Goal: Task Accomplishment & Management: Use online tool/utility

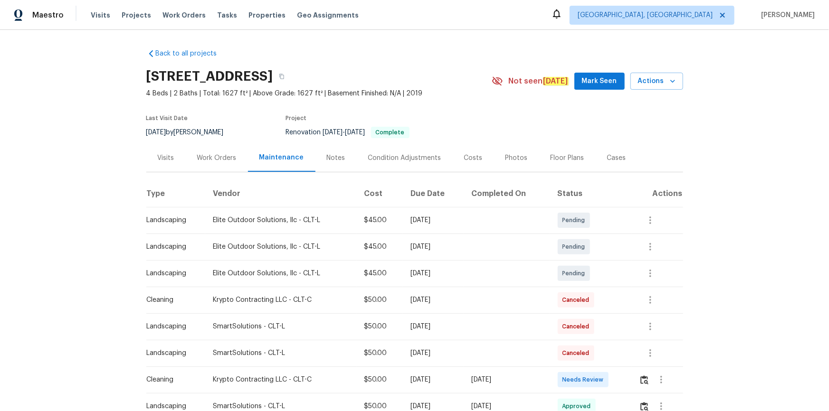
scroll to position [43, 0]
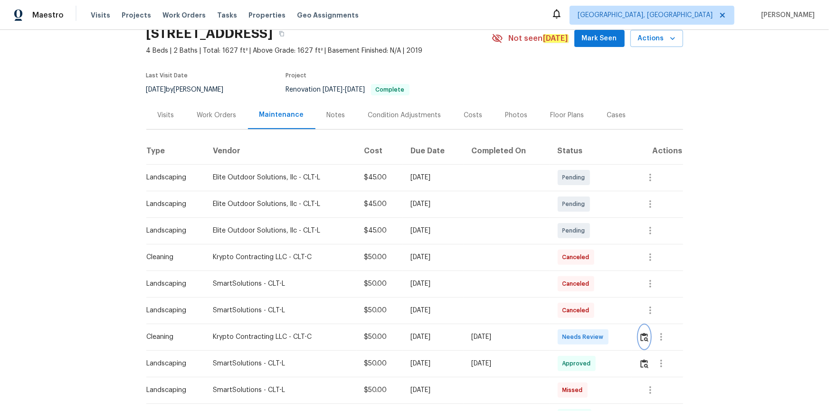
click at [590, 277] on img "button" at bounding box center [644, 337] width 8 height 9
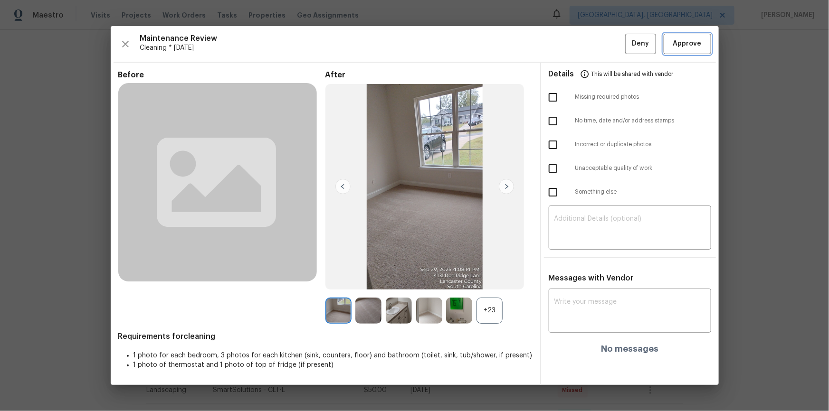
click at [590, 35] on button "Approve" at bounding box center [688, 44] width 48 height 20
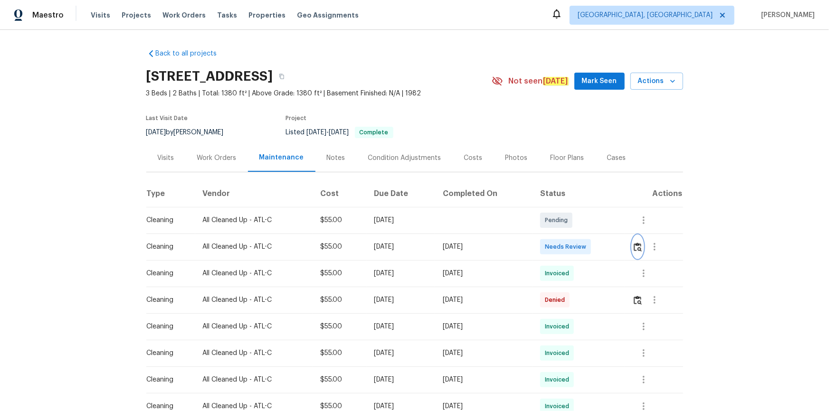
click at [590, 240] on button "button" at bounding box center [637, 247] width 11 height 23
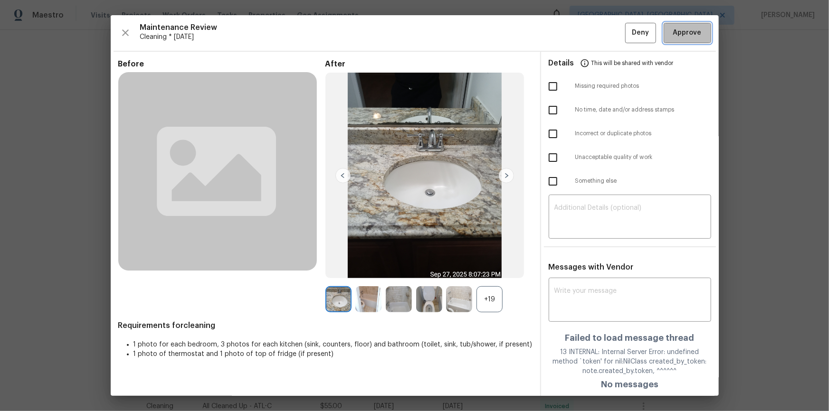
click at [590, 34] on span "Approve" at bounding box center [687, 33] width 29 height 12
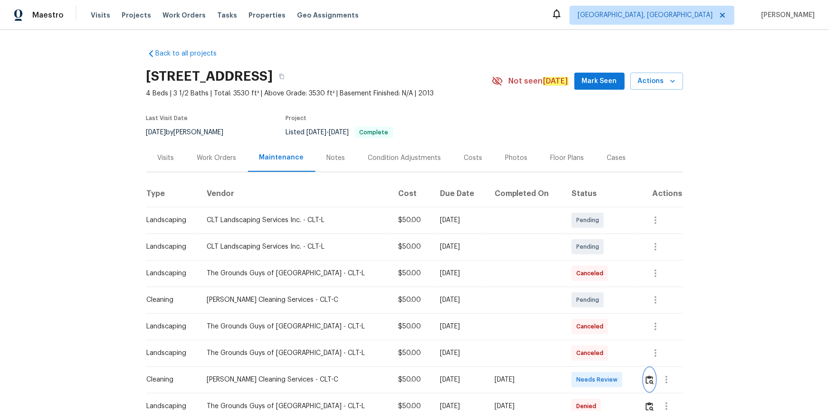
click at [590, 277] on img "button" at bounding box center [650, 380] width 8 height 9
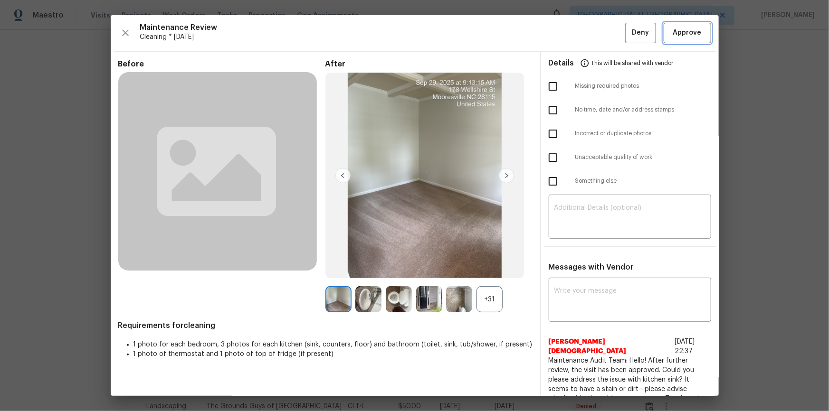
click at [590, 26] on button "Approve" at bounding box center [688, 33] width 48 height 20
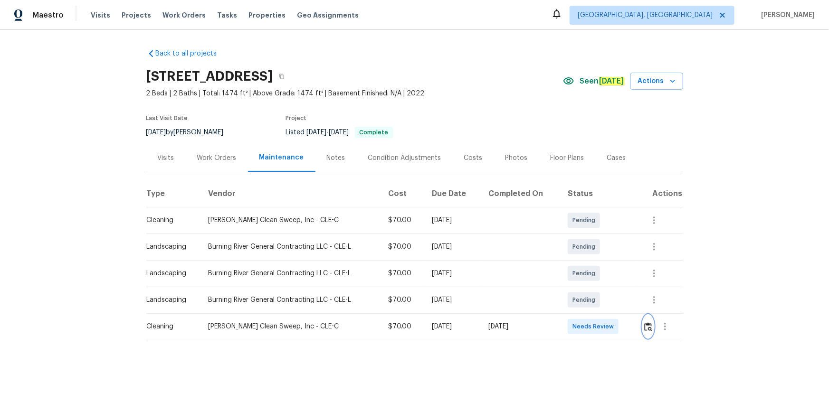
click at [590, 277] on img "button" at bounding box center [648, 327] width 8 height 9
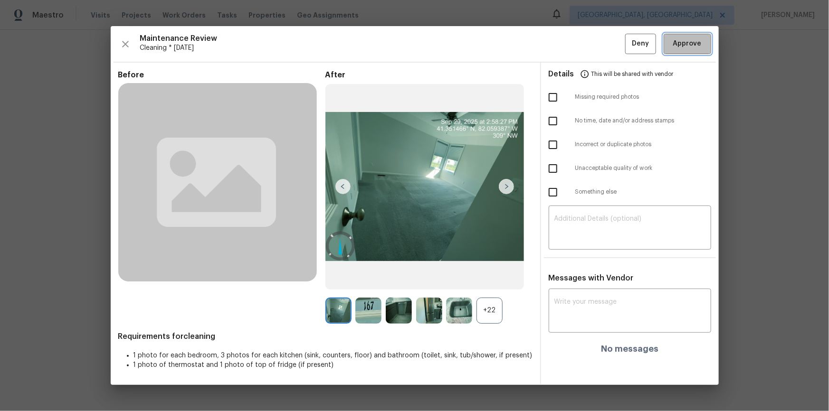
click at [590, 48] on span "Approve" at bounding box center [687, 44] width 29 height 12
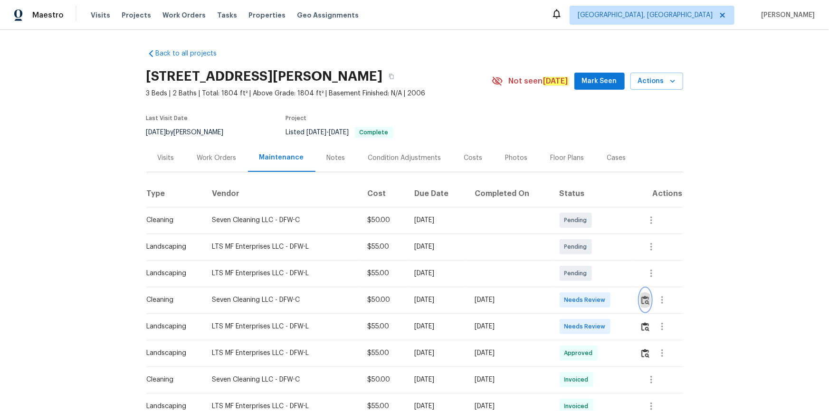
click at [590, 277] on img "button" at bounding box center [645, 300] width 8 height 9
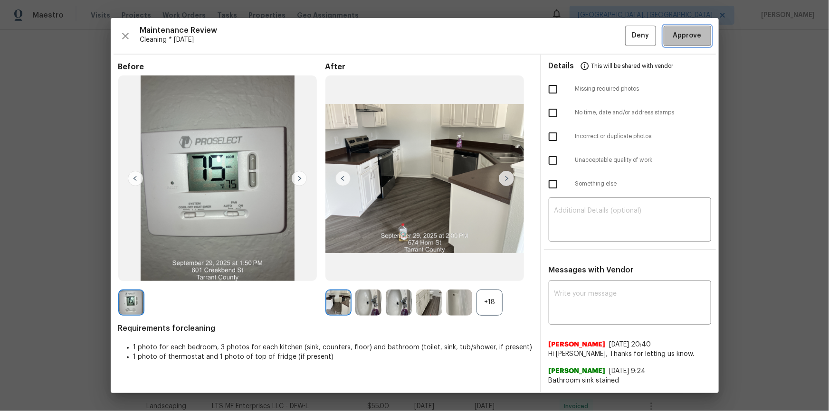
click at [590, 38] on span "Approve" at bounding box center [687, 36] width 29 height 12
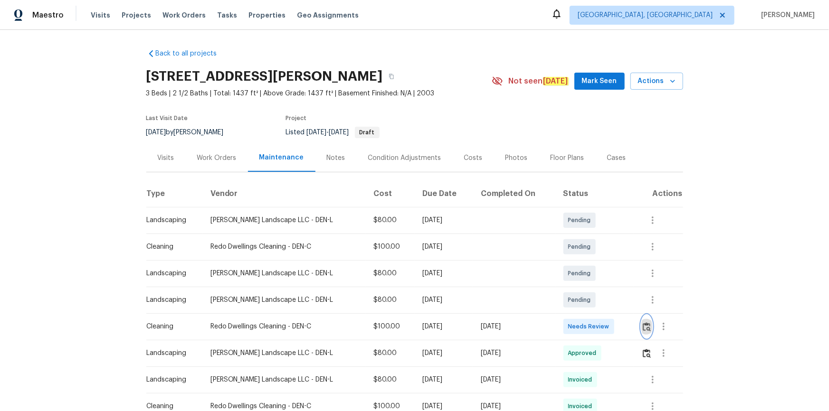
click at [590, 277] on img "button" at bounding box center [647, 327] width 8 height 9
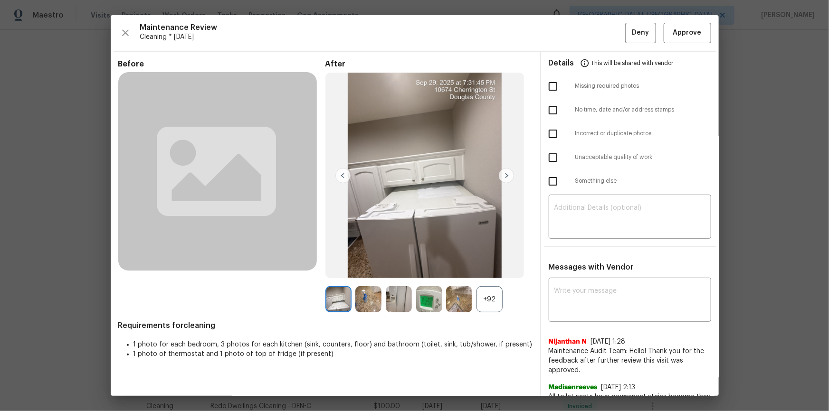
click at [590, 19] on div "Maintenance Review Cleaning * [DATE] Deny Approve Before After +92 Requirements…" at bounding box center [415, 205] width 608 height 381
click at [590, 28] on button "Approve" at bounding box center [688, 33] width 48 height 20
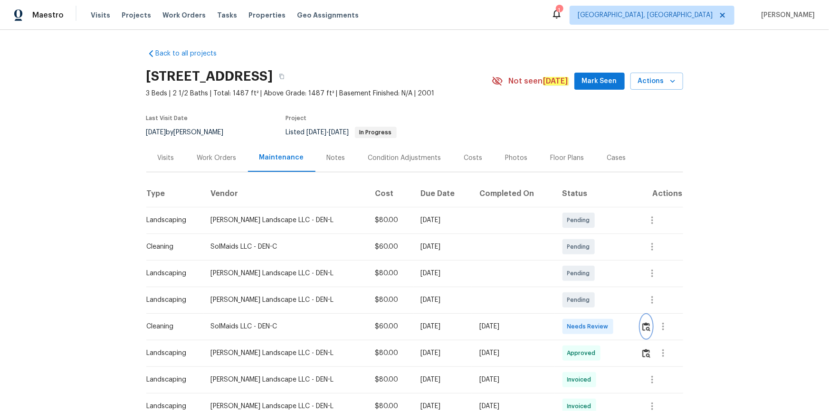
click at [646, 326] on img "button" at bounding box center [646, 327] width 8 height 9
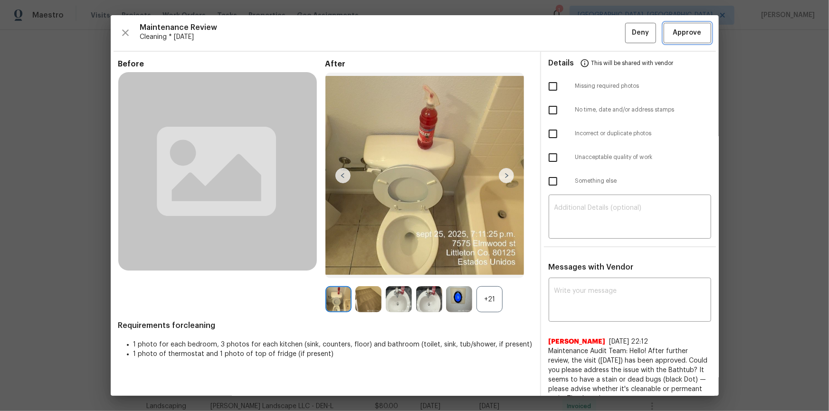
drag, startPoint x: 695, startPoint y: 31, endPoint x: 732, endPoint y: 90, distance: 69.3
click at [696, 32] on span "Approve" at bounding box center [687, 33] width 32 height 12
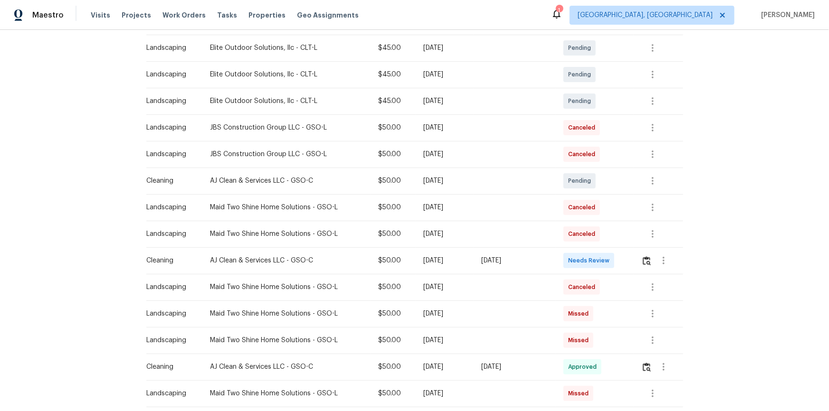
scroll to position [345, 0]
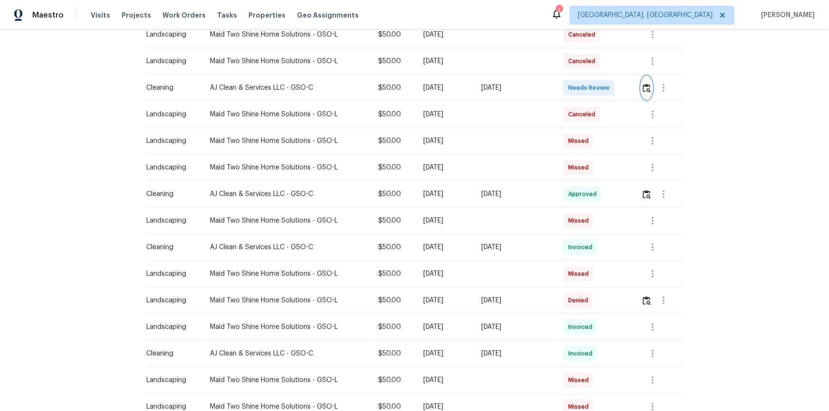
click at [590, 88] on img "button" at bounding box center [647, 88] width 8 height 9
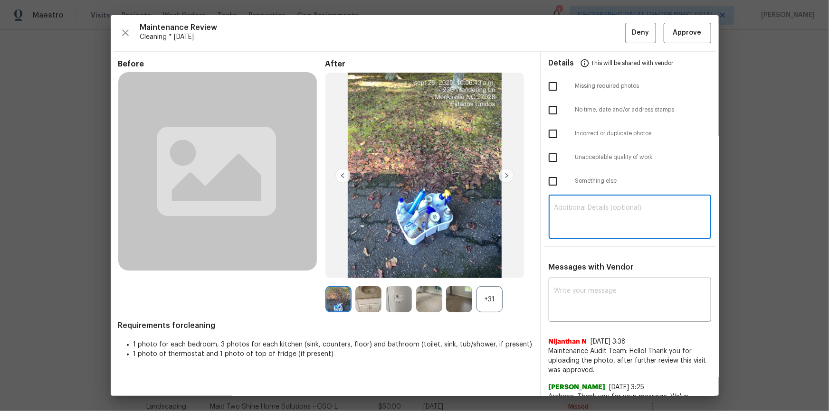
click at [590, 219] on textarea at bounding box center [629, 218] width 151 height 27
paste textarea "Maintenance Audit Team: Hello! Unfortunately, this cleaning visit completed on …"
type textarea "Maintenance Audit Team: Hello! Unfortunately, this cleaning visit completed on …"
click at [576, 277] on div "x ​" at bounding box center [630, 301] width 162 height 42
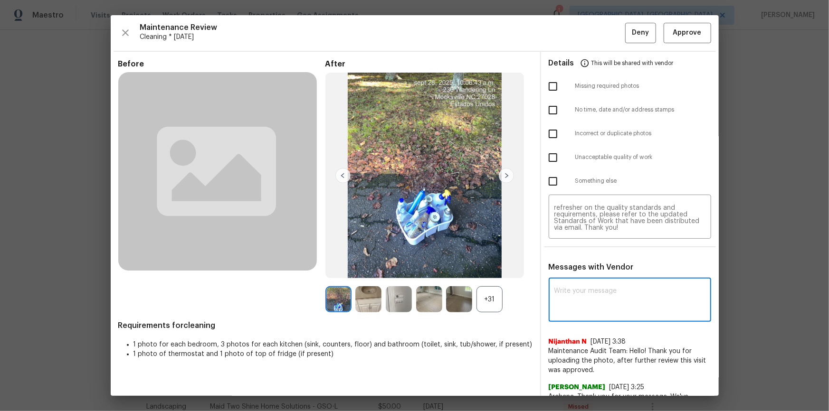
paste textarea "Maintenance Audit Team: Hello! Unfortunately, this cleaning visit completed on …"
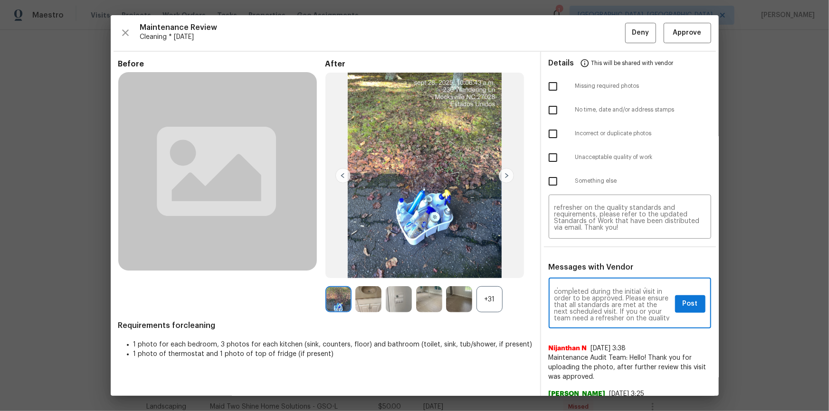
scroll to position [0, 0]
type textarea "Maintenance Audit Team: Hello! Unfortunately, this cleaning visit completed on …"
drag, startPoint x: 555, startPoint y: 156, endPoint x: 565, endPoint y: 129, distance: 29.5
click at [555, 155] on input "checkbox" at bounding box center [553, 158] width 20 height 20
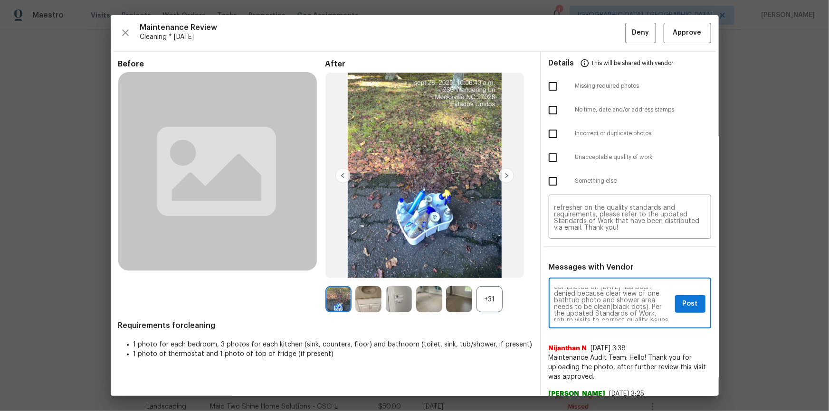
checkbox input "true"
drag, startPoint x: 551, startPoint y: 78, endPoint x: 556, endPoint y: 85, distance: 7.8
click at [551, 79] on input "checkbox" at bounding box center [553, 86] width 20 height 20
checkbox input "true"
drag, startPoint x: 687, startPoint y: 302, endPoint x: 756, endPoint y: 385, distance: 107.9
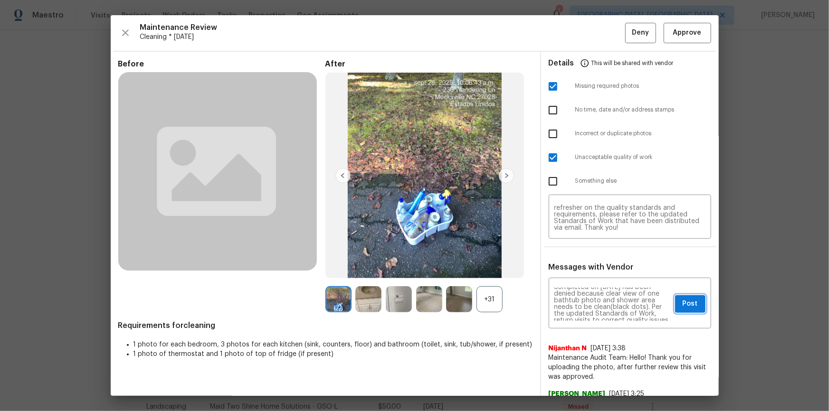
click at [590, 277] on span "Post" at bounding box center [690, 304] width 15 height 12
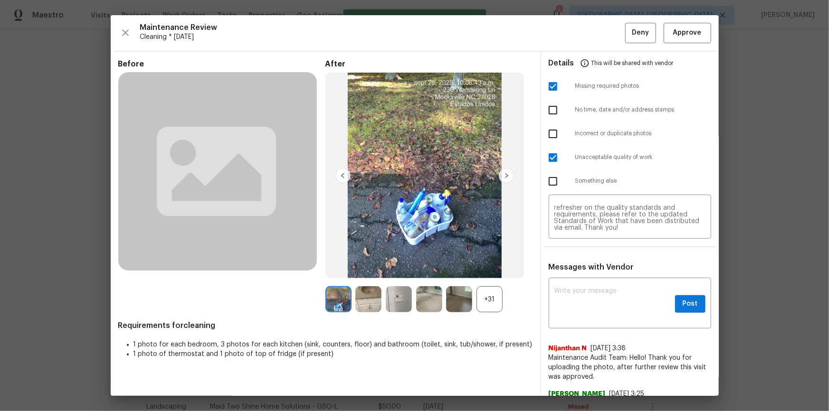
scroll to position [0, 0]
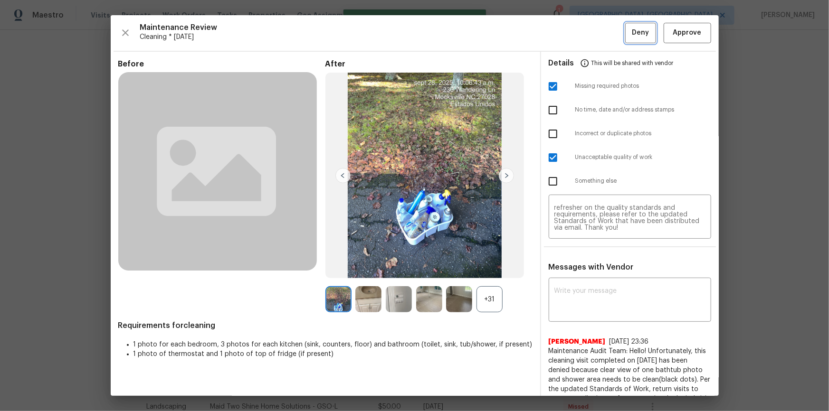
click at [590, 33] on span "Deny" at bounding box center [640, 33] width 17 height 12
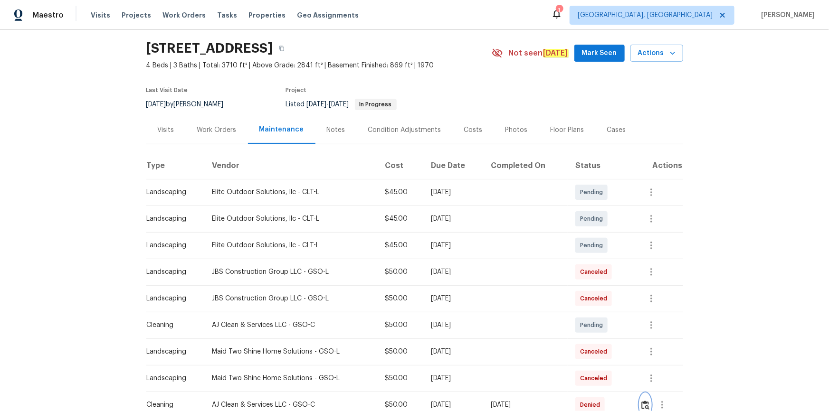
scroll to position [43, 0]
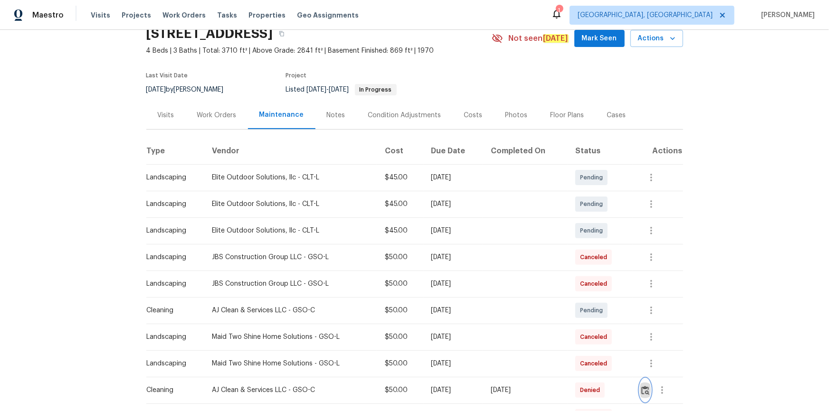
click at [590, 277] on img "button" at bounding box center [645, 390] width 8 height 9
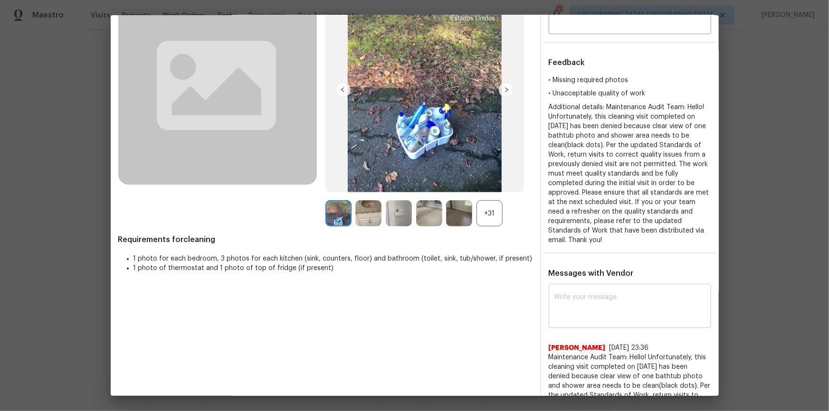
scroll to position [0, 0]
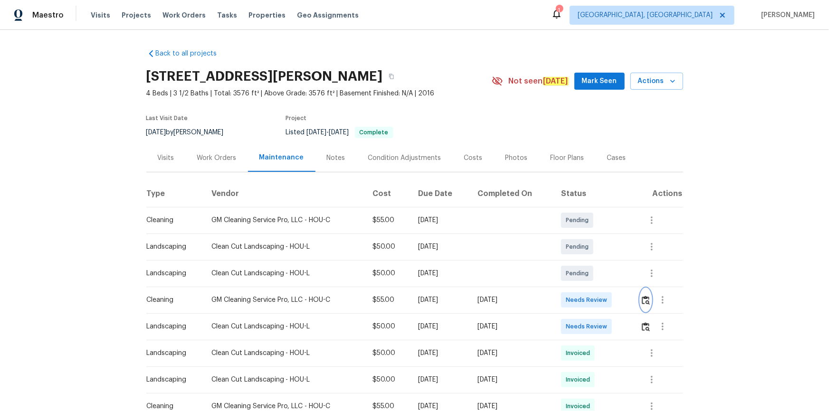
click at [590, 277] on button "button" at bounding box center [645, 300] width 11 height 23
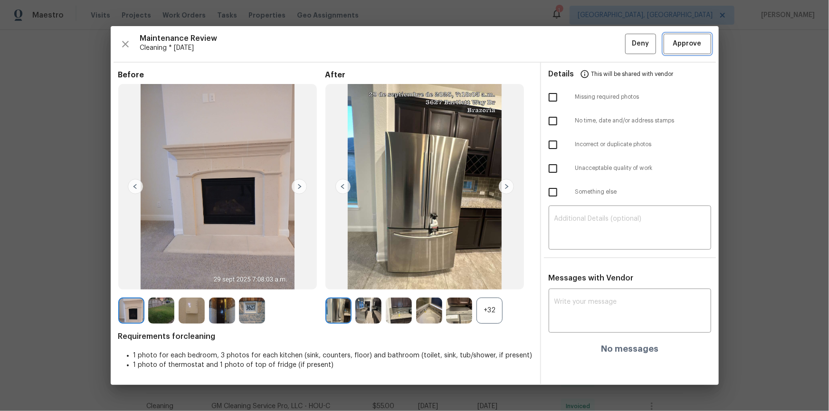
click at [590, 40] on span "Approve" at bounding box center [687, 44] width 29 height 12
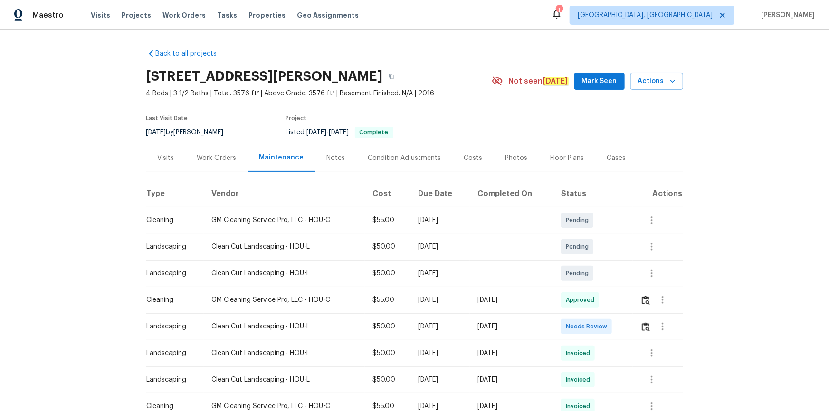
scroll to position [43, 0]
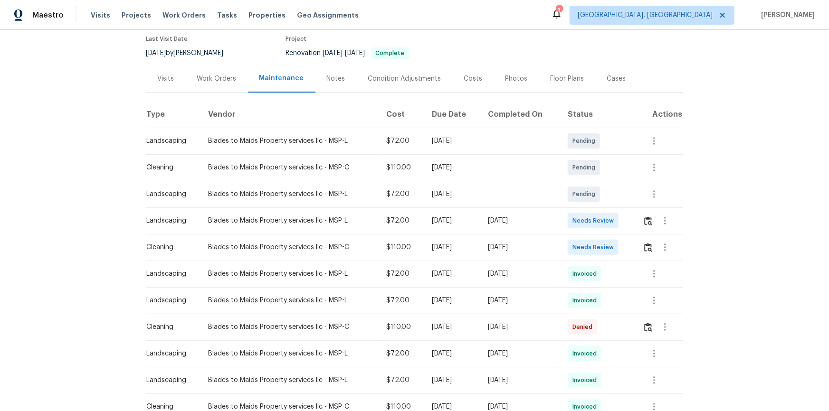
scroll to position [129, 0]
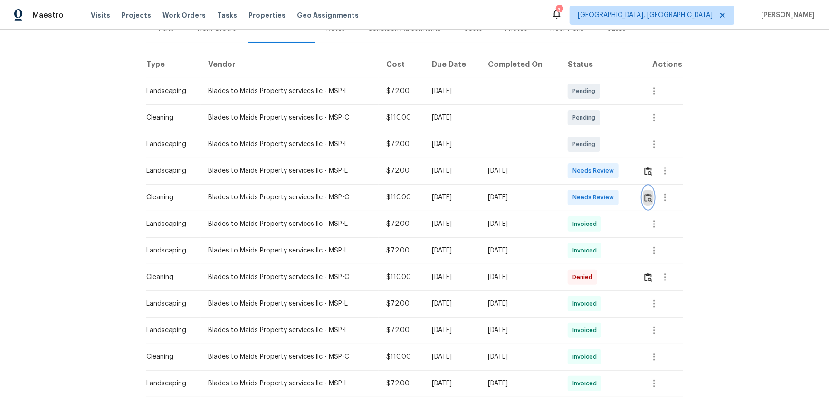
click at [590, 199] on img "button" at bounding box center [648, 197] width 8 height 9
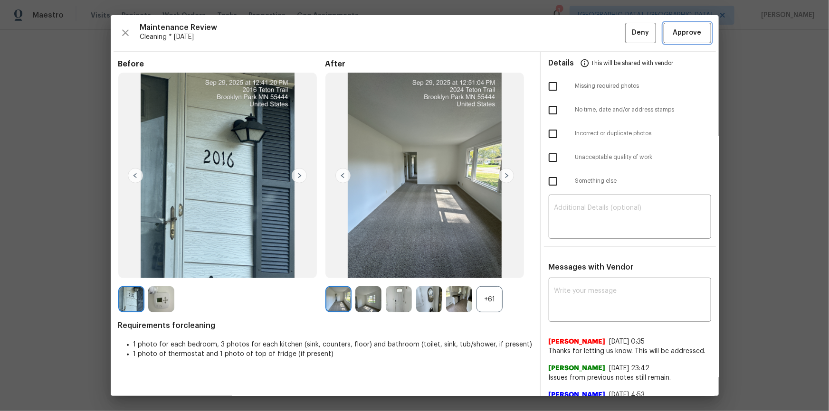
click at [590, 29] on span "Approve" at bounding box center [687, 33] width 29 height 12
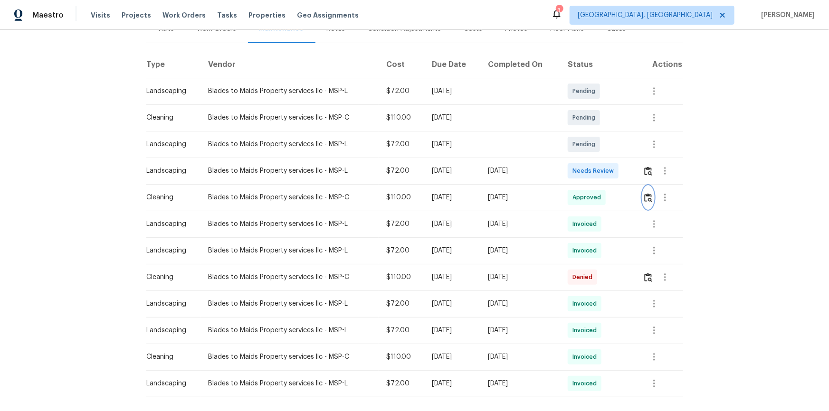
click at [590, 191] on button "button" at bounding box center [648, 197] width 11 height 23
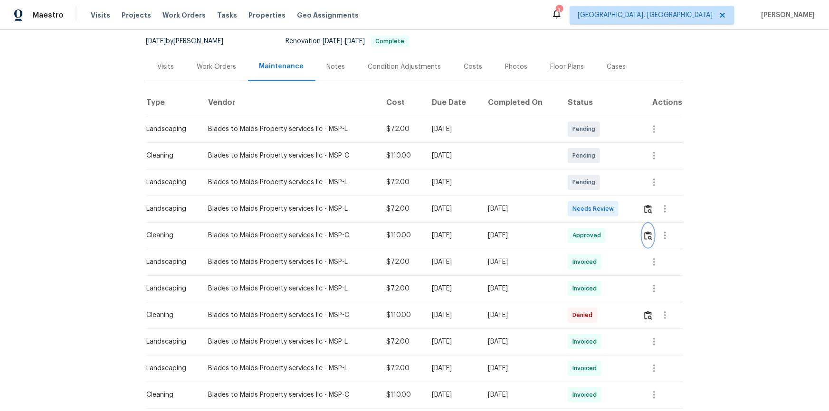
scroll to position [43, 0]
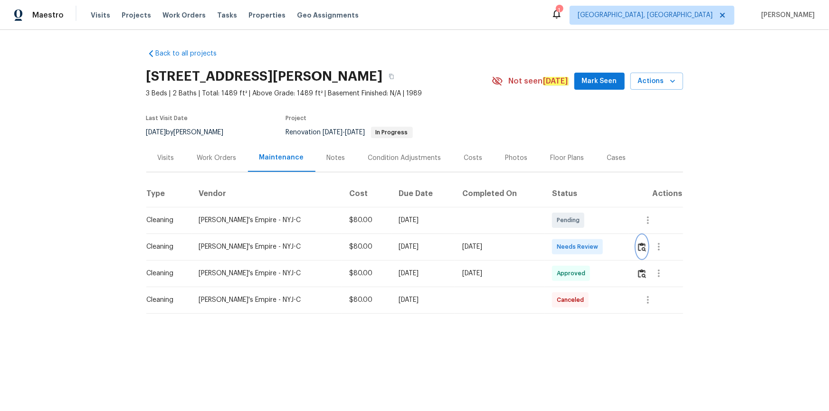
click at [590, 245] on img "button" at bounding box center [642, 247] width 8 height 9
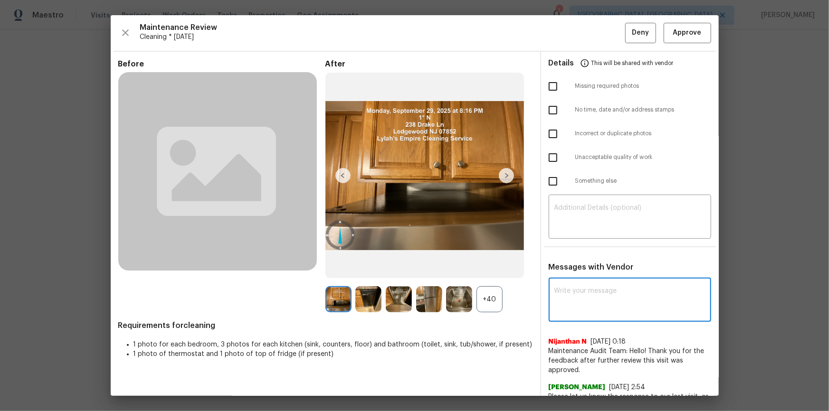
click at [580, 277] on textarea at bounding box center [629, 301] width 151 height 27
paste textarea "Maintenance Audit Team: Hello! After further review, the visit([DATE]) has been…"
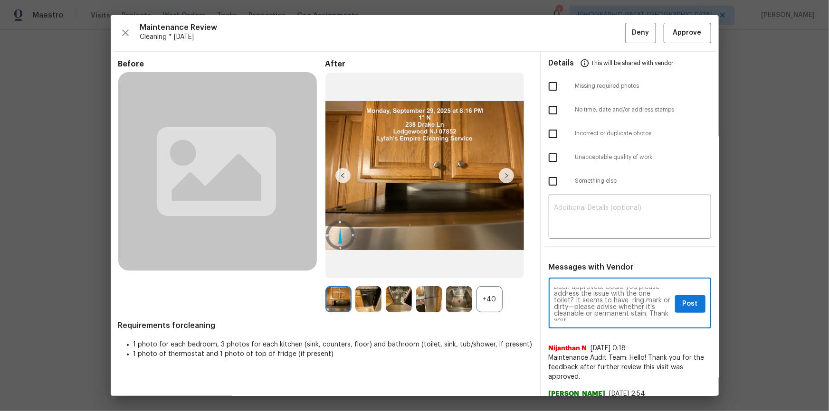
scroll to position [27, 0]
type textarea "Maintenance Audit Team: Hello! After further review, the visit(09/29/2025) has …"
click at [590, 277] on span "Post" at bounding box center [690, 304] width 15 height 12
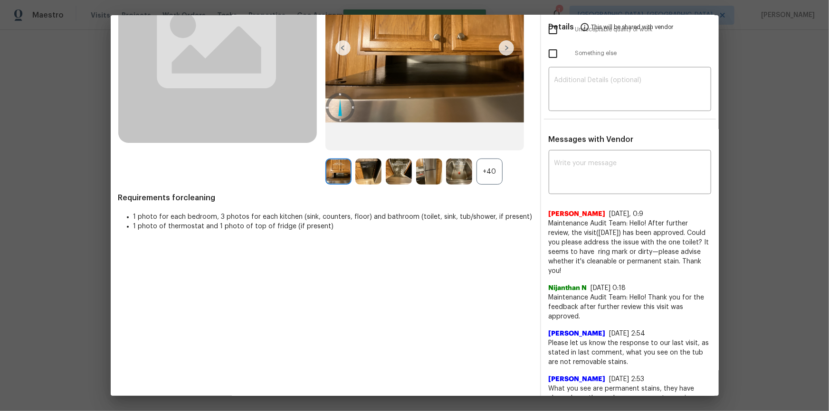
scroll to position [0, 0]
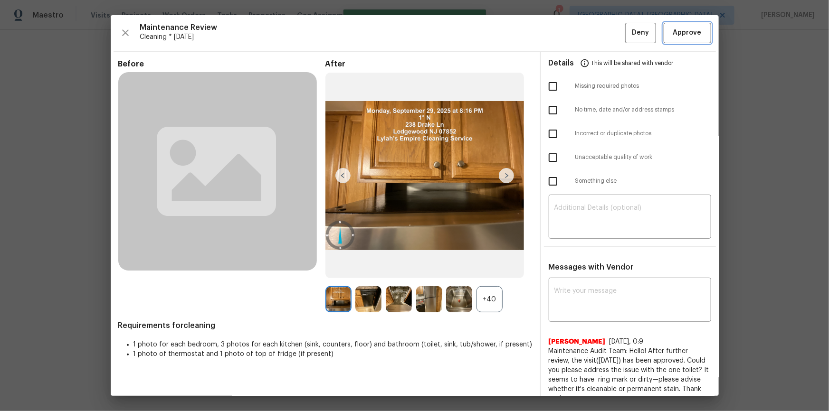
click at [590, 35] on span "Approve" at bounding box center [687, 33] width 29 height 12
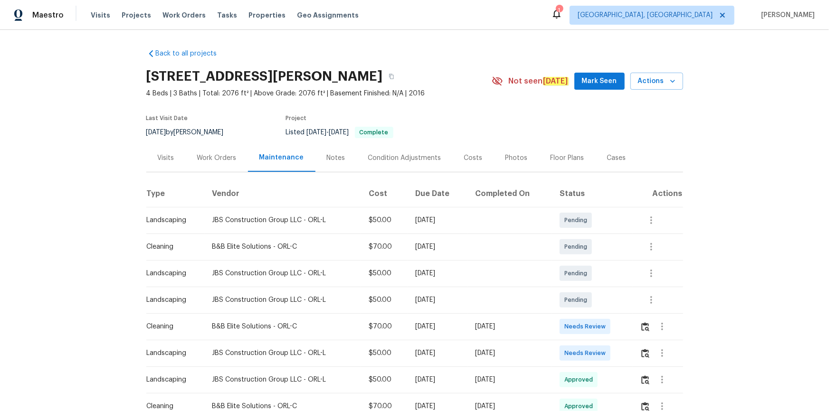
drag, startPoint x: 636, startPoint y: 332, endPoint x: 643, endPoint y: 329, distance: 7.7
click at [590, 277] on td at bounding box center [657, 327] width 51 height 27
click at [590, 277] on img "button" at bounding box center [645, 327] width 8 height 9
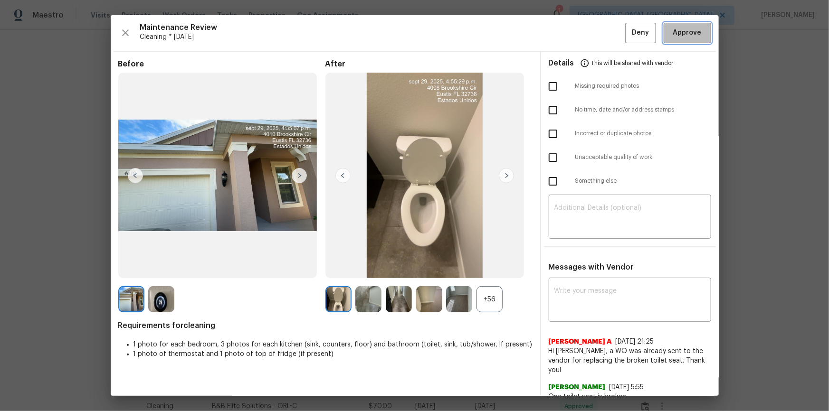
click at [590, 38] on button "Approve" at bounding box center [688, 33] width 48 height 20
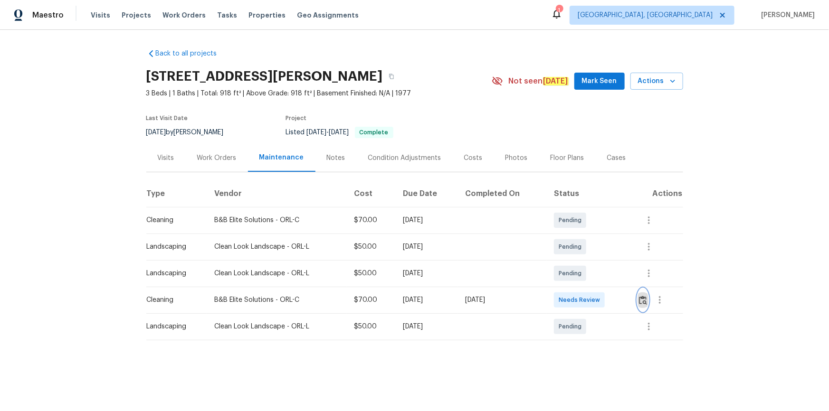
click at [590, 277] on img "button" at bounding box center [643, 300] width 8 height 9
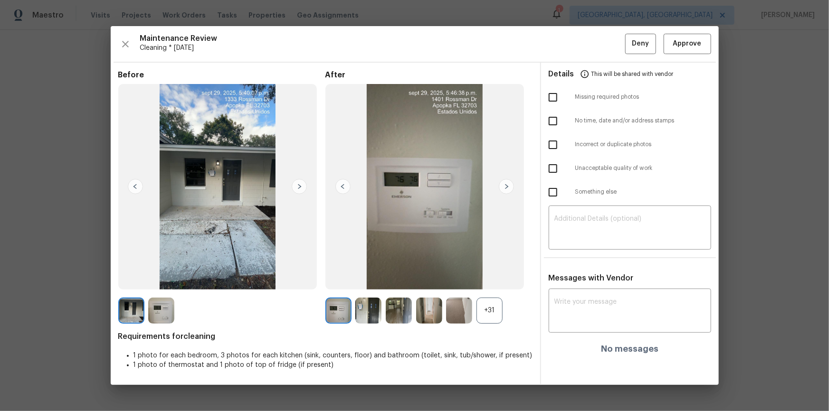
click at [590, 43] on div "Maintenance Review Cleaning * Mon, Sep 29 Deny Approve Before After +31 Require…" at bounding box center [415, 205] width 608 height 359
click at [590, 30] on div "Maintenance Review Cleaning * Mon, Sep 29 Deny Approve Before After +31 Require…" at bounding box center [415, 205] width 608 height 359
click at [590, 39] on span "Approve" at bounding box center [687, 44] width 32 height 12
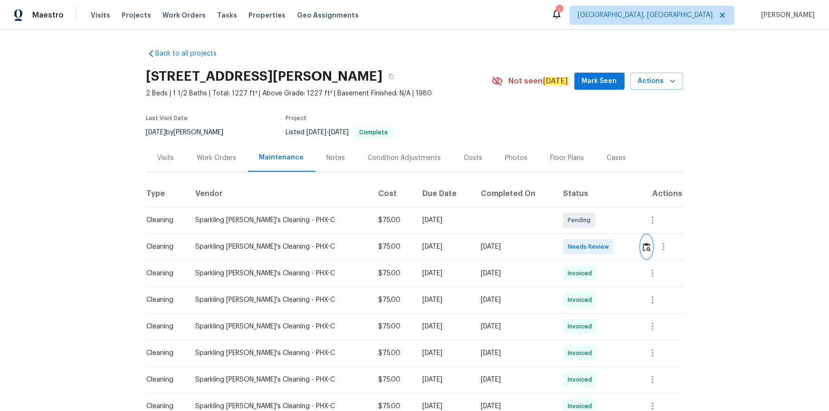
click at [590, 247] on img "button" at bounding box center [647, 247] width 8 height 9
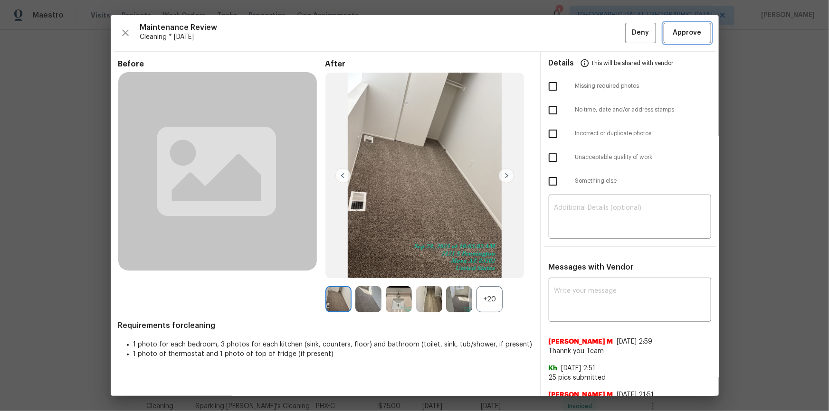
click at [590, 35] on span "Approve" at bounding box center [687, 33] width 29 height 12
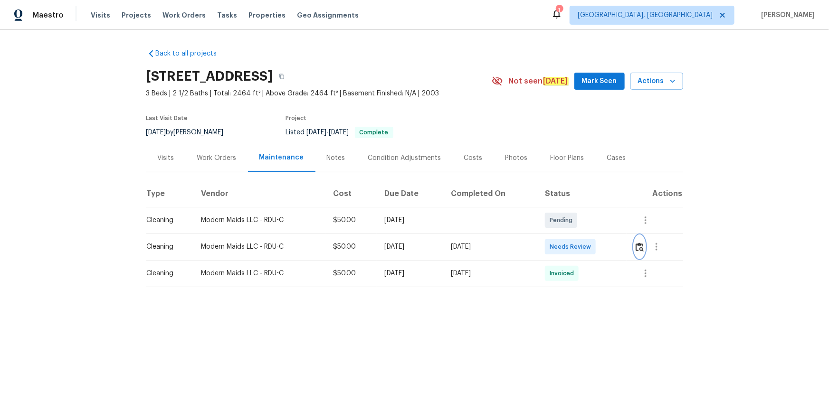
click at [590, 248] on img "button" at bounding box center [640, 247] width 8 height 9
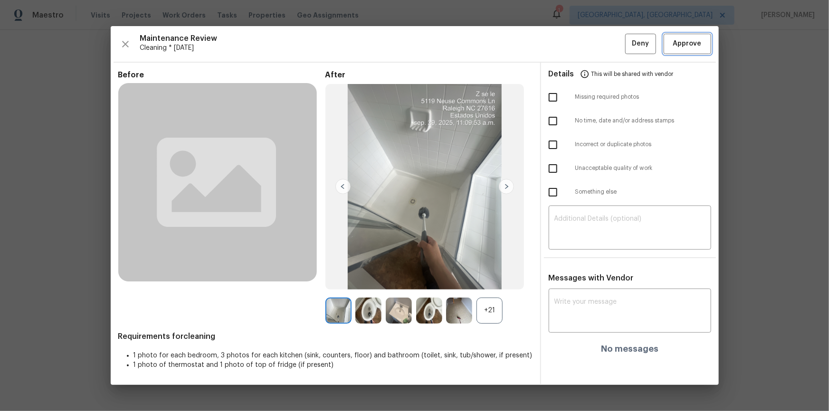
drag, startPoint x: 698, startPoint y: 48, endPoint x: 755, endPoint y: 126, distance: 96.7
click at [590, 49] on span "Approve" at bounding box center [687, 44] width 29 height 12
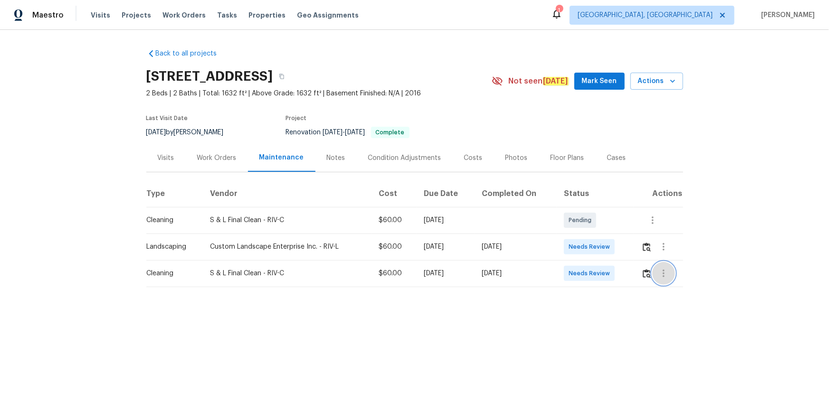
click at [590, 266] on button "button" at bounding box center [663, 273] width 23 height 23
drag, startPoint x: 638, startPoint y: 273, endPoint x: 644, endPoint y: 277, distance: 7.8
click at [590, 273] on div at bounding box center [414, 205] width 829 height 411
click at [590, 273] on img "button" at bounding box center [647, 273] width 8 height 9
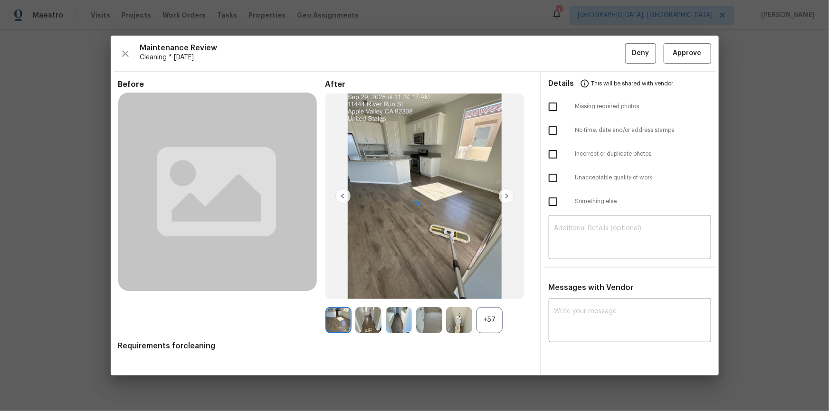
click at [590, 277] on div at bounding box center [415, 206] width 608 height 340
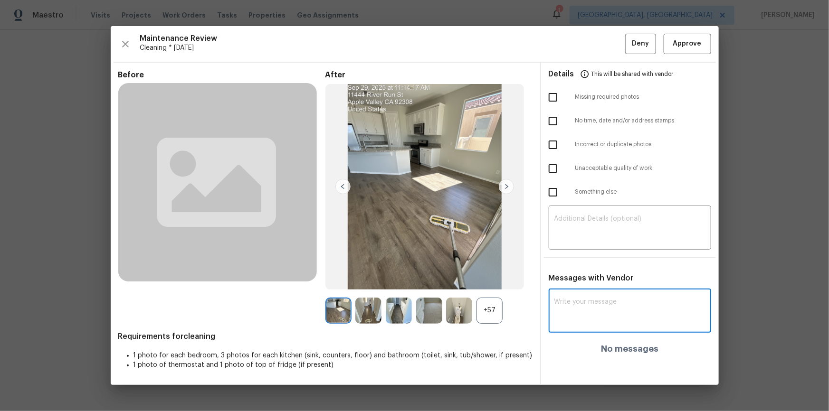
click at [590, 277] on textarea at bounding box center [629, 312] width 151 height 27
paste textarea "Maintenance Audit Team: Hello! After further review, the visit(09/29/2025) has …"
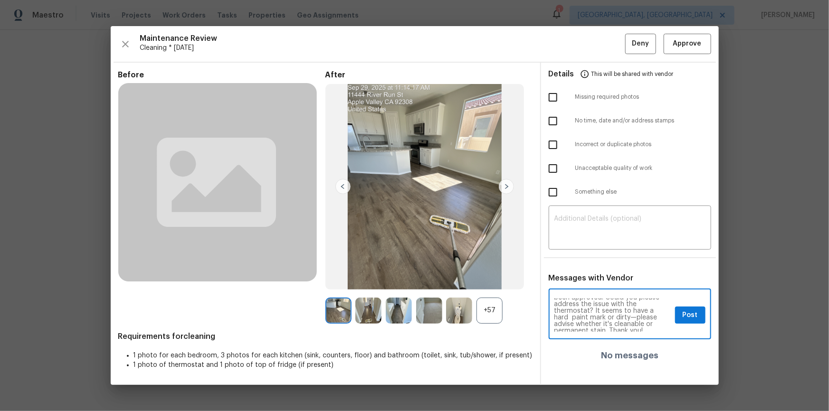
scroll to position [27, 0]
type textarea "Maintenance Audit Team: Hello! After further review, the visit(09/29/2025) has …"
click at [590, 277] on span "Post" at bounding box center [690, 316] width 15 height 12
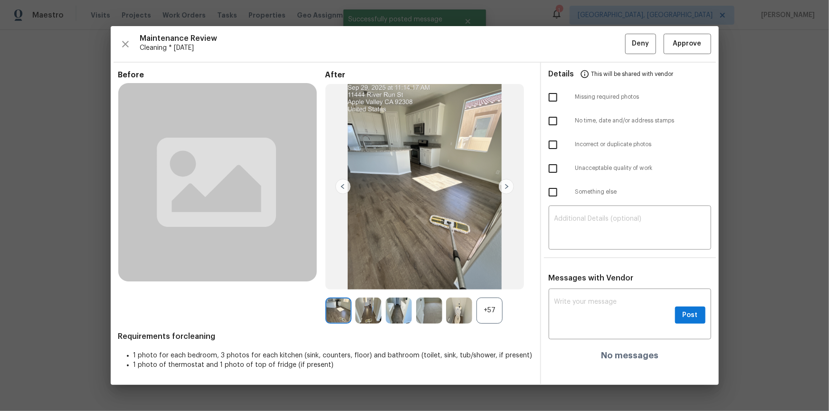
scroll to position [0, 0]
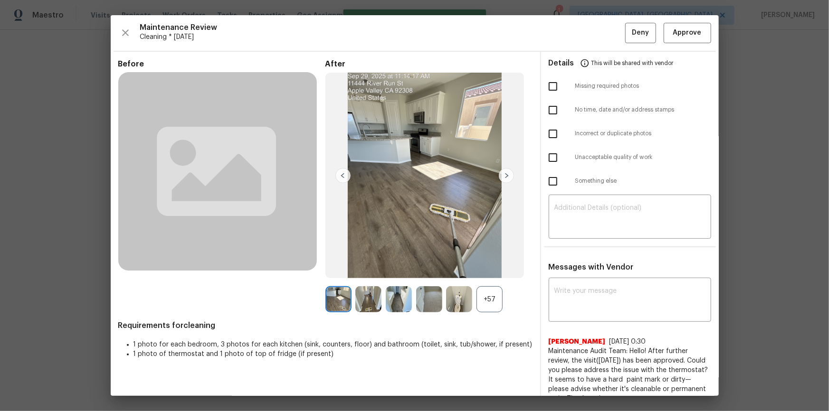
click at [590, 15] on div "Maintenance Review Cleaning * Mon, Sep 22 Deny Approve Before After +57 Require…" at bounding box center [415, 205] width 608 height 381
click at [590, 29] on span "Approve" at bounding box center [687, 33] width 32 height 12
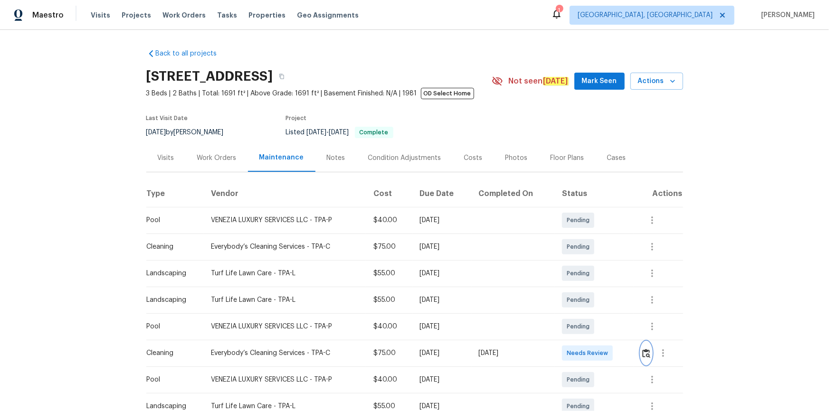
click at [590, 277] on img "button" at bounding box center [646, 353] width 8 height 9
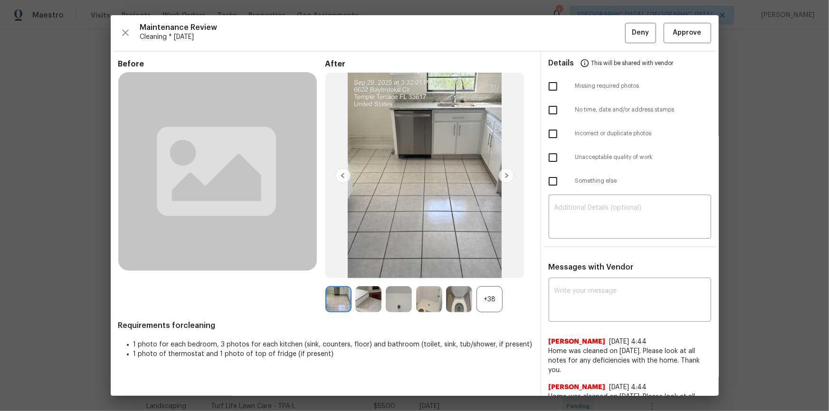
click at [590, 43] on div "Maintenance Review Cleaning * [DATE] Deny Approve Before After +38 Requirements…" at bounding box center [415, 205] width 608 height 381
click at [590, 29] on span "Approve" at bounding box center [687, 33] width 29 height 12
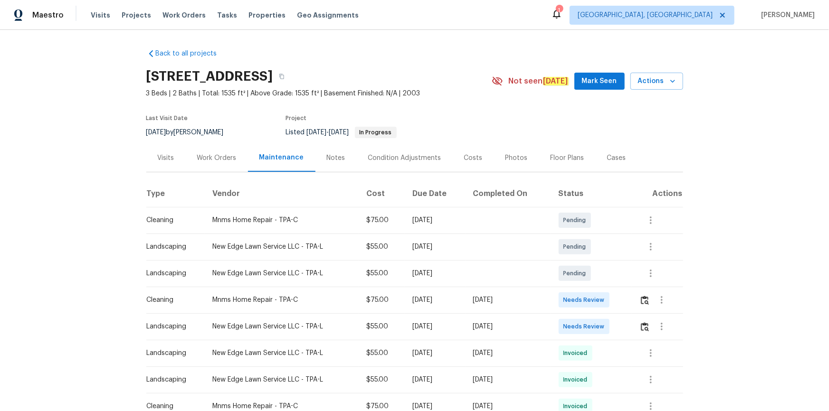
click at [636, 303] on td at bounding box center [657, 300] width 51 height 27
click at [643, 301] on img "button" at bounding box center [645, 300] width 8 height 9
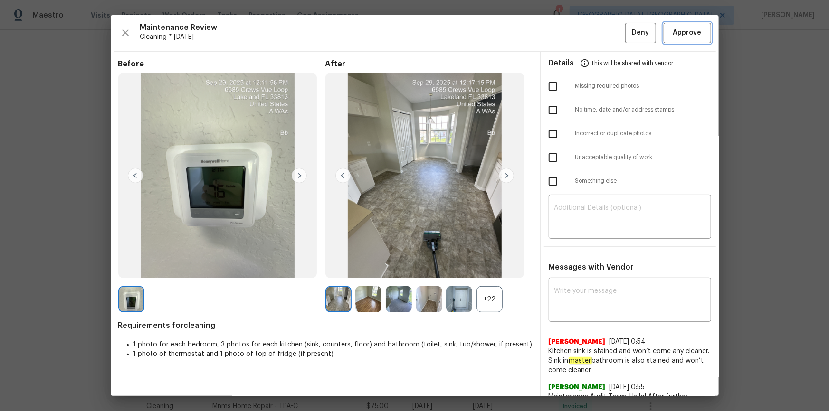
drag, startPoint x: 673, startPoint y: 38, endPoint x: 678, endPoint y: 46, distance: 9.2
click at [673, 38] on button "Approve" at bounding box center [688, 33] width 48 height 20
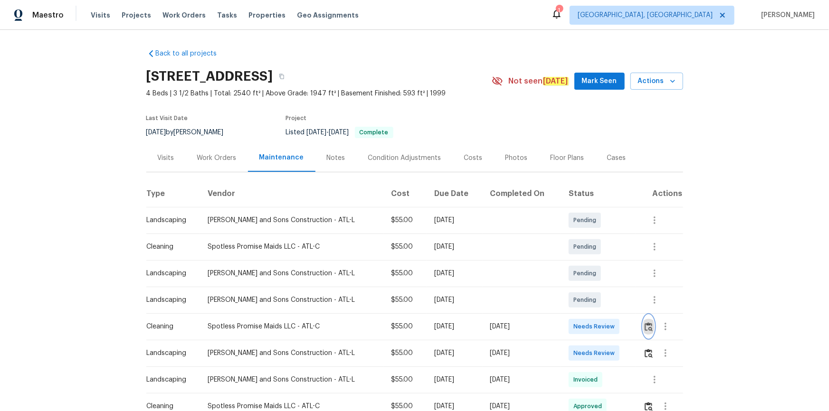
click at [590, 277] on img "button" at bounding box center [649, 327] width 8 height 9
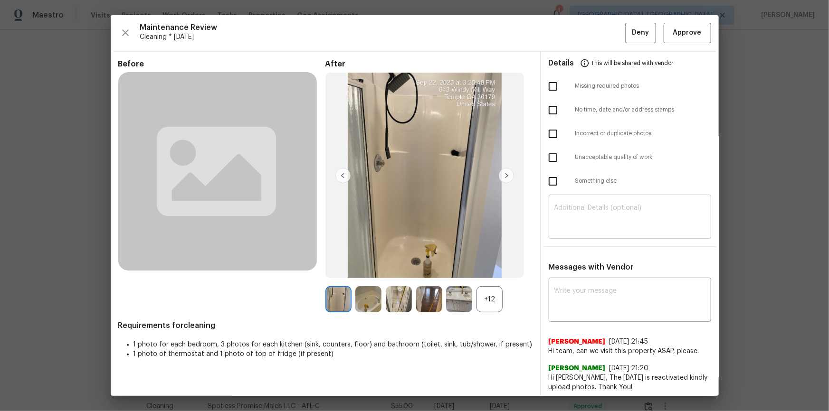
click at [590, 221] on textarea at bounding box center [629, 218] width 151 height 27
paste textarea "Maintenance Audit Team: Hello! Unfortunately this cleaning visit completed on 0…"
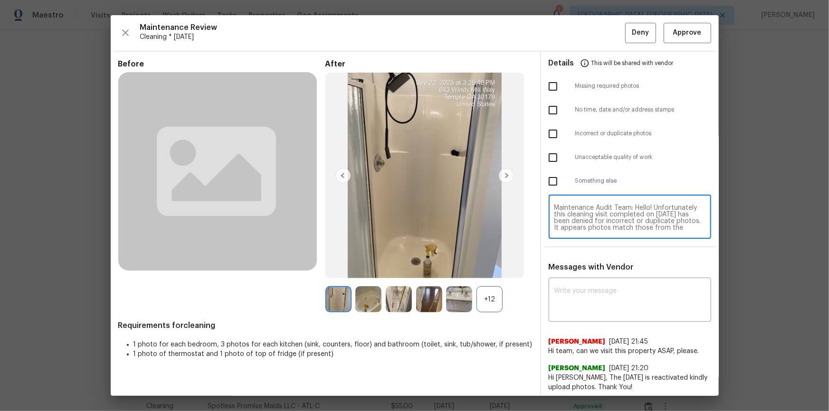
scroll to position [39, 0]
type textarea "Maintenance Audit Team: Hello! Unfortunately this cleaning visit completed on 0…"
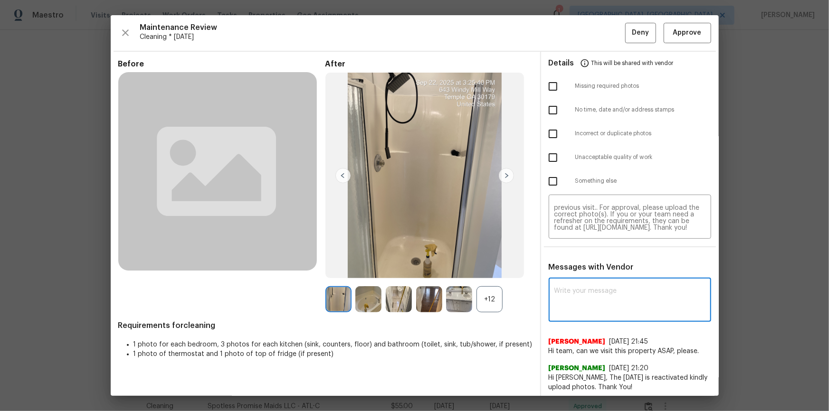
click at [590, 277] on textarea at bounding box center [629, 301] width 151 height 27
paste textarea "Maintenance Audit Team: Hello! Unfortunately this cleaning visit completed on 0…"
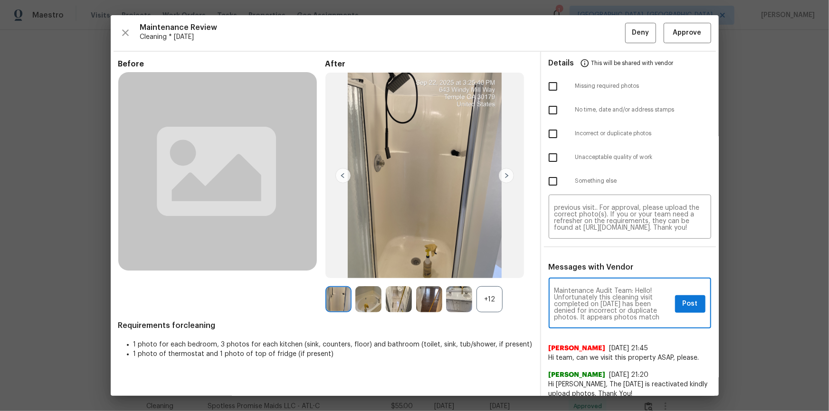
scroll to position [17, 0]
type textarea "Maintenance Audit Team: Hello! Unfortunately this cleaning visit completed on 0…"
drag, startPoint x: 554, startPoint y: 139, endPoint x: 591, endPoint y: 162, distance: 43.5
click at [554, 140] on input "checkbox" at bounding box center [553, 134] width 20 height 20
checkbox input "true"
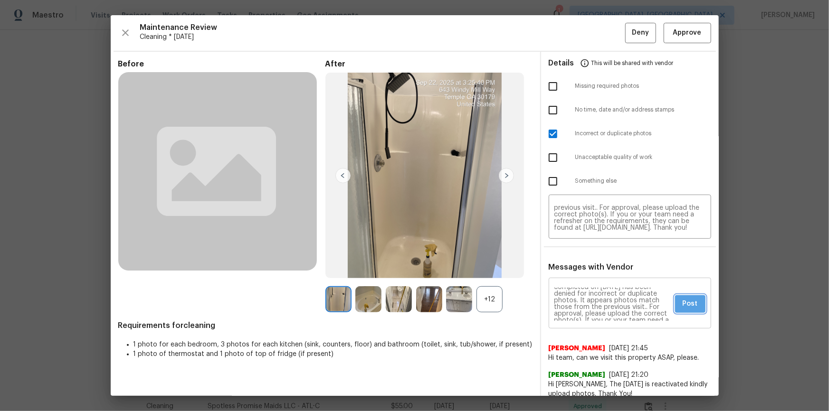
click at [590, 277] on span "Post" at bounding box center [690, 304] width 15 height 12
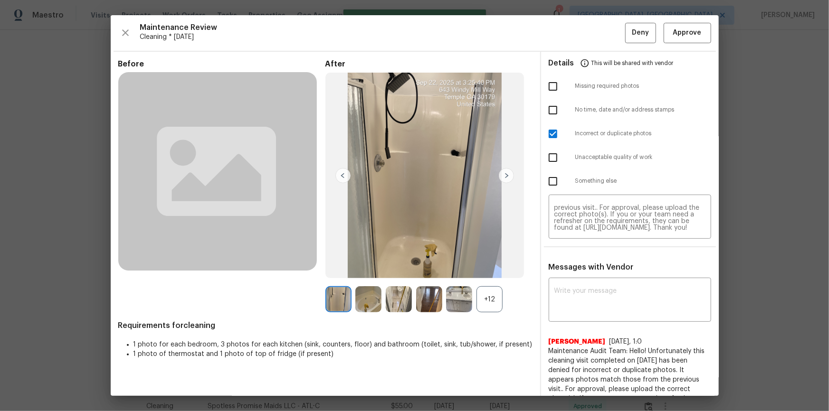
scroll to position [0, 0]
click at [590, 28] on span "Deny" at bounding box center [640, 33] width 17 height 12
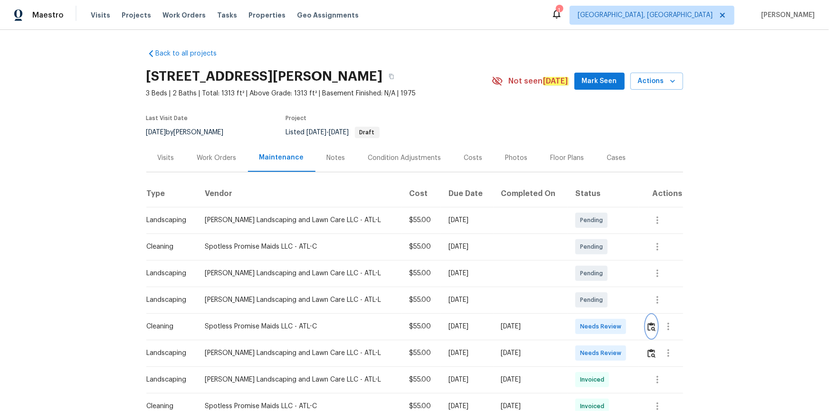
click at [590, 277] on img "button" at bounding box center [652, 327] width 8 height 9
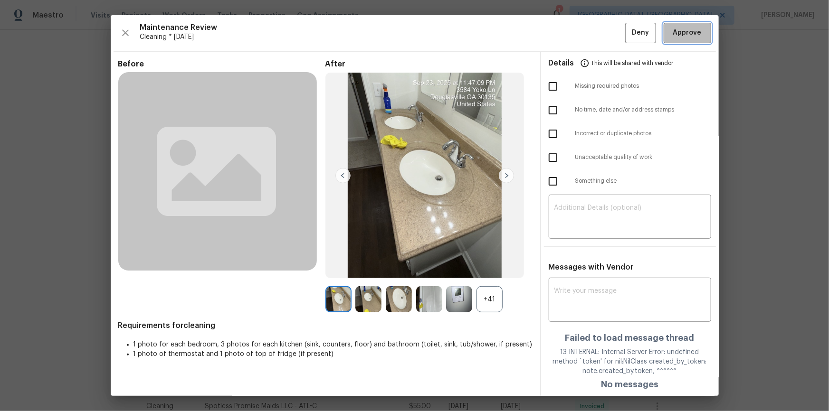
click at [590, 30] on span "Approve" at bounding box center [687, 33] width 29 height 12
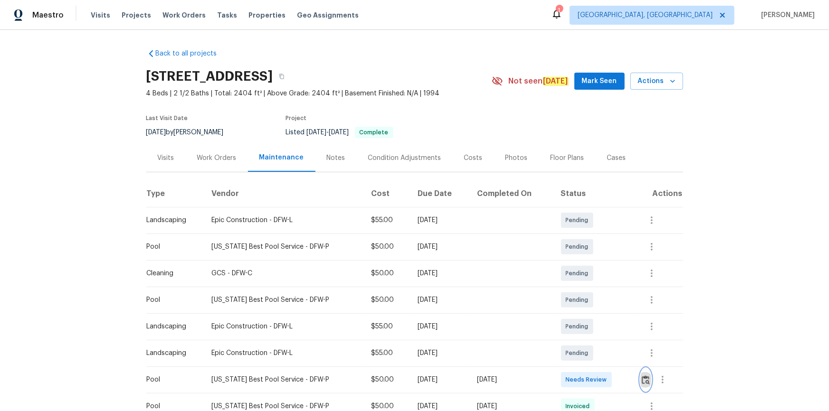
click at [590, 277] on img "button" at bounding box center [646, 380] width 8 height 9
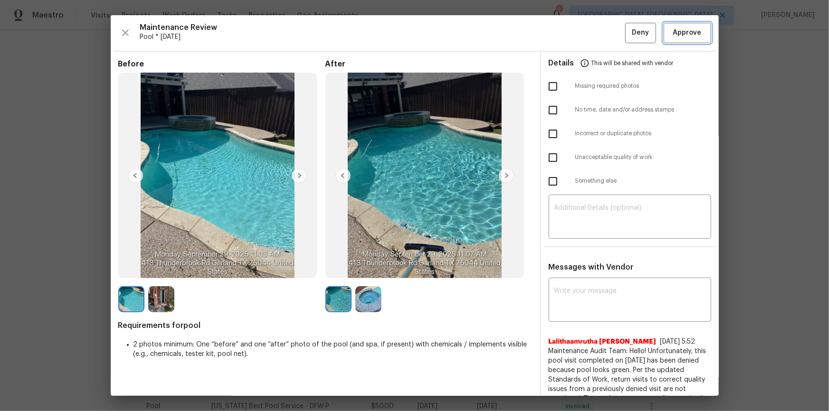
drag, startPoint x: 703, startPoint y: 28, endPoint x: 703, endPoint y: 46, distance: 18.5
click at [590, 28] on button "Approve" at bounding box center [688, 33] width 48 height 20
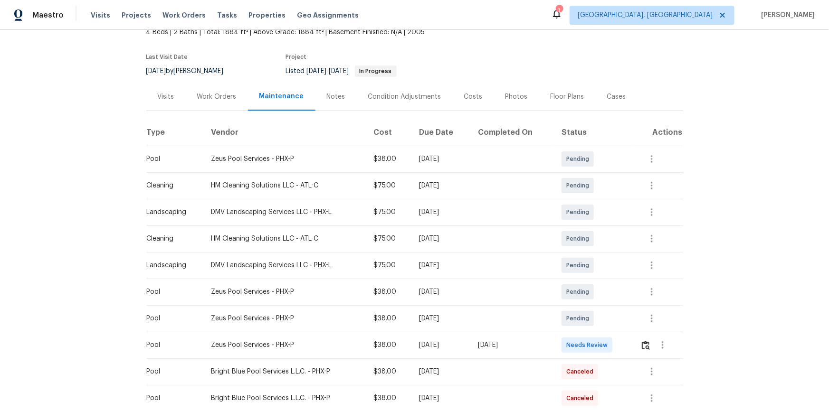
scroll to position [125, 0]
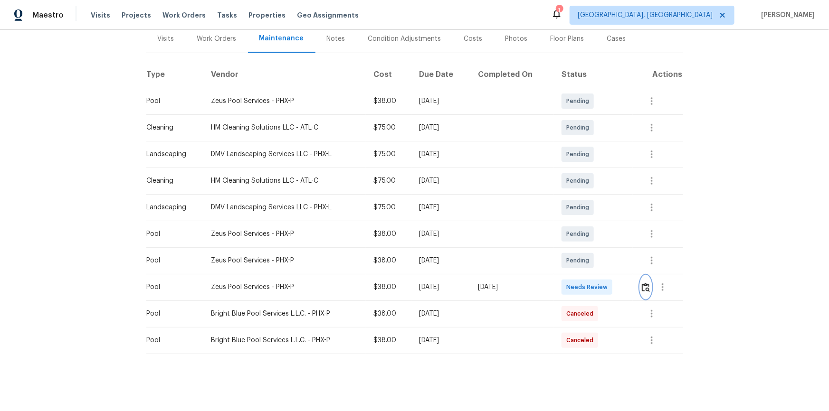
click at [649, 283] on img "button" at bounding box center [646, 287] width 8 height 9
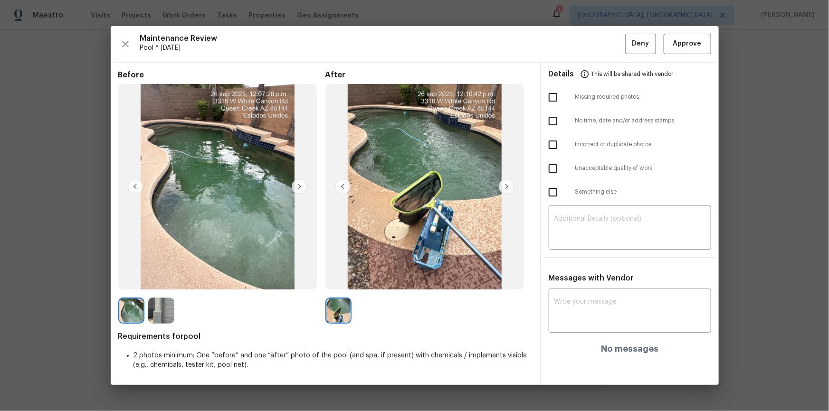
click at [681, 30] on div "Maintenance Review Pool * [DATE] Deny Approve Before After Requirements for poo…" at bounding box center [415, 205] width 608 height 359
click at [684, 39] on span "Approve" at bounding box center [687, 44] width 29 height 12
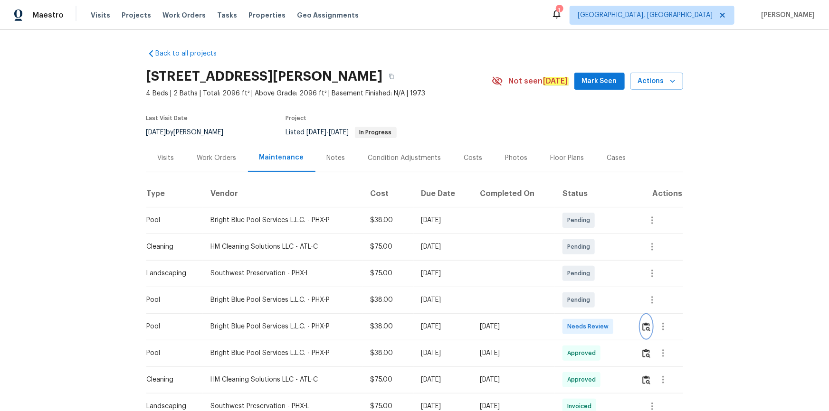
click at [645, 326] on img "button" at bounding box center [646, 327] width 8 height 9
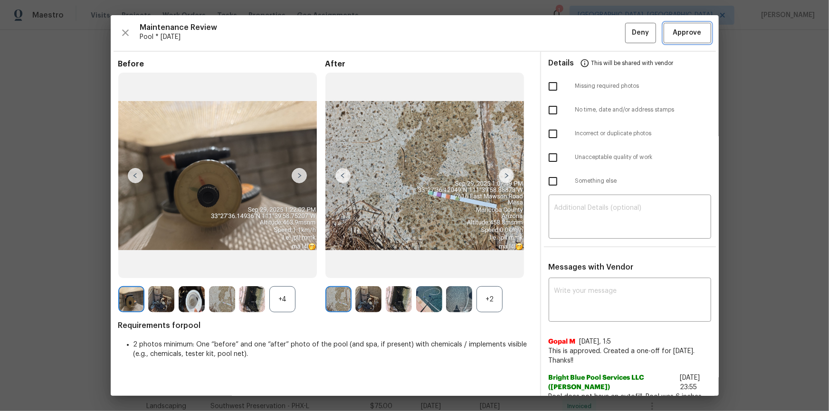
click at [681, 29] on span "Approve" at bounding box center [687, 33] width 29 height 12
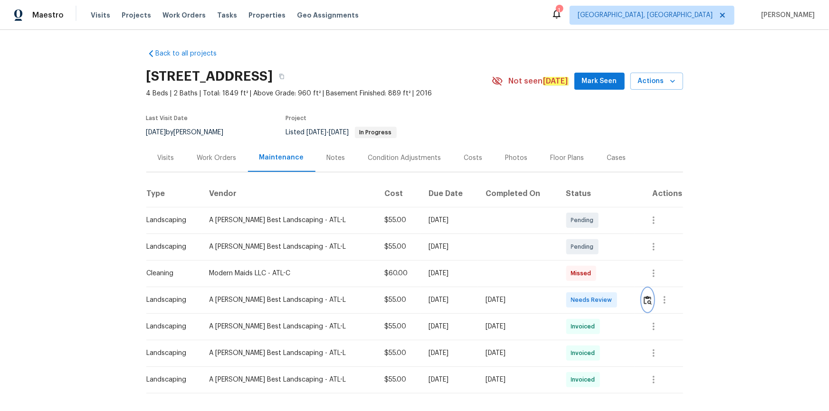
click at [644, 301] on img "button" at bounding box center [648, 300] width 8 height 9
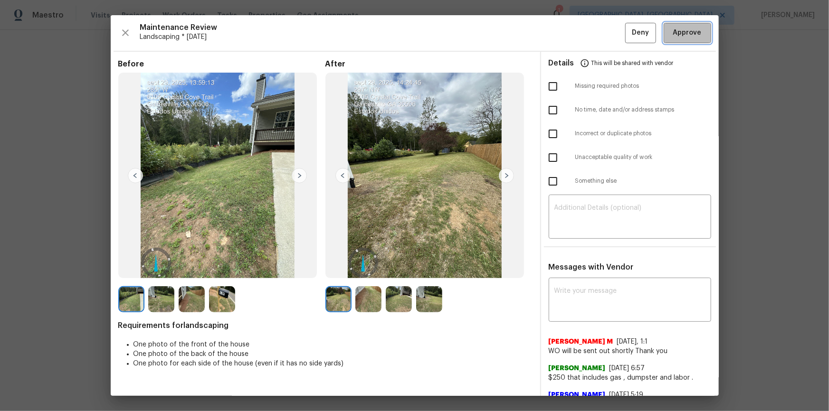
drag, startPoint x: 678, startPoint y: 33, endPoint x: 753, endPoint y: 160, distance: 146.9
click at [679, 34] on span "Approve" at bounding box center [687, 33] width 29 height 12
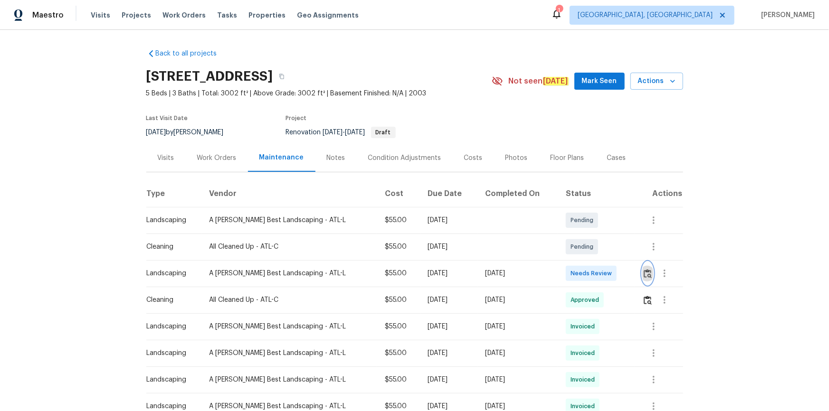
click at [590, 270] on img "button" at bounding box center [648, 273] width 8 height 9
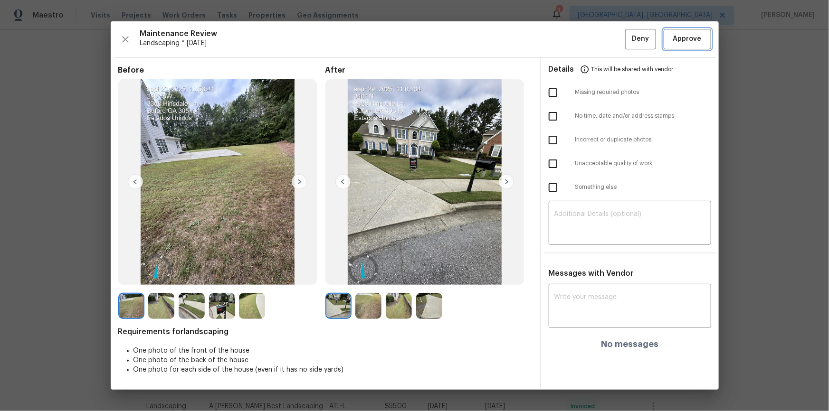
drag, startPoint x: 691, startPoint y: 31, endPoint x: 756, endPoint y: 142, distance: 128.2
click at [590, 31] on button "Approve" at bounding box center [688, 39] width 48 height 20
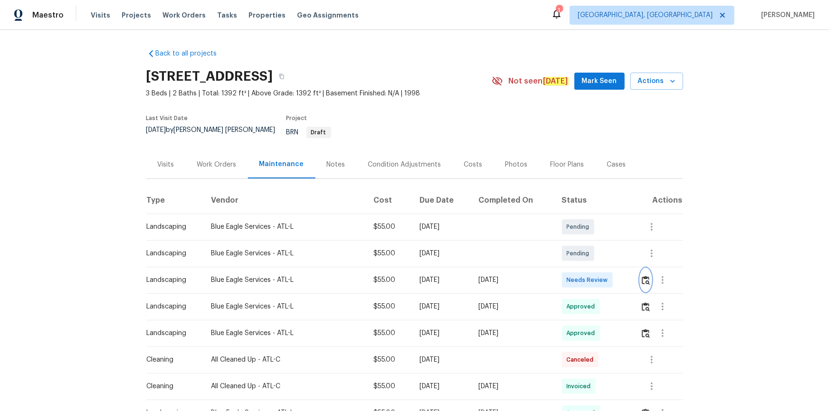
click at [590, 276] on img "button" at bounding box center [646, 280] width 8 height 9
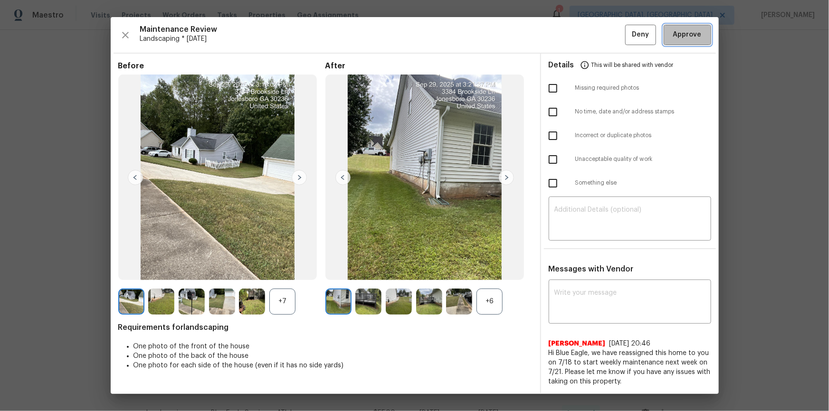
drag, startPoint x: 695, startPoint y: 26, endPoint x: 694, endPoint y: 56, distance: 29.5
click at [590, 26] on button "Approve" at bounding box center [688, 35] width 48 height 20
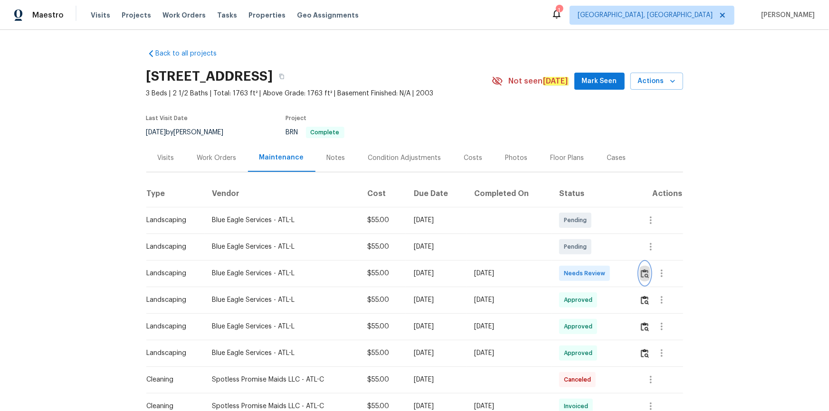
click at [590, 274] on img "button" at bounding box center [645, 273] width 8 height 9
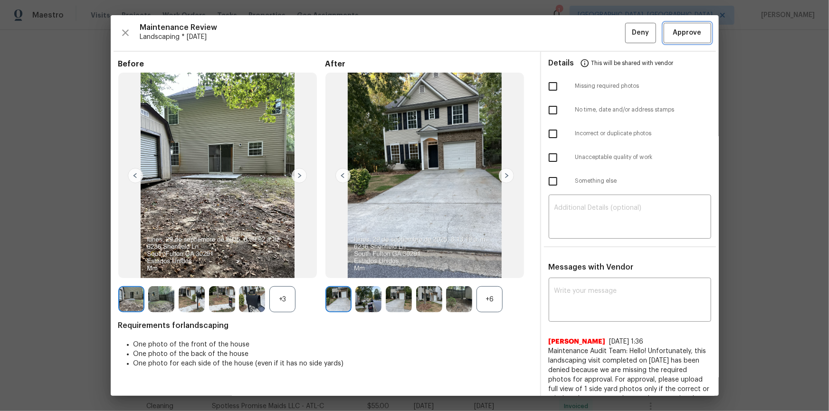
click at [590, 34] on span "Approve" at bounding box center [687, 33] width 29 height 12
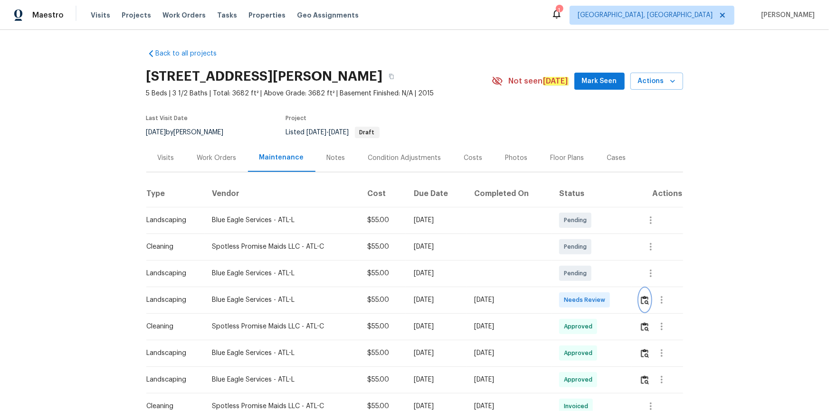
click at [590, 277] on img "button" at bounding box center [645, 300] width 8 height 9
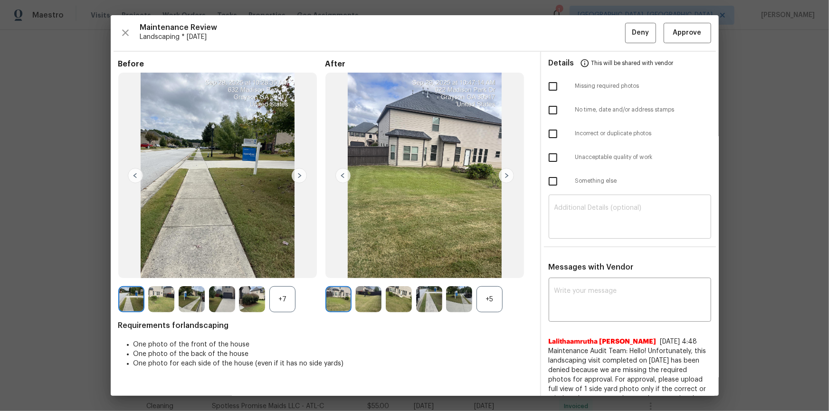
click at [590, 227] on textarea at bounding box center [629, 218] width 151 height 27
paste textarea "Maintenance Audit Team: Hello! Unfortunately, this landscaping visit completed …"
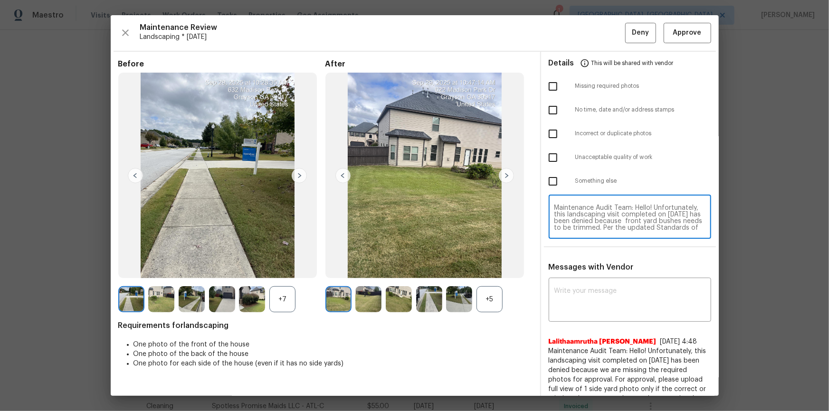
scroll to position [73, 0]
type textarea "Maintenance Audit Team: Hello! Unfortunately, this landscaping visit completed …"
click at [590, 277] on div "Messages with Vendor x ​ Lalithaamrutha [PERSON_NAME] [DATE] 4:48 Maintenance A…" at bounding box center [630, 375] width 178 height 225
click at [590, 277] on textarea at bounding box center [629, 301] width 151 height 27
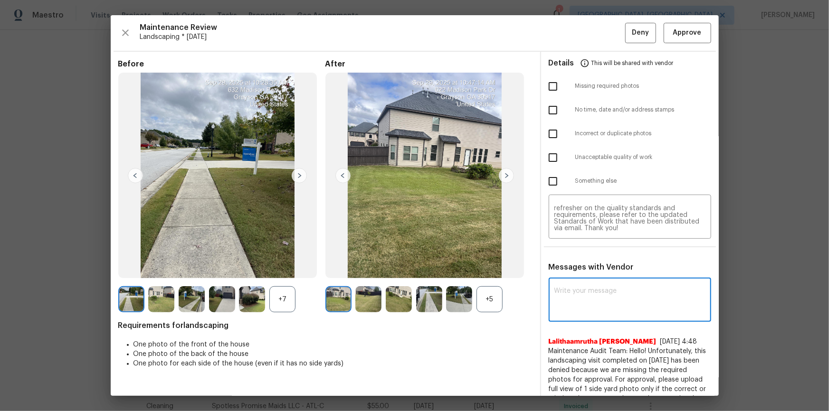
paste textarea "Maintenance Audit Team: Hello! Unfortunately, this landscaping visit completed …"
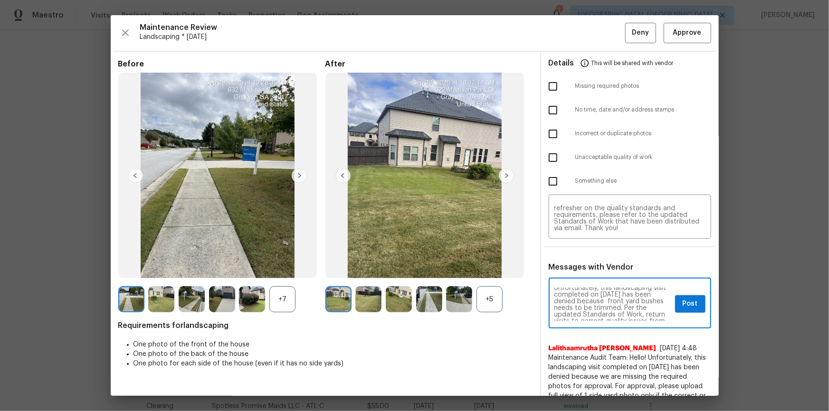
scroll to position [17, 0]
type textarea "Maintenance Audit Team: Hello! Unfortunately, this landscaping visit completed …"
drag, startPoint x: 552, startPoint y: 156, endPoint x: 589, endPoint y: 172, distance: 40.4
click at [558, 161] on input "checkbox" at bounding box center [553, 158] width 20 height 20
checkbox input "true"
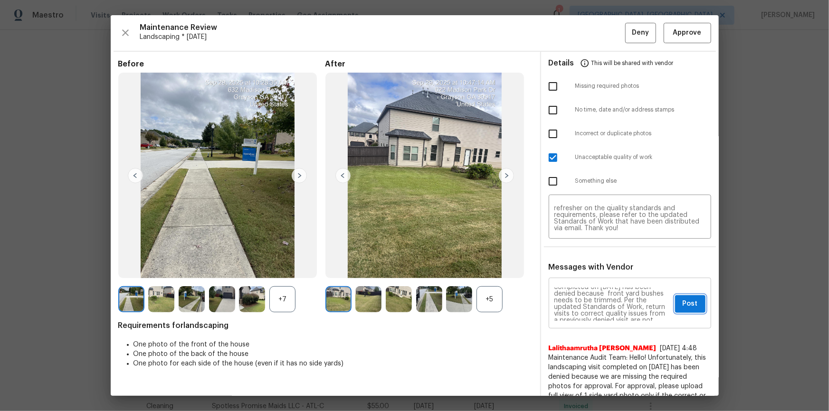
click at [590, 277] on span "Post" at bounding box center [690, 304] width 15 height 12
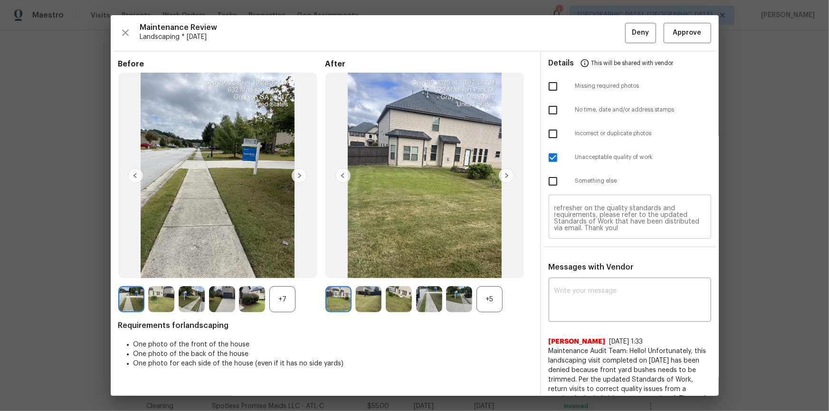
scroll to position [29, 0]
drag, startPoint x: 636, startPoint y: 37, endPoint x: 652, endPoint y: 74, distance: 40.6
click at [590, 38] on span "Deny" at bounding box center [640, 33] width 17 height 12
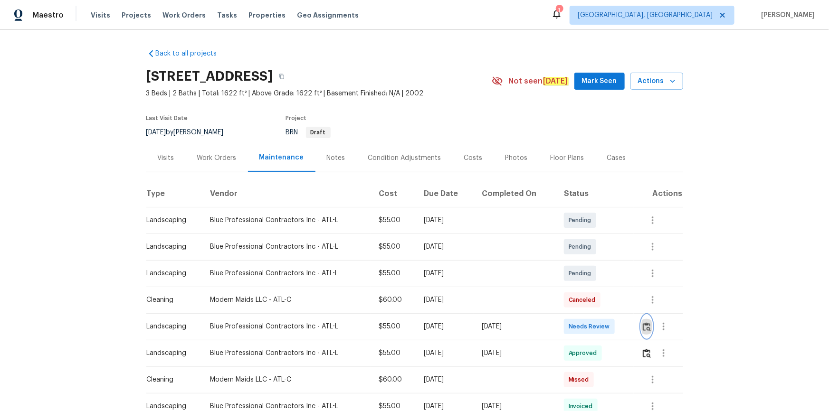
click at [647, 325] on img "button" at bounding box center [647, 327] width 8 height 9
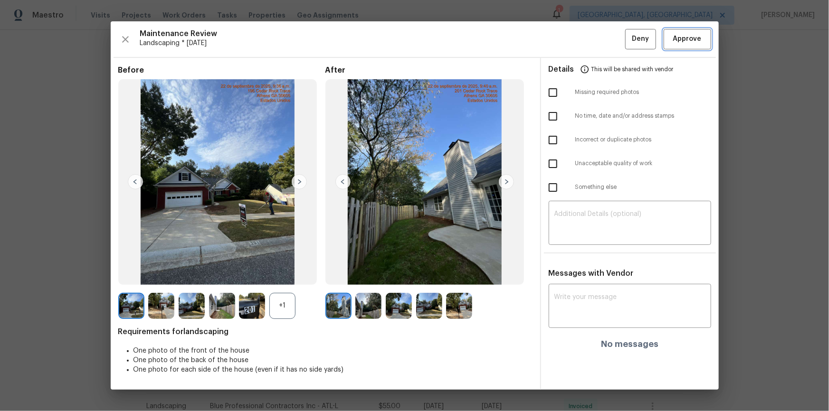
drag, startPoint x: 702, startPoint y: 38, endPoint x: 702, endPoint y: 102, distance: 63.2
click at [703, 39] on button "Approve" at bounding box center [688, 39] width 48 height 20
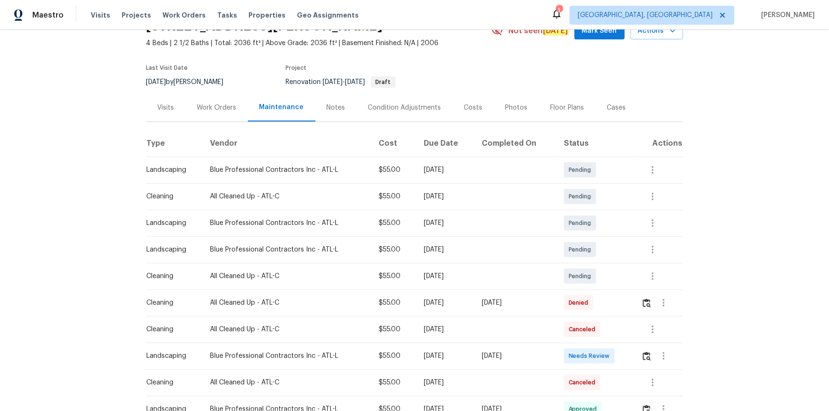
scroll to position [129, 0]
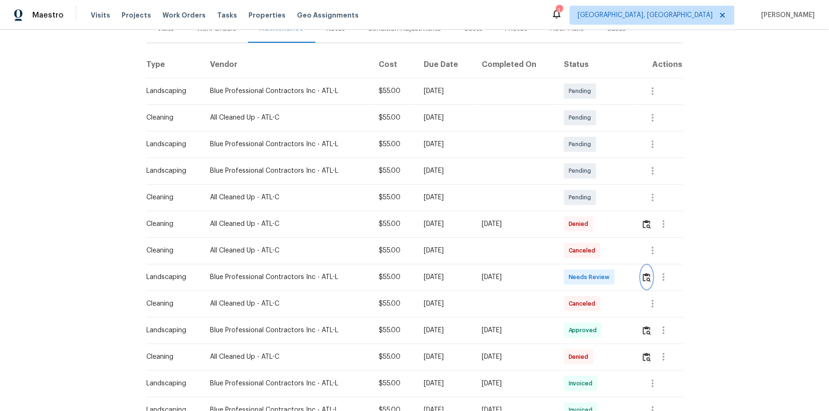
click at [590, 277] on img "button" at bounding box center [647, 277] width 8 height 9
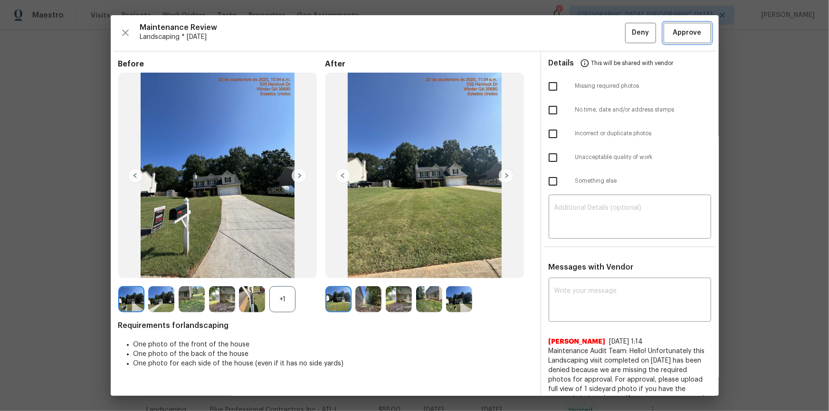
click at [590, 28] on span "Approve" at bounding box center [687, 33] width 29 height 12
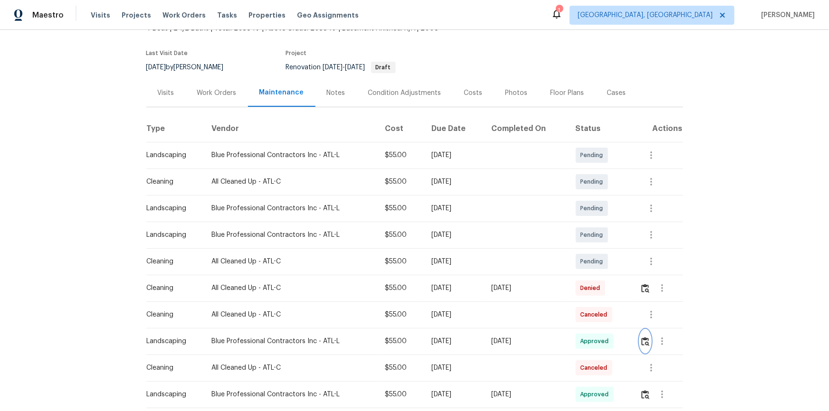
scroll to position [0, 0]
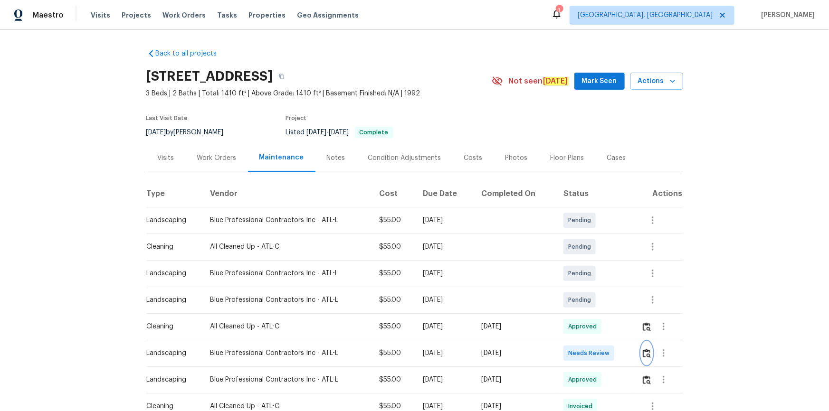
click at [590, 277] on img "button" at bounding box center [647, 353] width 8 height 9
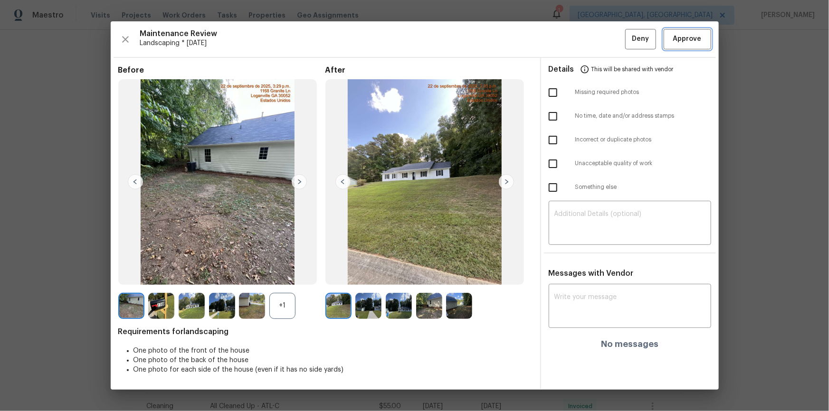
click at [590, 40] on span "Approve" at bounding box center [687, 39] width 29 height 12
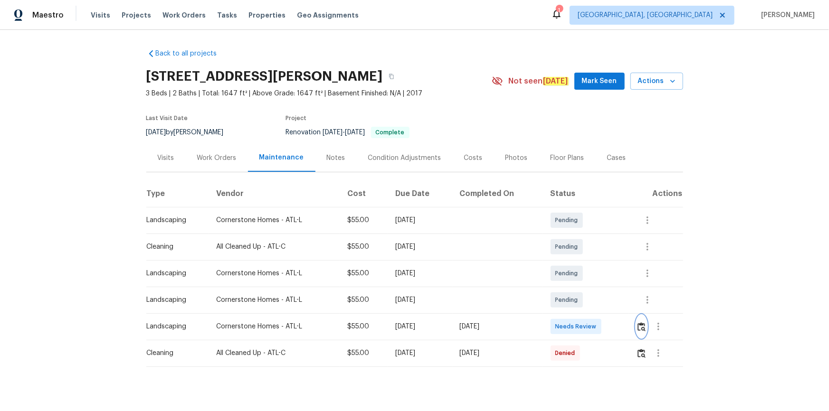
click at [590, 277] on img "button" at bounding box center [642, 327] width 8 height 9
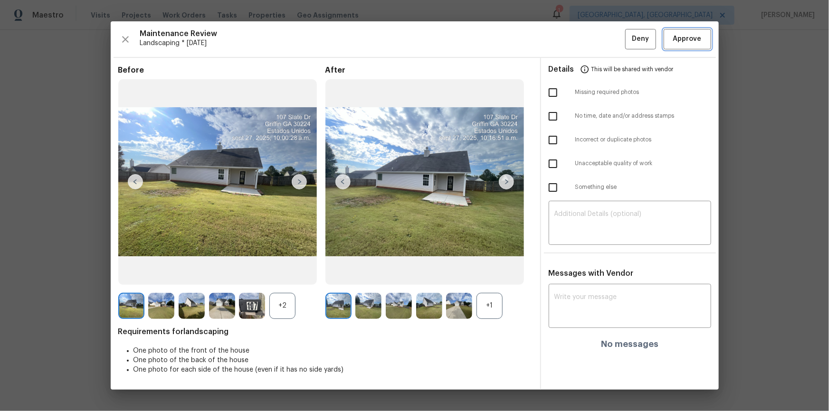
drag, startPoint x: 699, startPoint y: 37, endPoint x: 698, endPoint y: 44, distance: 6.7
click at [590, 38] on span "Approve" at bounding box center [687, 39] width 29 height 12
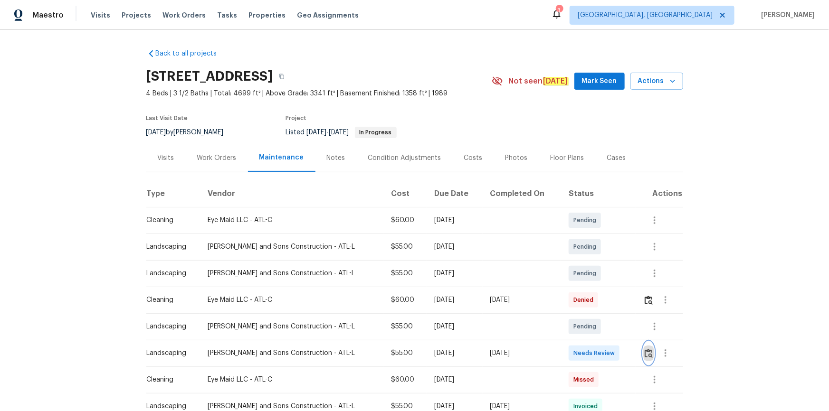
click at [590, 277] on img "button" at bounding box center [649, 353] width 8 height 9
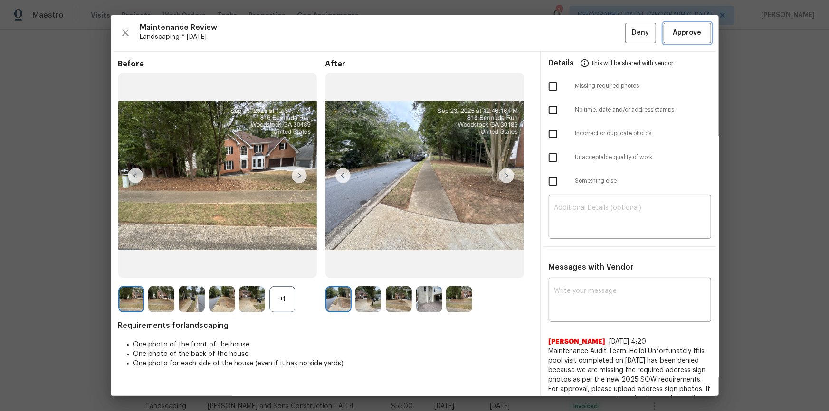
click at [590, 33] on span "Approve" at bounding box center [687, 33] width 29 height 12
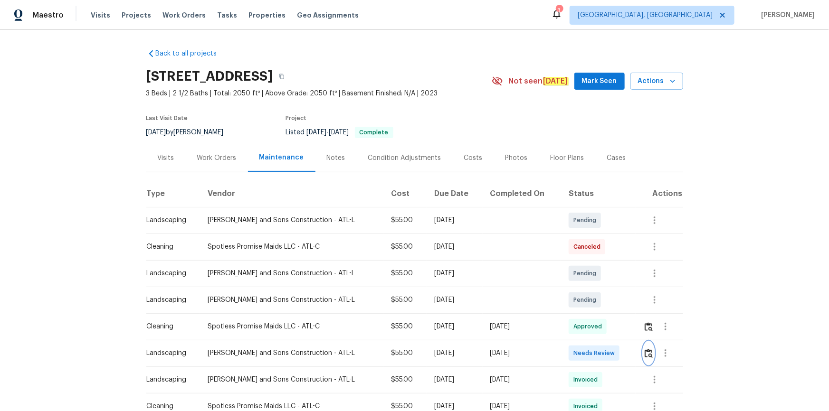
click at [590, 277] on img "button" at bounding box center [649, 353] width 8 height 9
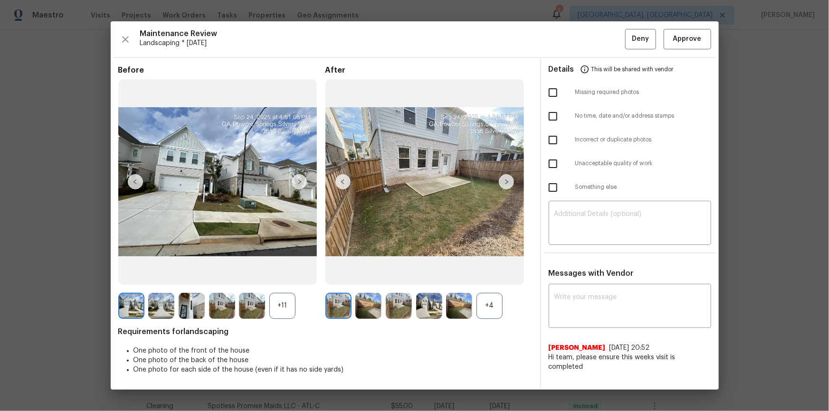
drag, startPoint x: 799, startPoint y: 100, endPoint x: 700, endPoint y: 160, distance: 115.8
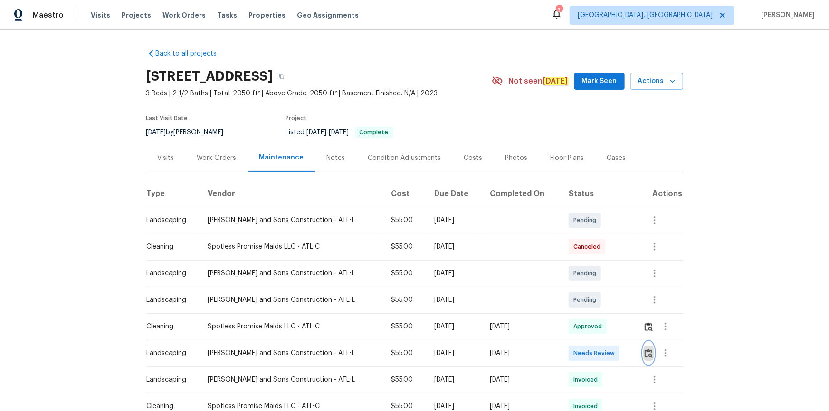
click at [590, 277] on div at bounding box center [662, 353] width 39 height 23
click at [590, 277] on img "button" at bounding box center [649, 353] width 8 height 9
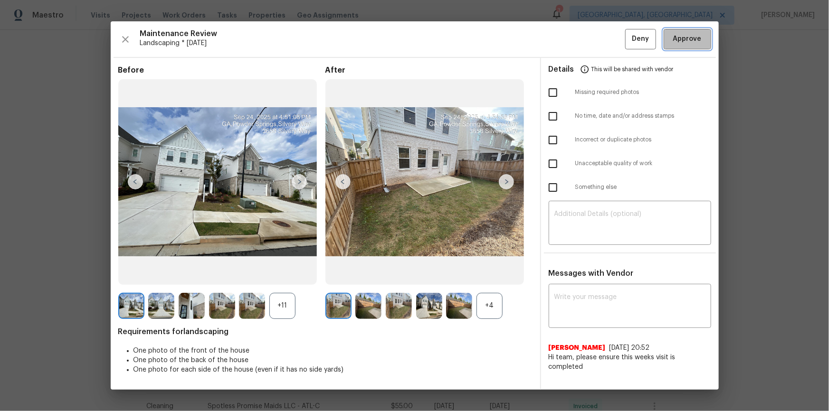
drag, startPoint x: 690, startPoint y: 35, endPoint x: 823, endPoint y: 157, distance: 180.9
click at [590, 34] on span "Approve" at bounding box center [687, 39] width 29 height 12
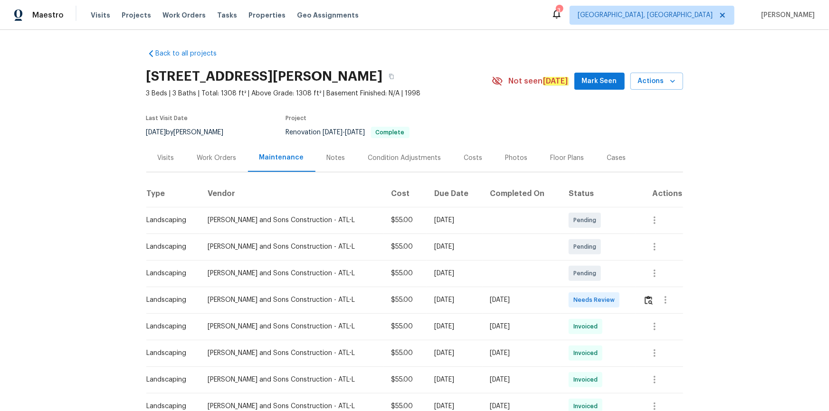
click at [590, 277] on div at bounding box center [665, 300] width 23 height 23
click at [590, 277] on button "button" at bounding box center [665, 300] width 23 height 23
drag, startPoint x: 640, startPoint y: 296, endPoint x: 645, endPoint y: 304, distance: 9.6
click at [590, 277] on div at bounding box center [414, 205] width 829 height 411
click at [590, 277] on img "button" at bounding box center [649, 300] width 8 height 9
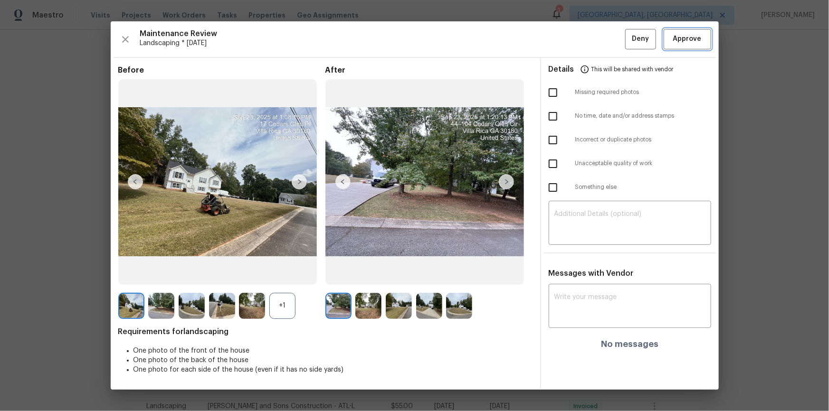
click at [590, 39] on span "Approve" at bounding box center [687, 39] width 29 height 12
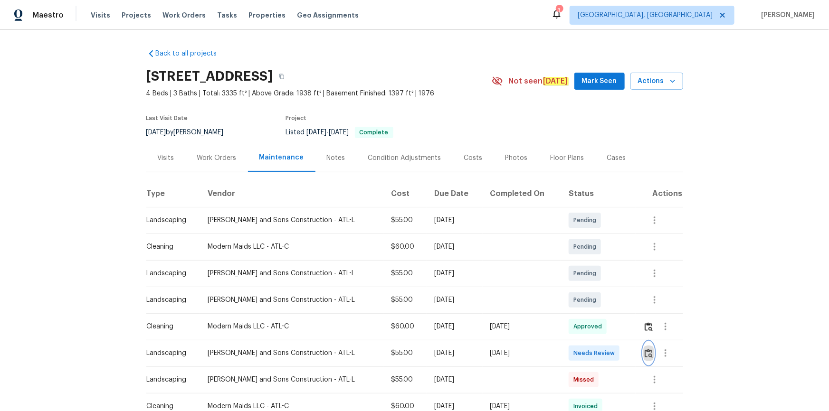
click at [590, 277] on img "button" at bounding box center [649, 353] width 8 height 9
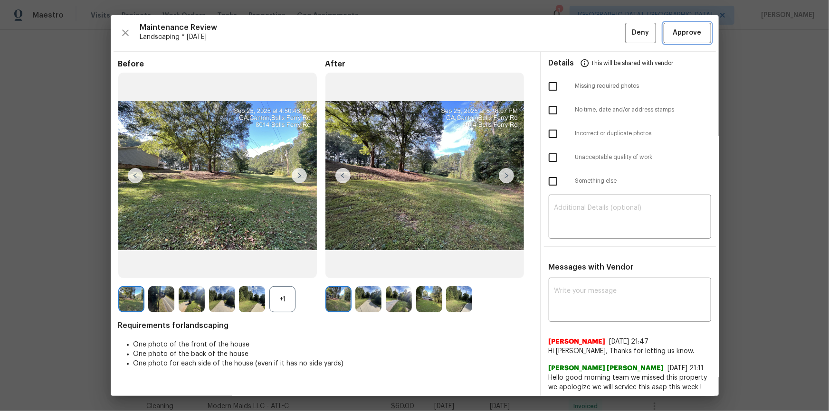
drag, startPoint x: 675, startPoint y: 32, endPoint x: 672, endPoint y: 40, distance: 8.9
click at [590, 32] on span "Approve" at bounding box center [687, 33] width 29 height 12
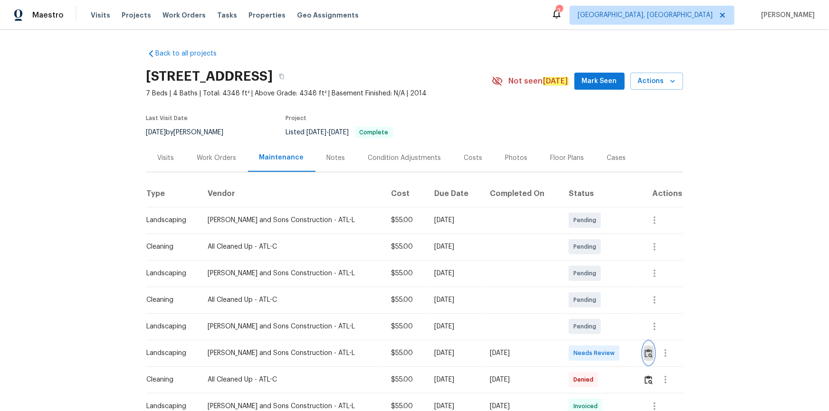
click at [645, 353] on img "button" at bounding box center [649, 353] width 8 height 9
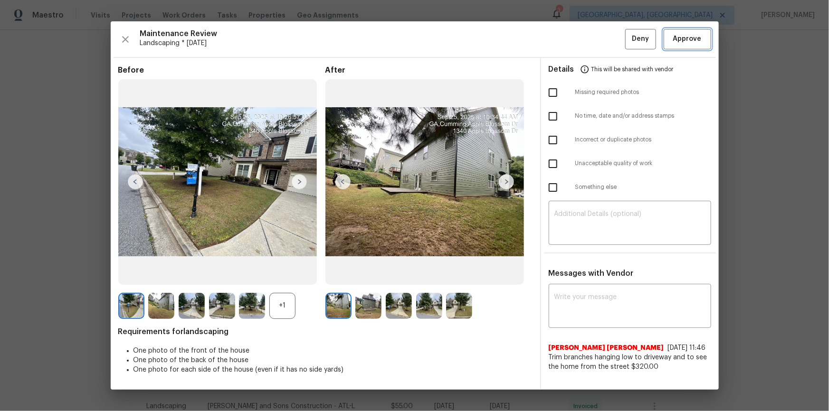
click at [692, 38] on span "Approve" at bounding box center [687, 39] width 29 height 12
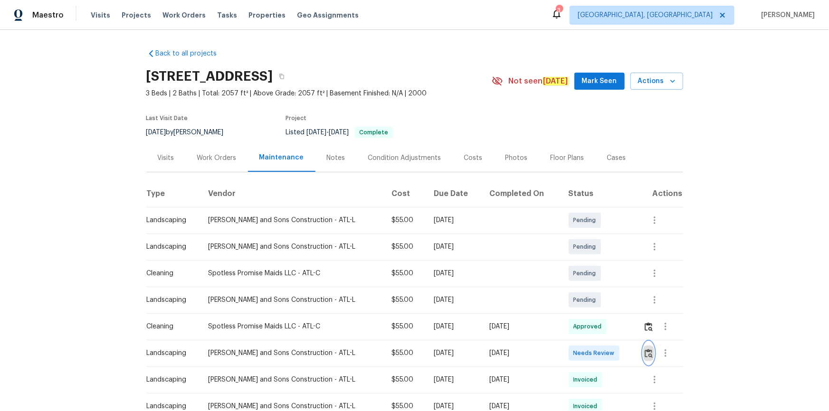
click at [590, 277] on img "button" at bounding box center [649, 353] width 8 height 9
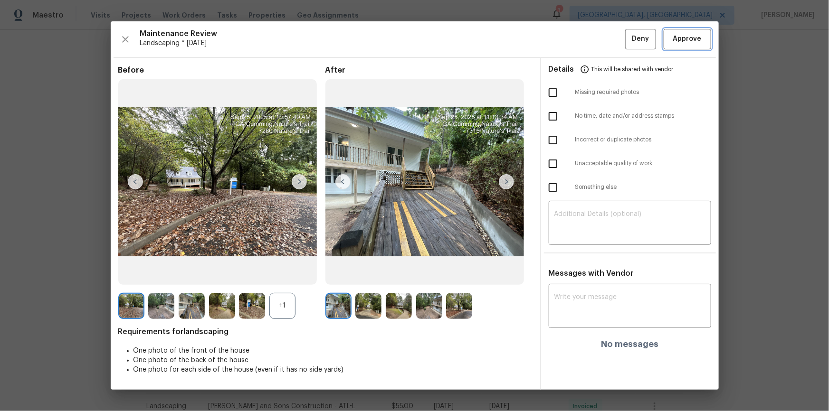
drag, startPoint x: 695, startPoint y: 33, endPoint x: 696, endPoint y: 39, distance: 6.7
click at [590, 33] on button "Approve" at bounding box center [688, 39] width 48 height 20
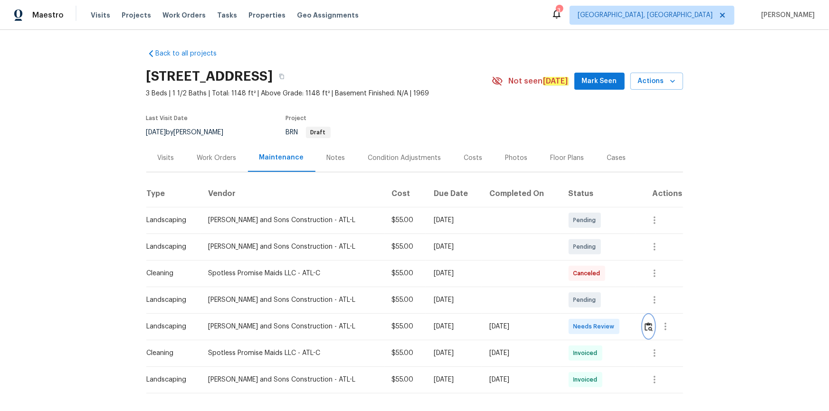
click at [590, 277] on img "button" at bounding box center [649, 327] width 8 height 9
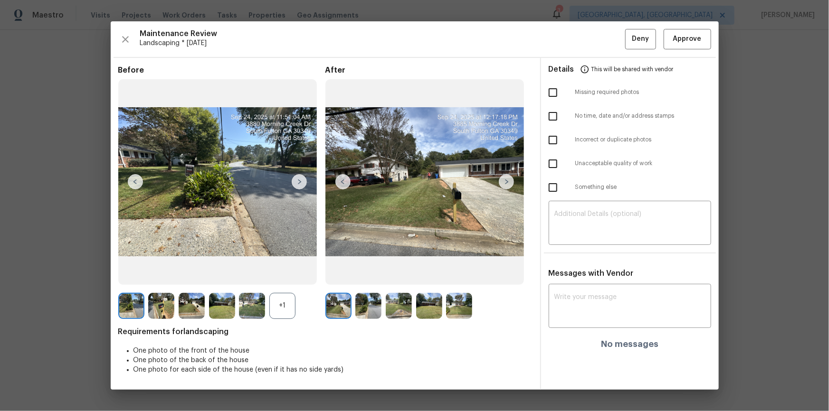
click at [590, 60] on div "Details This will be shared with vendor" at bounding box center [630, 69] width 162 height 23
click at [590, 40] on span "Approve" at bounding box center [687, 39] width 29 height 12
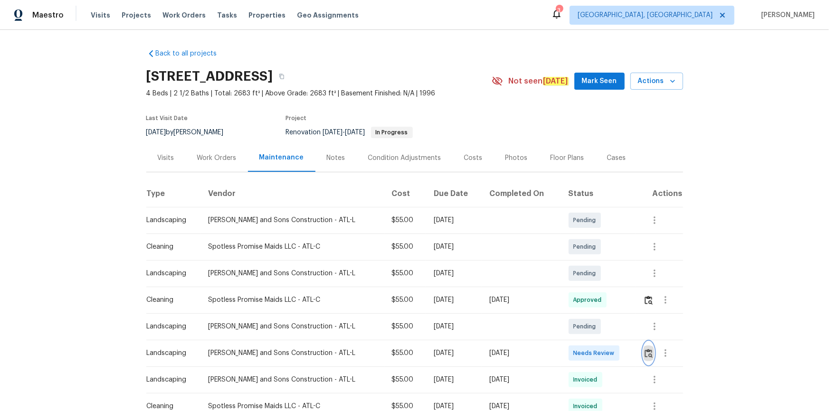
click at [643, 355] on button "button" at bounding box center [648, 353] width 11 height 23
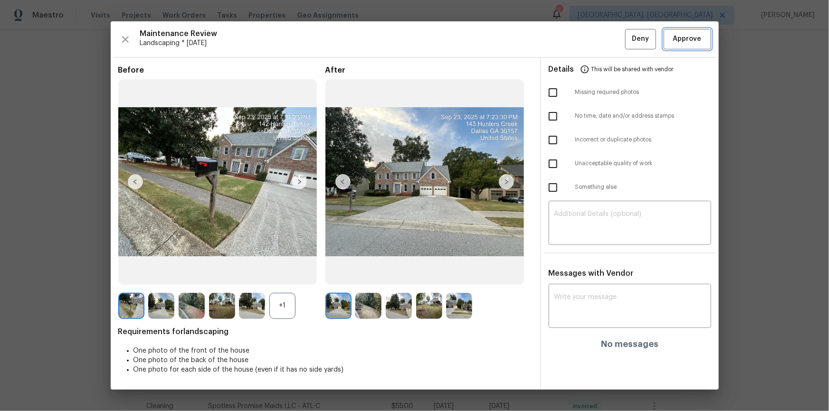
click at [696, 36] on button "Approve" at bounding box center [688, 39] width 48 height 20
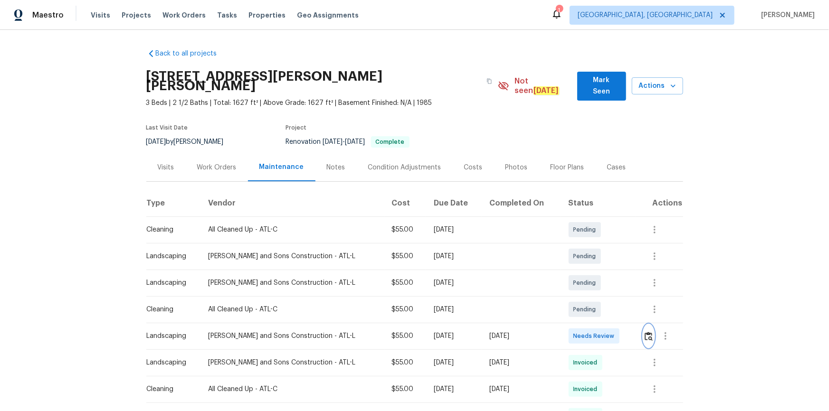
click at [646, 325] on button "button" at bounding box center [648, 336] width 11 height 23
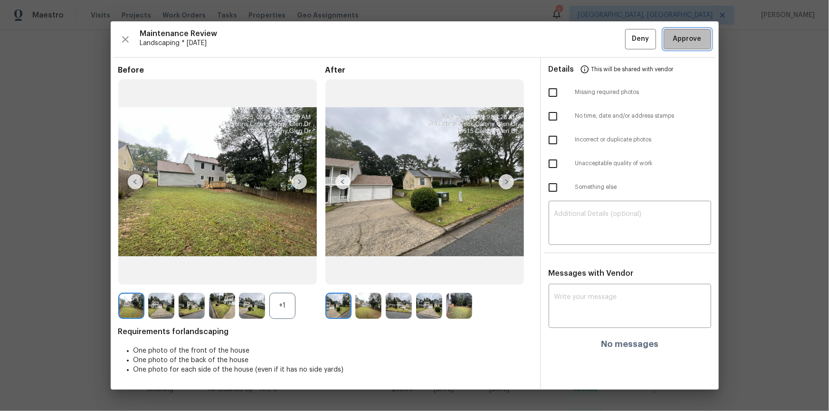
click at [694, 48] on button "Approve" at bounding box center [688, 39] width 48 height 20
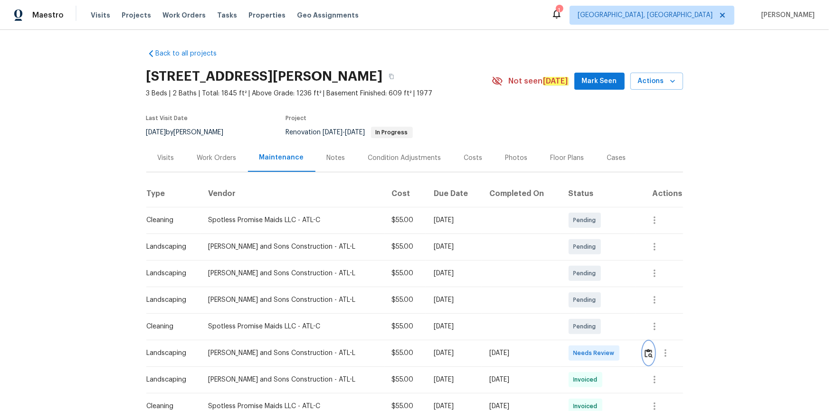
click at [590, 277] on img "button" at bounding box center [649, 353] width 8 height 9
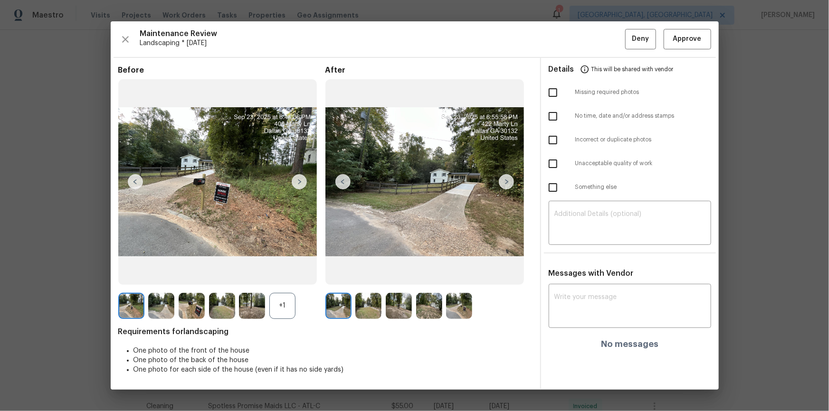
click at [590, 50] on div "Maintenance Review Landscaping * [DATE] Deny Approve Before +1 After Requiremen…" at bounding box center [415, 205] width 608 height 368
click at [590, 39] on span "Approve" at bounding box center [687, 39] width 29 height 12
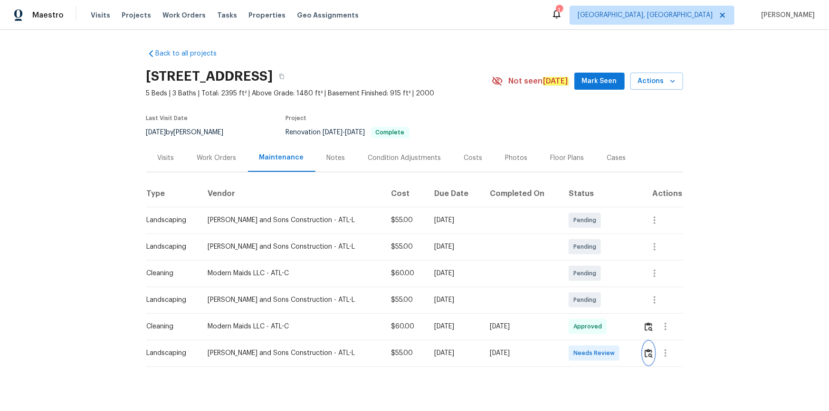
click at [590, 277] on img "button" at bounding box center [649, 353] width 8 height 9
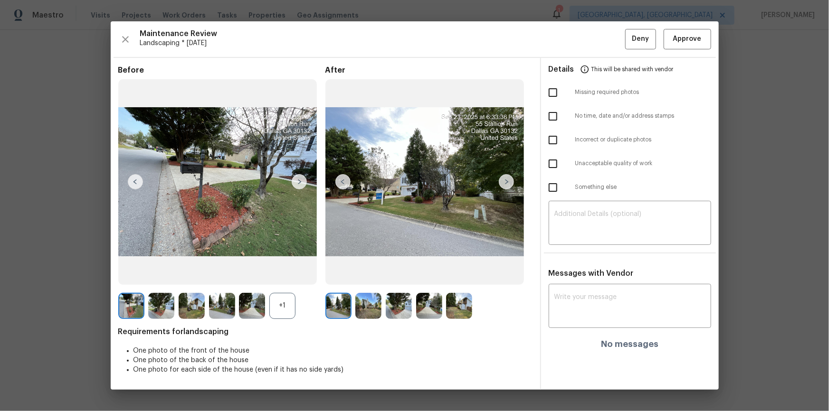
click at [590, 51] on div "Maintenance Review Landscaping * [DATE] Deny Approve Before +1 After Requiremen…" at bounding box center [415, 205] width 608 height 368
drag, startPoint x: 698, startPoint y: 35, endPoint x: 706, endPoint y: 66, distance: 31.8
click at [590, 36] on span "Approve" at bounding box center [687, 39] width 29 height 12
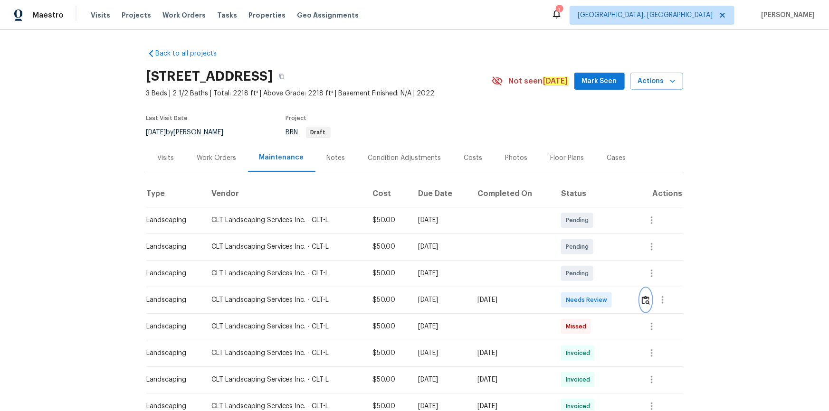
click at [590, 277] on button "button" at bounding box center [645, 300] width 11 height 23
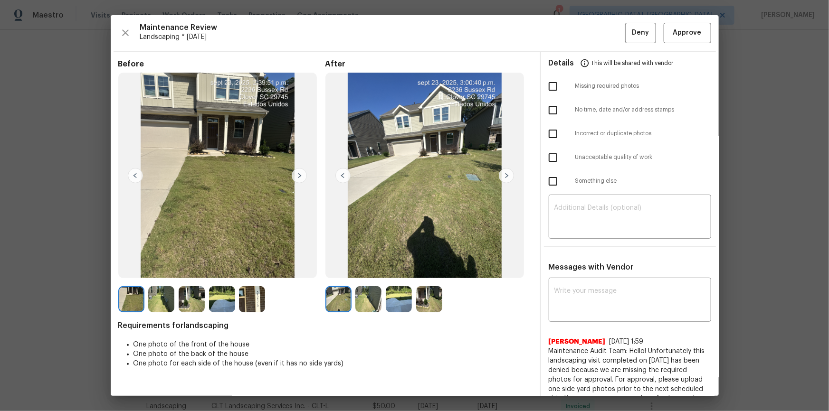
click at [590, 24] on div "Maintenance Review Landscaping * Mon, Sep 22 Deny Approve Before After Requirem…" at bounding box center [415, 205] width 608 height 381
drag, startPoint x: 694, startPoint y: 32, endPoint x: 695, endPoint y: 25, distance: 7.1
click at [590, 28] on span "Approve" at bounding box center [687, 33] width 32 height 12
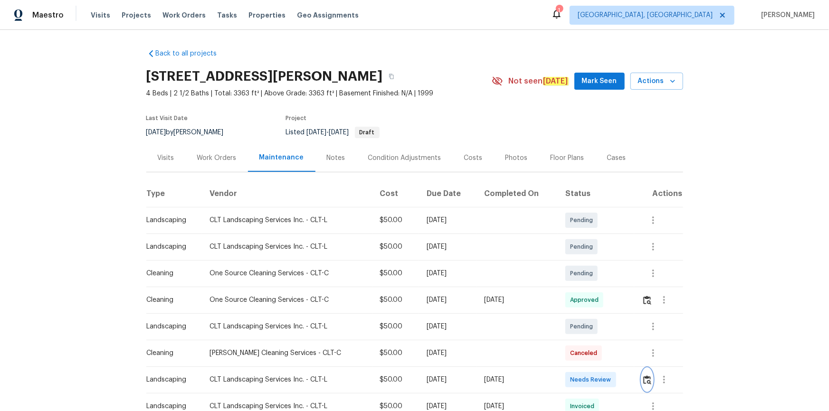
click at [590, 277] on img "button" at bounding box center [647, 380] width 8 height 9
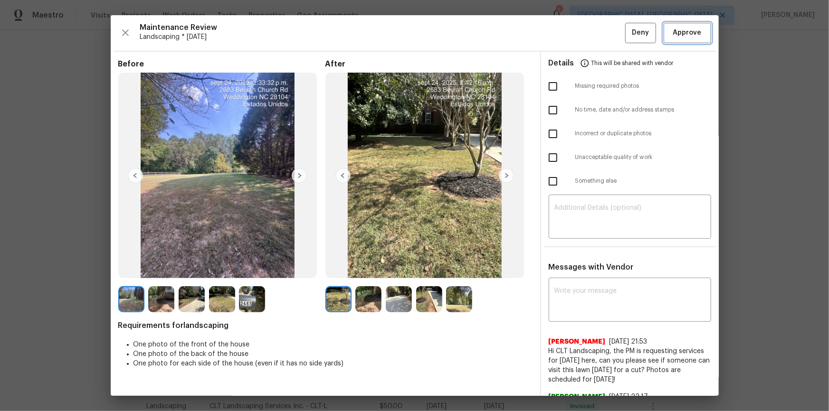
click at [590, 32] on button "Approve" at bounding box center [688, 33] width 48 height 20
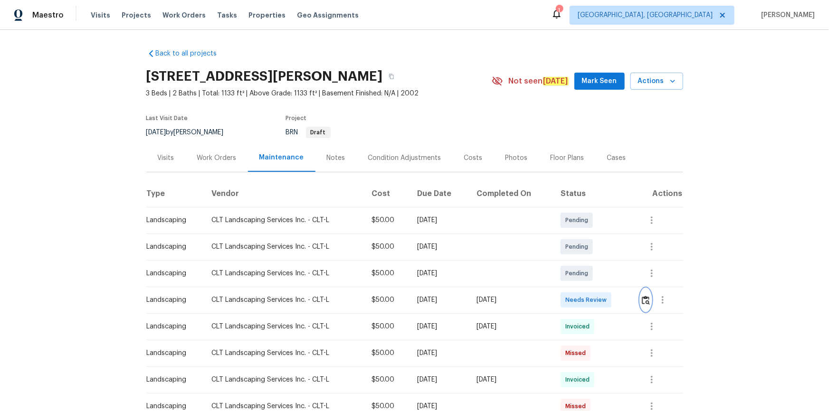
click at [645, 299] on img "button" at bounding box center [646, 300] width 8 height 9
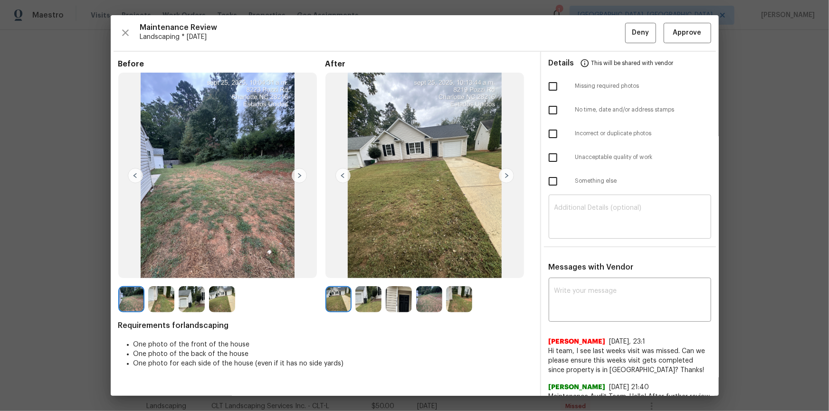
click at [568, 212] on textarea at bounding box center [629, 218] width 151 height 27
paste textarea "Maintenance Audit Team: Hello! Unfortunately, this landscaping visit completed …"
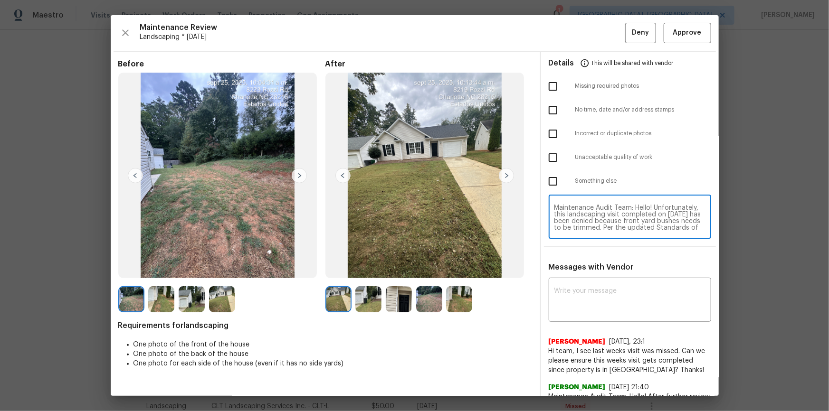
scroll to position [73, 0]
type textarea "Maintenance Audit Team: Hello! Unfortunately, this landscaping visit completed …"
click at [583, 304] on textarea at bounding box center [629, 301] width 151 height 27
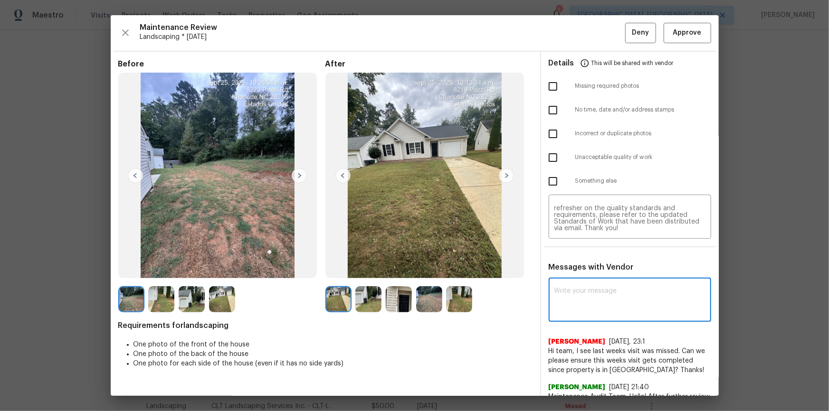
paste textarea "Maintenance Audit Team: Hello! Unfortunately, this landscaping visit completed …"
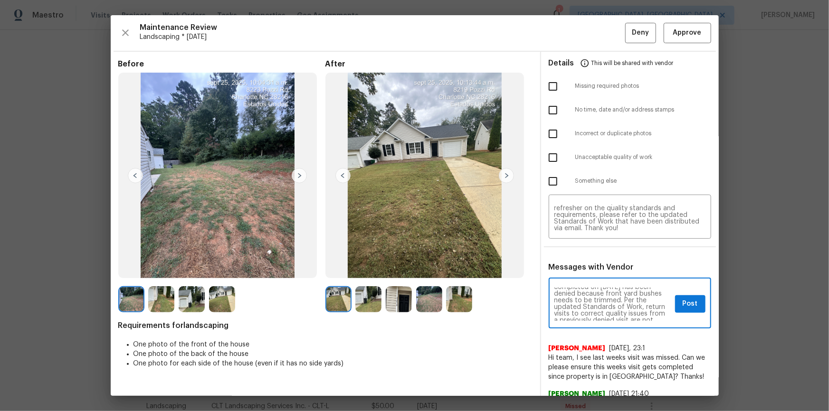
scroll to position [34, 0]
type textarea "Maintenance Audit Team: Hello! Unfortunately, this landscaping visit completed …"
click at [544, 113] on input "checkbox" at bounding box center [553, 110] width 20 height 20
checkbox input "true"
drag, startPoint x: 549, startPoint y: 132, endPoint x: 547, endPoint y: 114, distance: 18.1
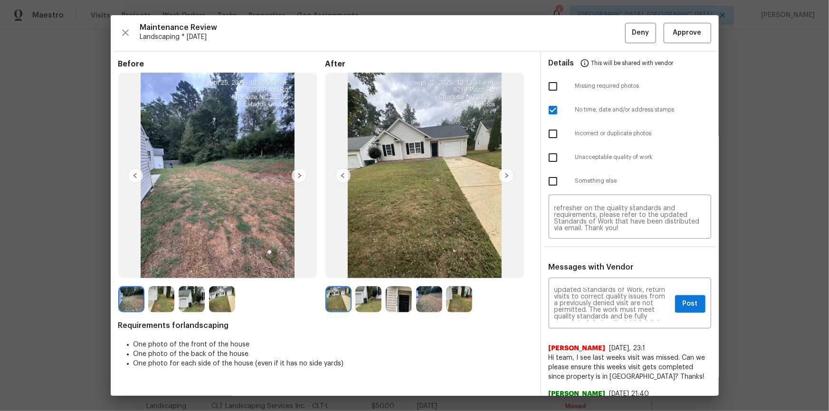
click at [549, 131] on input "checkbox" at bounding box center [553, 134] width 20 height 20
checkbox input "true"
click at [546, 108] on input "checkbox" at bounding box center [553, 110] width 20 height 20
checkbox input "false"
click at [552, 157] on input "checkbox" at bounding box center [553, 158] width 20 height 20
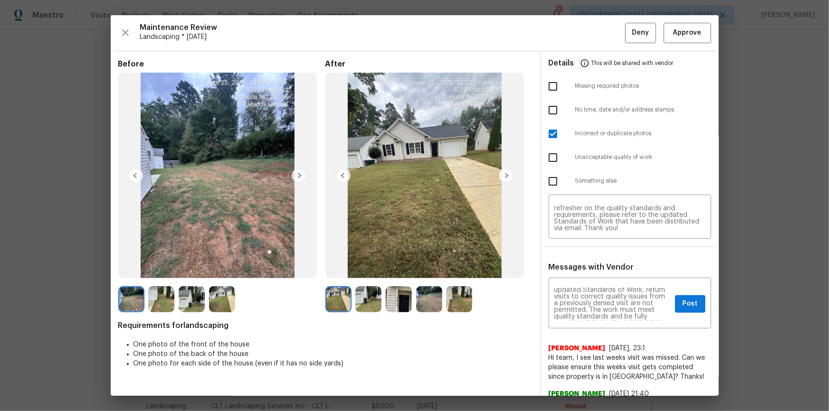
checkbox input "true"
click at [547, 134] on input "checkbox" at bounding box center [553, 134] width 20 height 20
checkbox input "false"
click at [688, 307] on span "Post" at bounding box center [690, 304] width 15 height 12
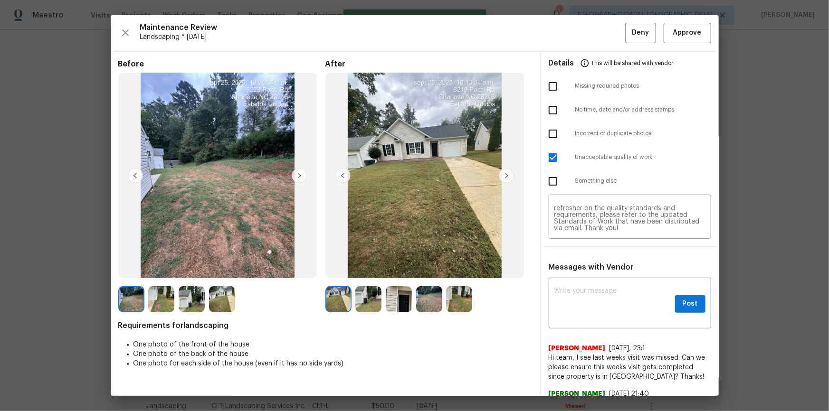
scroll to position [0, 0]
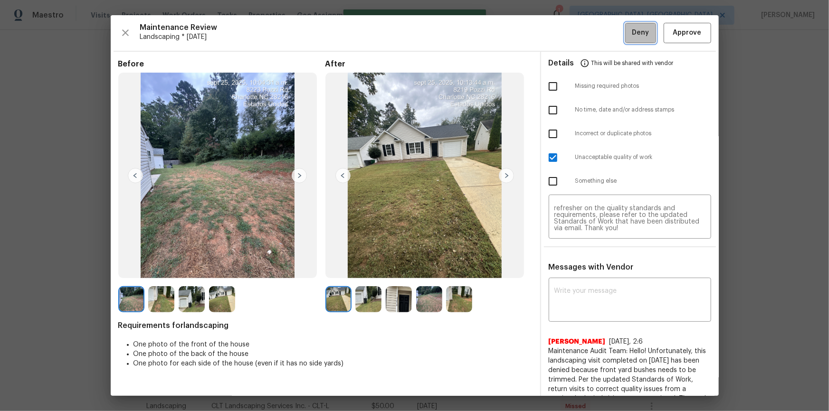
drag, startPoint x: 643, startPoint y: 29, endPoint x: 726, endPoint y: 195, distance: 185.7
click at [643, 29] on button "Deny" at bounding box center [640, 33] width 31 height 20
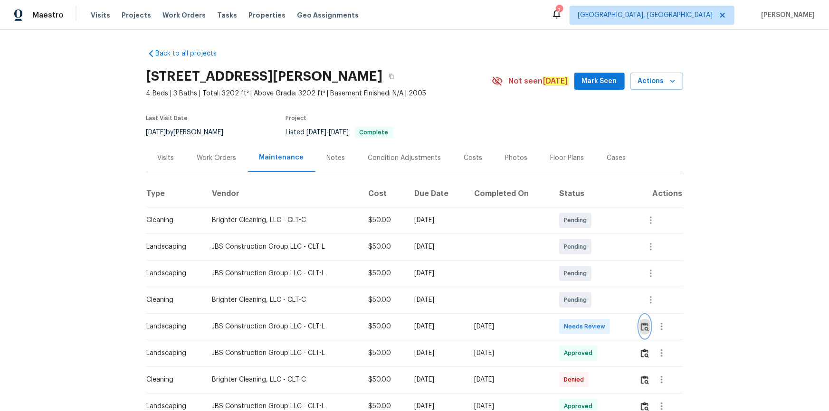
click at [590, 277] on img "button" at bounding box center [645, 327] width 8 height 9
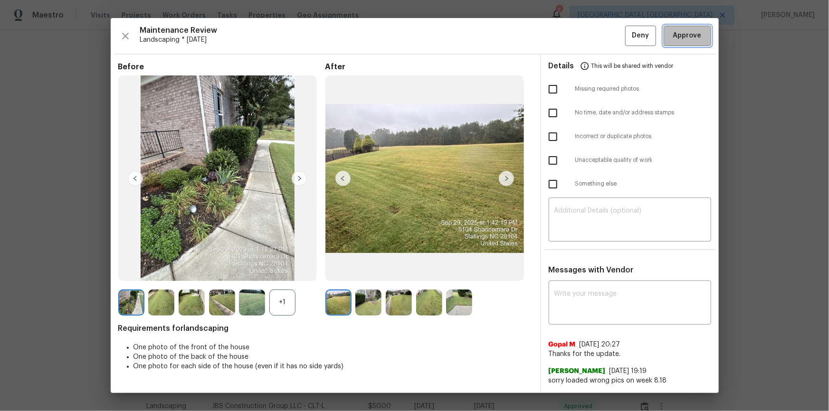
drag, startPoint x: 684, startPoint y: 32, endPoint x: 796, endPoint y: 142, distance: 157.6
click at [590, 32] on span "Approve" at bounding box center [687, 36] width 29 height 12
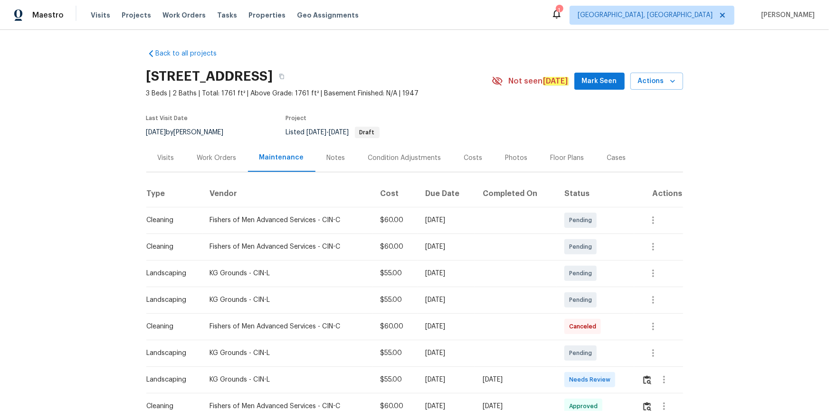
drag, startPoint x: 640, startPoint y: 376, endPoint x: 644, endPoint y: 377, distance: 4.8
click at [590, 277] on td at bounding box center [658, 380] width 49 height 27
click at [590, 277] on img "button" at bounding box center [647, 380] width 8 height 9
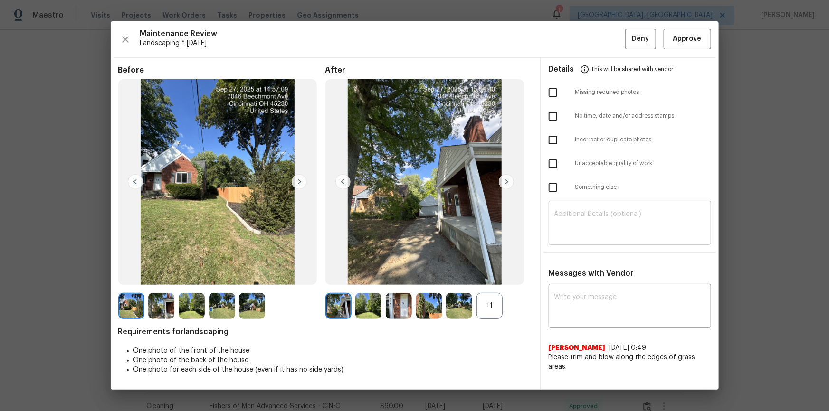
drag, startPoint x: 584, startPoint y: 206, endPoint x: 586, endPoint y: 217, distance: 11.1
click at [585, 212] on div "​" at bounding box center [630, 224] width 162 height 42
paste textarea "Maintenance Audit Team: Hello! Unfortunately, this landscaping visit completed …"
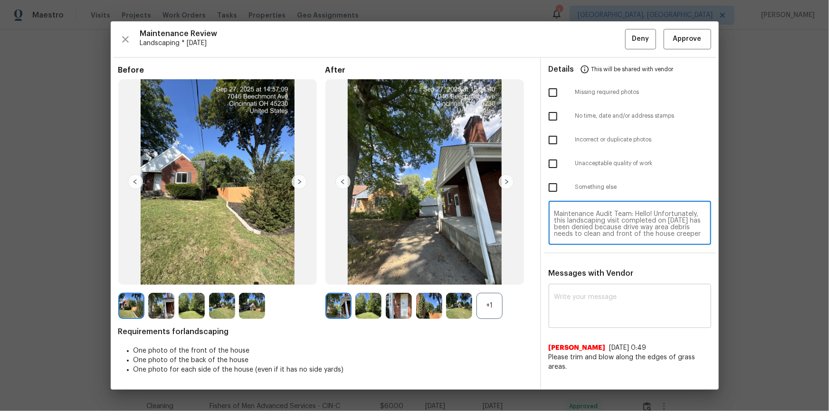
scroll to position [86, 0]
type textarea "Maintenance Audit Team: Hello! Unfortunately, this landscaping visit completed …"
click at [570, 277] on div "x ​" at bounding box center [630, 307] width 162 height 42
paste textarea "Maintenance Audit Team: Hello! Unfortunately, this landscaping visit completed …"
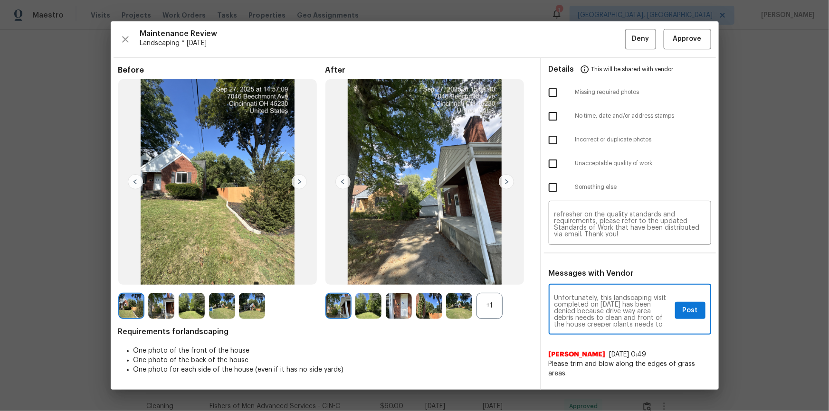
scroll to position [0, 0]
click at [590, 277] on textarea "Maintenance Audit Team: Hello! Unfortunately, this landscaping visit completed …" at bounding box center [612, 310] width 117 height 33
type textarea "Maintenance Audit Team: Hello! Unfortunately, this landscaping visit completed …"
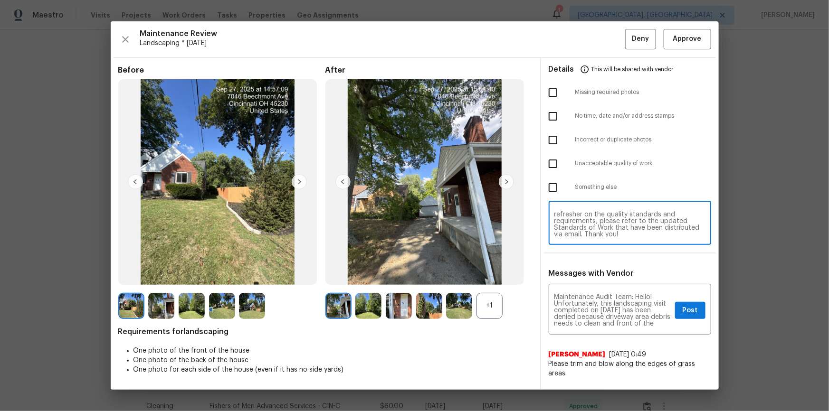
click at [590, 218] on textarea "Maintenance Audit Team: Hello! Unfortunately, this landscaping visit completed …" at bounding box center [629, 224] width 151 height 27
paste textarea
type textarea "Maintenance Audit Team: Hello! Unfortunately, this landscaping visit completed …"
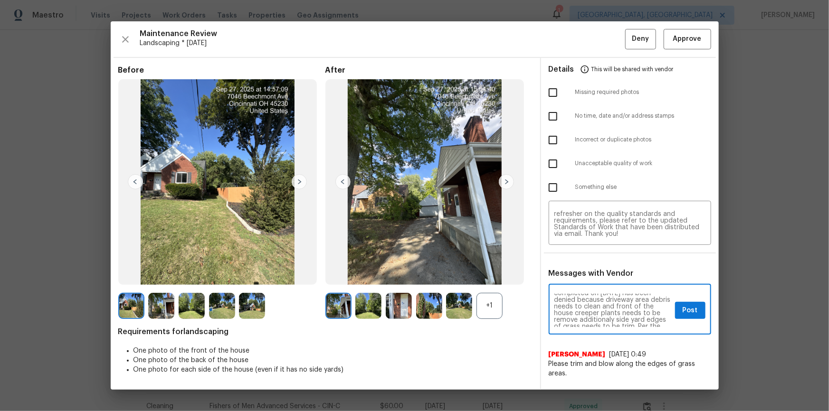
click at [590, 277] on textarea "Maintenance Audit Team: Hello! Unfortunately, this landscaping visit completed …" at bounding box center [612, 310] width 117 height 33
drag, startPoint x: 610, startPoint y: 319, endPoint x: 579, endPoint y: 316, distance: 31.0
click at [573, 277] on textarea "Maintenance Audit Team: Hello! Unfortunately, this landscaping visit completed …" at bounding box center [612, 310] width 117 height 33
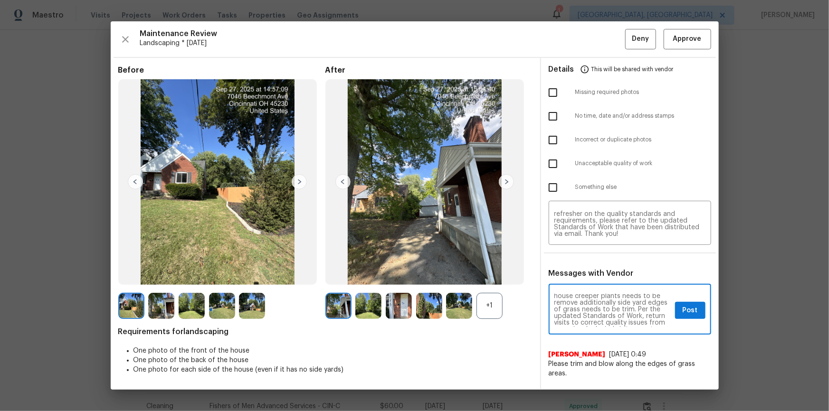
click at [590, 277] on textarea "Maintenance Audit Team: Hello! Unfortunately, this landscaping visit completed …" at bounding box center [612, 310] width 117 height 33
type textarea "Maintenance Audit Team: Hello! Unfortunately, this landscaping visit completed …"
click at [590, 247] on div "Details This will be shared with vendor Missing required photos No time, date a…" at bounding box center [630, 224] width 178 height 332
click at [590, 232] on textarea "Maintenance Audit Team: Hello! Unfortunately, this landscaping visit completed …" at bounding box center [629, 224] width 151 height 27
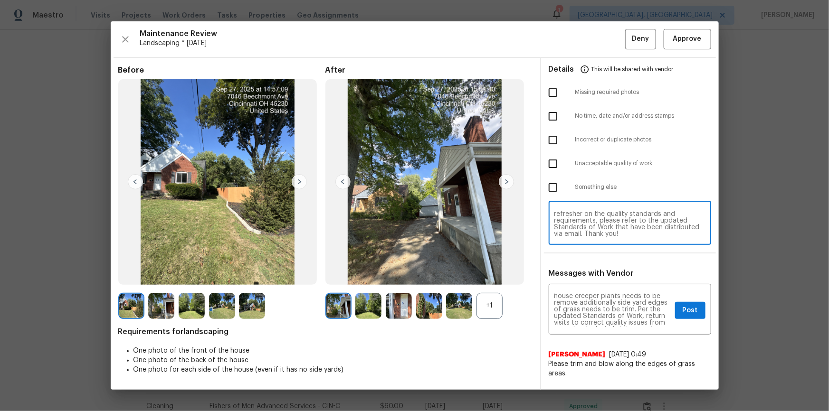
paste textarea "l"
type textarea "Maintenance Audit Team: Hello! Unfortunately, this landscaping visit completed …"
click at [555, 162] on input "checkbox" at bounding box center [553, 164] width 20 height 20
checkbox input "true"
click at [590, 277] on button "Post" at bounding box center [690, 311] width 30 height 18
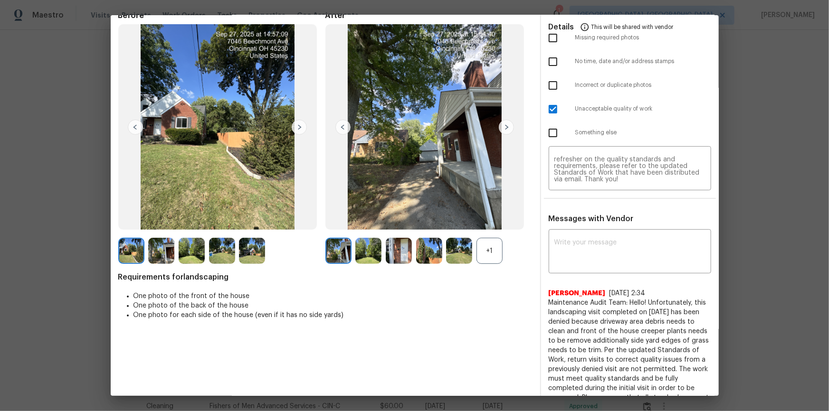
scroll to position [0, 0]
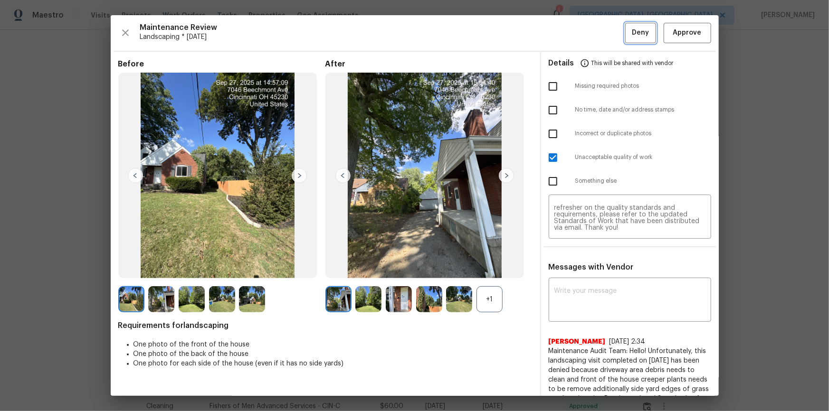
click at [590, 31] on span "Deny" at bounding box center [640, 33] width 17 height 12
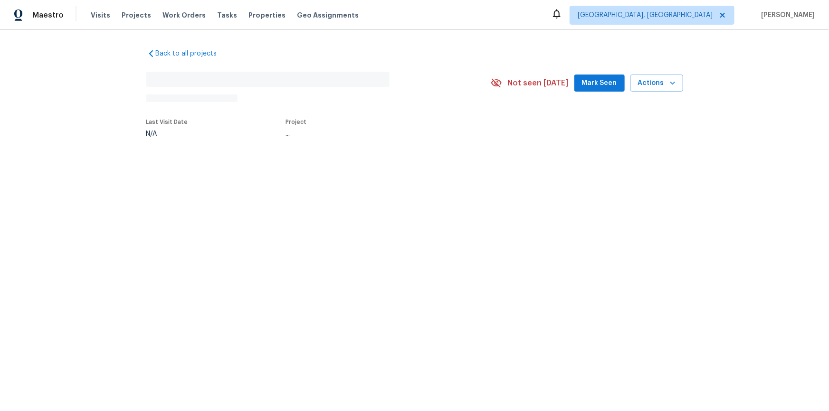
drag, startPoint x: 0, startPoint y: 0, endPoint x: 325, endPoint y: 175, distance: 369.4
click at [329, 174] on div "Back to all projects No address found N/A Not seen today Mark Seen Actions Last…" at bounding box center [414, 115] width 829 height 170
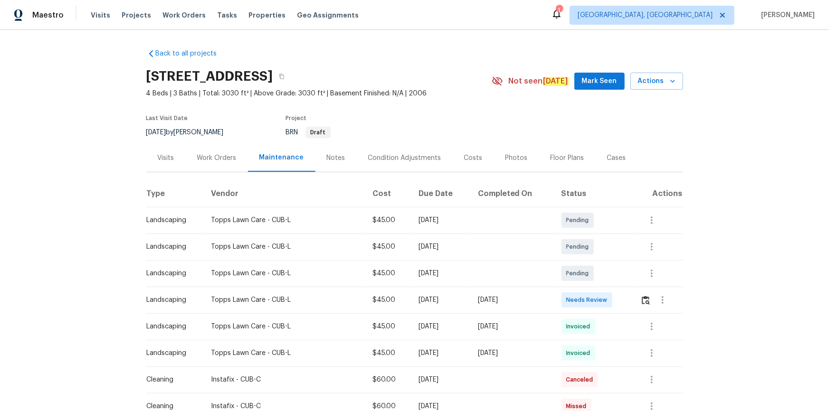
drag, startPoint x: 639, startPoint y: 296, endPoint x: 642, endPoint y: 302, distance: 7.0
click at [590, 277] on td at bounding box center [658, 300] width 50 height 27
click at [590, 277] on button "button" at bounding box center [645, 300] width 11 height 23
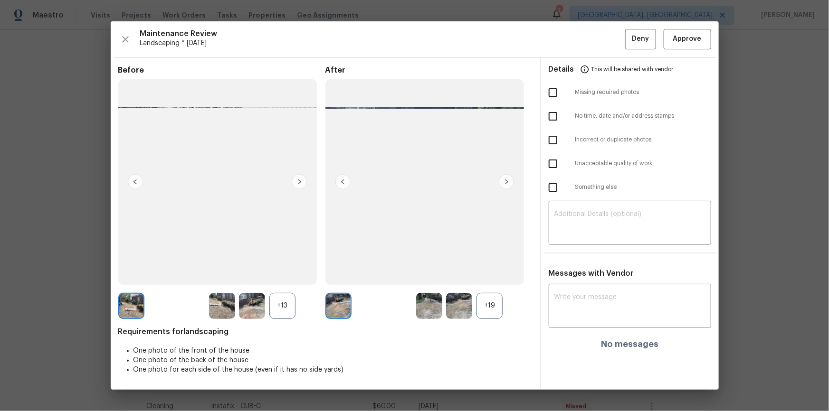
drag, startPoint x: 694, startPoint y: 53, endPoint x: 727, endPoint y: 108, distance: 64.4
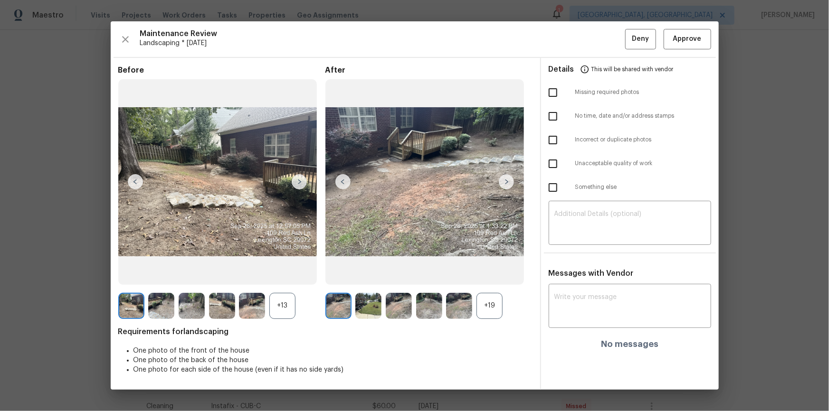
click at [590, 53] on div "Maintenance Review Landscaping * Mon, Sep 22 Deny Approve Before +13 After +19 …" at bounding box center [415, 205] width 608 height 368
drag, startPoint x: 676, startPoint y: 31, endPoint x: 687, endPoint y: 44, distance: 16.5
click at [590, 31] on button "Approve" at bounding box center [688, 39] width 48 height 20
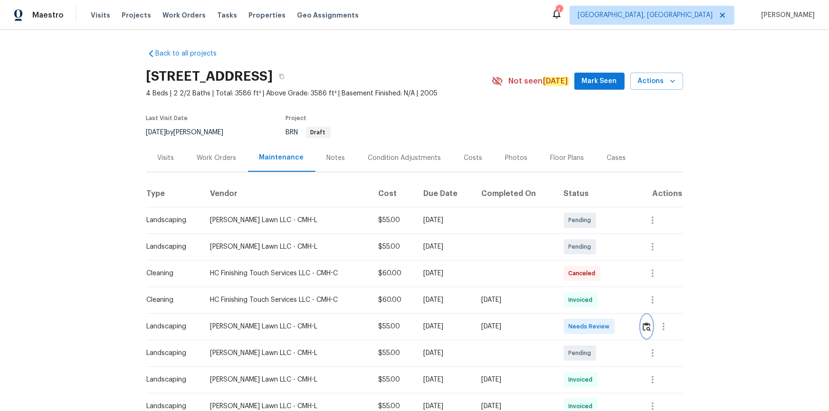
click at [590, 277] on img "button" at bounding box center [647, 327] width 8 height 9
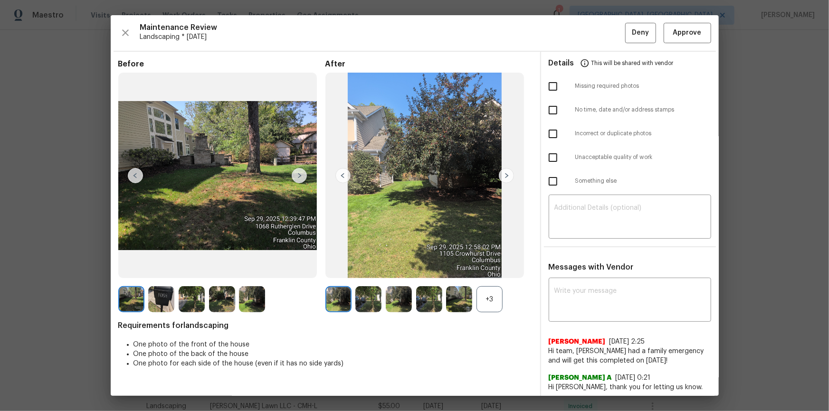
click at [590, 21] on div "Maintenance Review Landscaping * [DATE] Deny Approve Before After +3 Requiremen…" at bounding box center [415, 205] width 608 height 381
click at [590, 29] on button "Approve" at bounding box center [688, 33] width 48 height 20
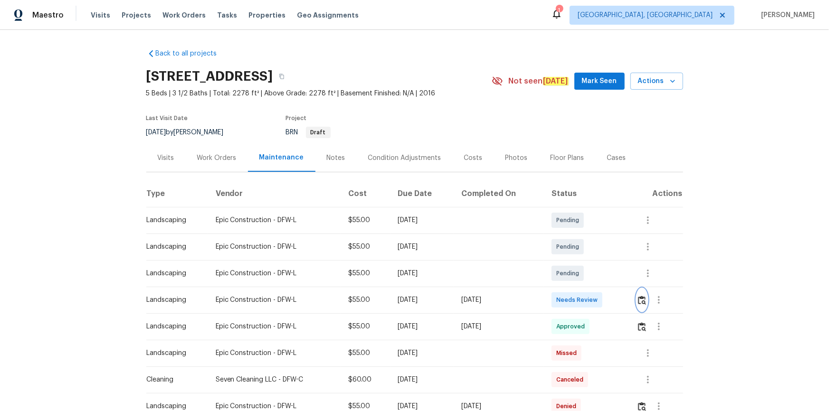
click at [639, 300] on img "button" at bounding box center [642, 300] width 8 height 9
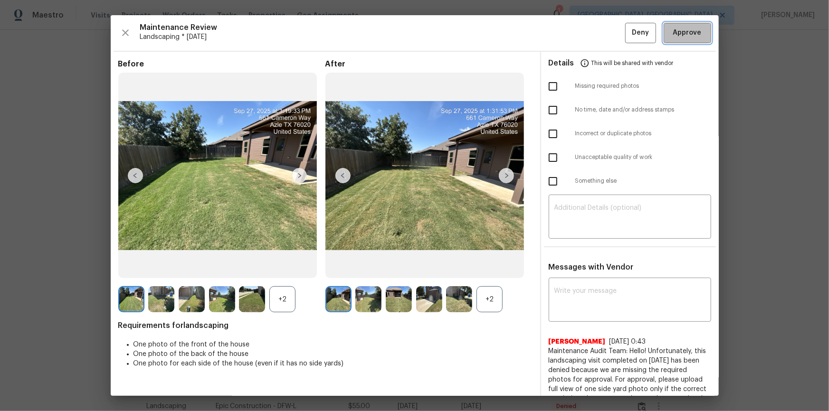
click at [678, 31] on span "Approve" at bounding box center [687, 33] width 29 height 12
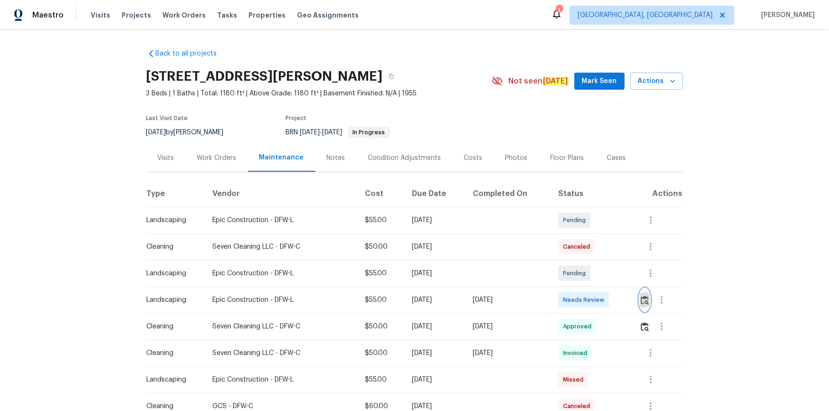
click at [641, 299] on img "button" at bounding box center [645, 300] width 8 height 9
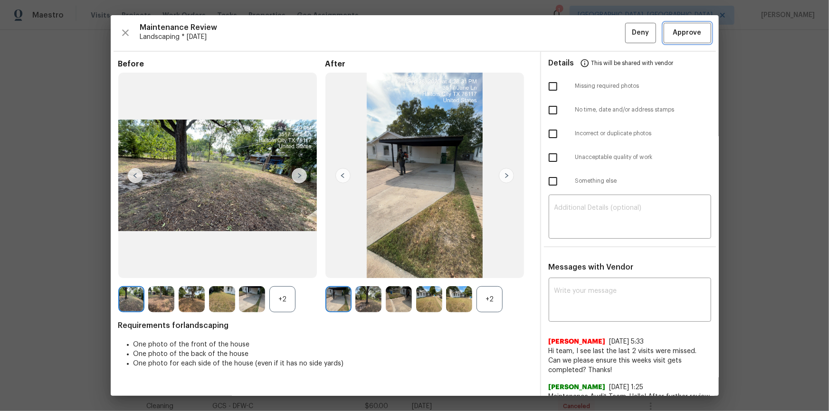
click at [689, 36] on span "Approve" at bounding box center [687, 33] width 29 height 12
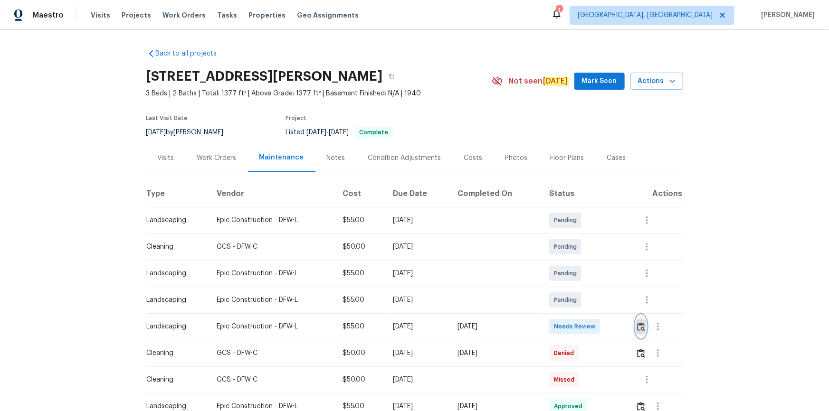
click at [640, 325] on img "button" at bounding box center [641, 327] width 8 height 9
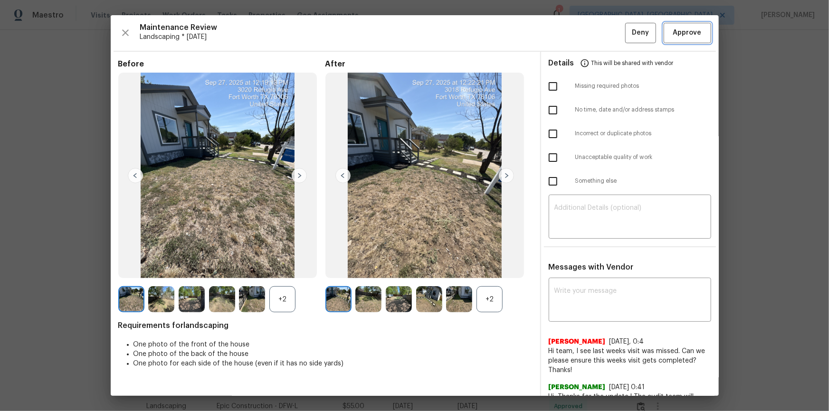
click at [698, 35] on button "Approve" at bounding box center [688, 33] width 48 height 20
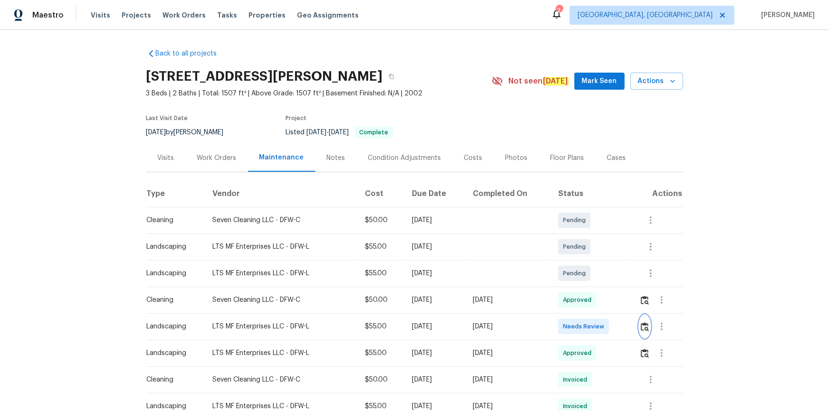
click at [590, 277] on img "button" at bounding box center [645, 327] width 8 height 9
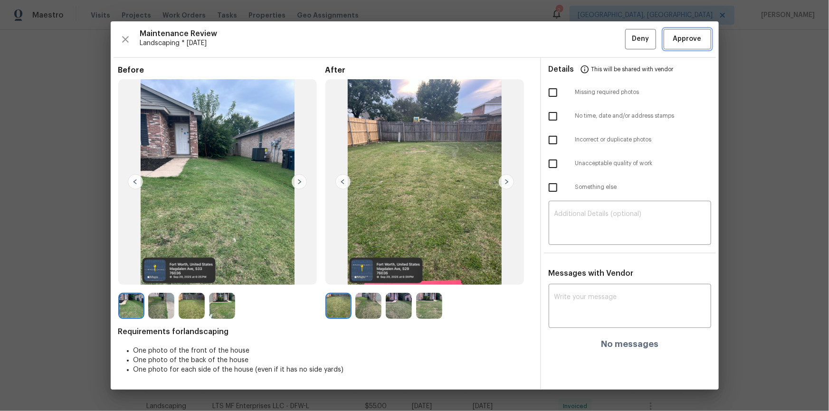
click at [590, 38] on span "Approve" at bounding box center [687, 39] width 29 height 12
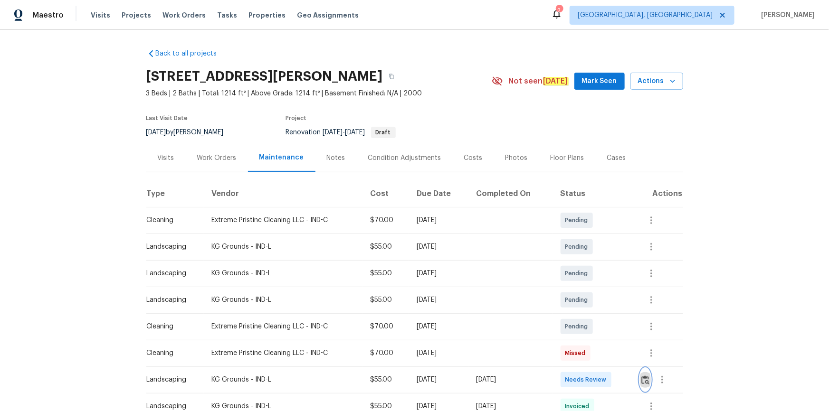
click at [590, 277] on img "button" at bounding box center [645, 380] width 8 height 9
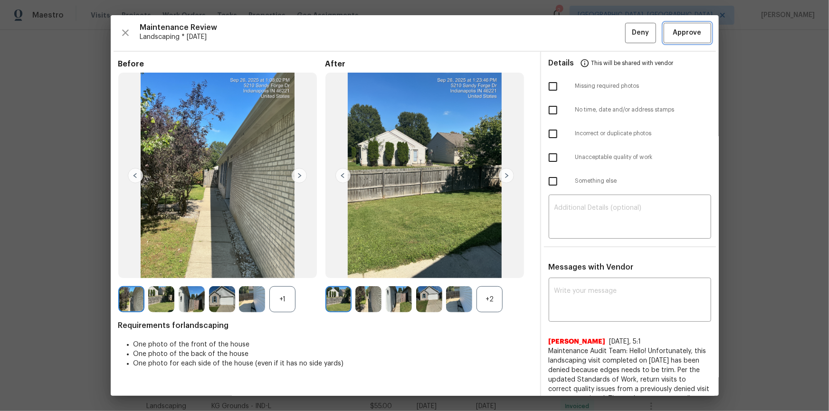
click at [590, 30] on span "Approve" at bounding box center [687, 33] width 29 height 12
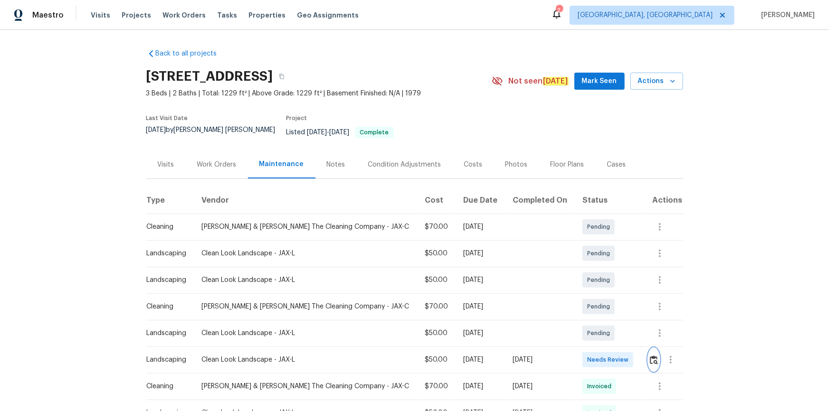
click at [590, 277] on img "button" at bounding box center [654, 360] width 8 height 9
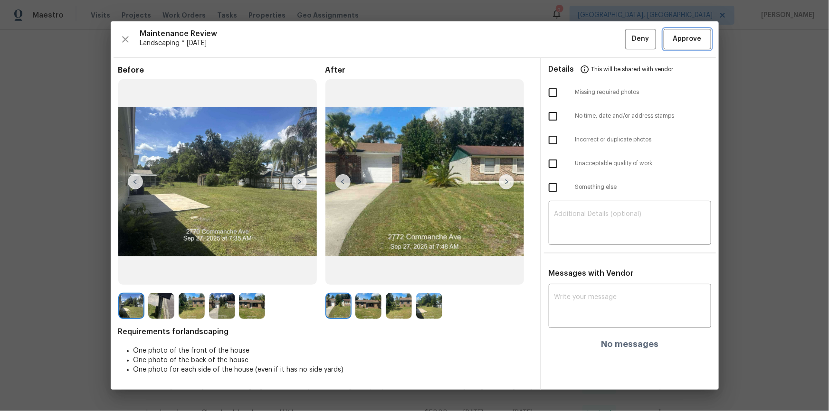
click at [590, 41] on span "Approve" at bounding box center [687, 39] width 32 height 12
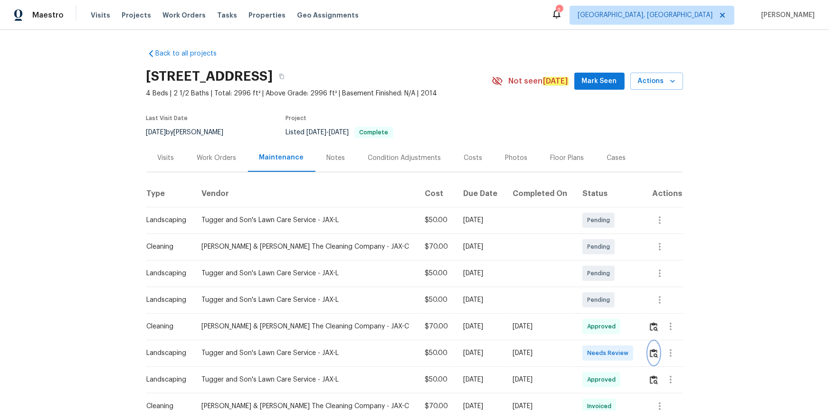
click at [590, 277] on img "button" at bounding box center [654, 353] width 8 height 9
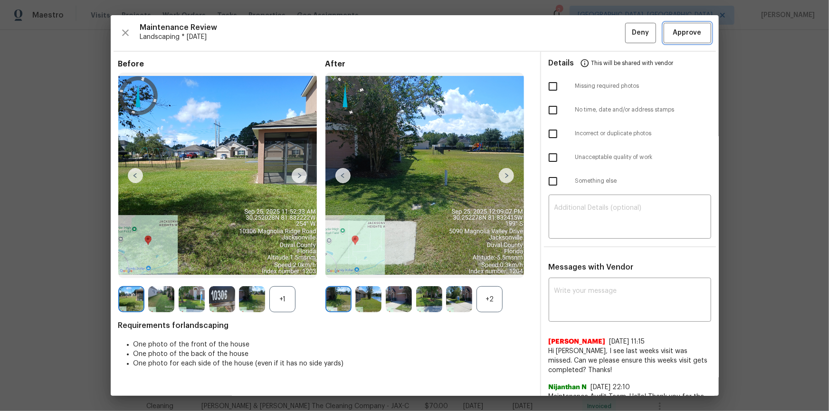
click at [590, 31] on span "Approve" at bounding box center [687, 33] width 29 height 12
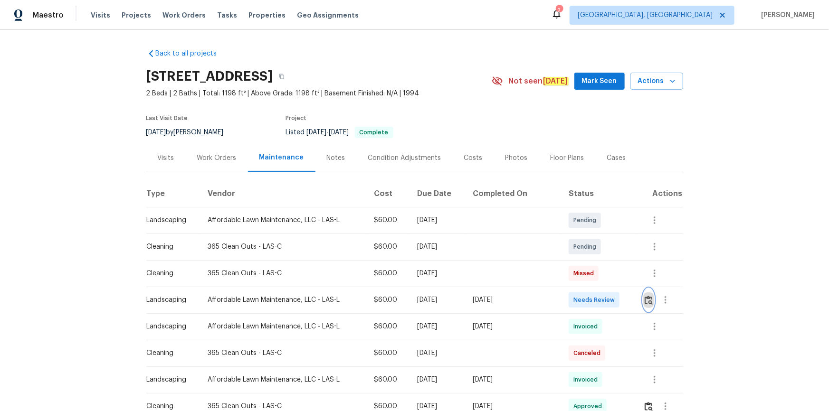
click at [590, 277] on img "button" at bounding box center [649, 300] width 8 height 9
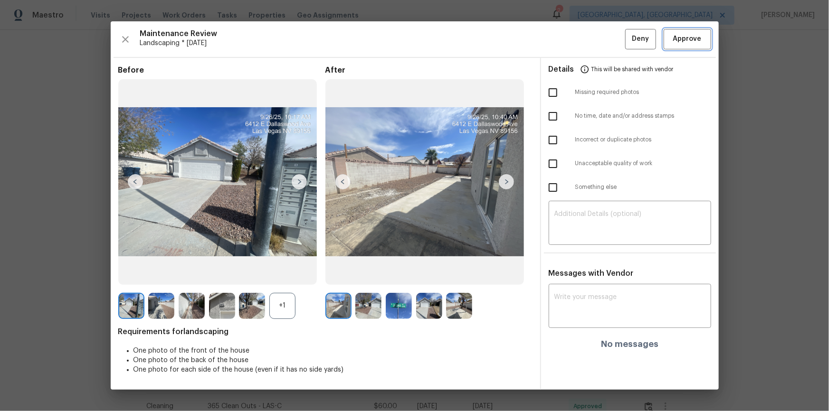
click at [590, 35] on span "Approve" at bounding box center [687, 39] width 29 height 12
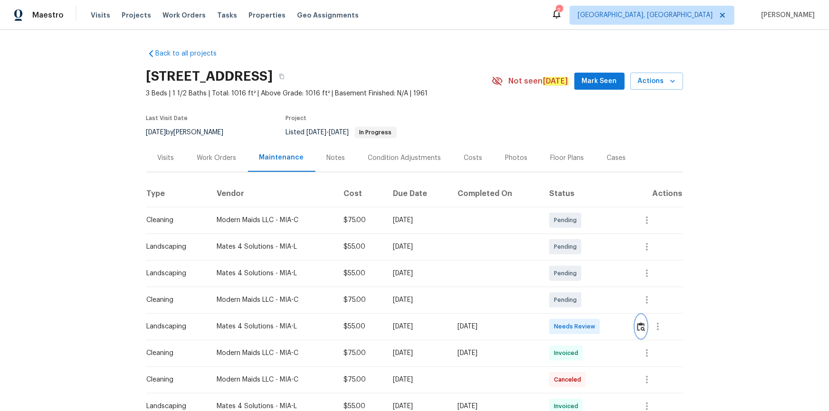
click at [641, 325] on img "button" at bounding box center [641, 327] width 8 height 9
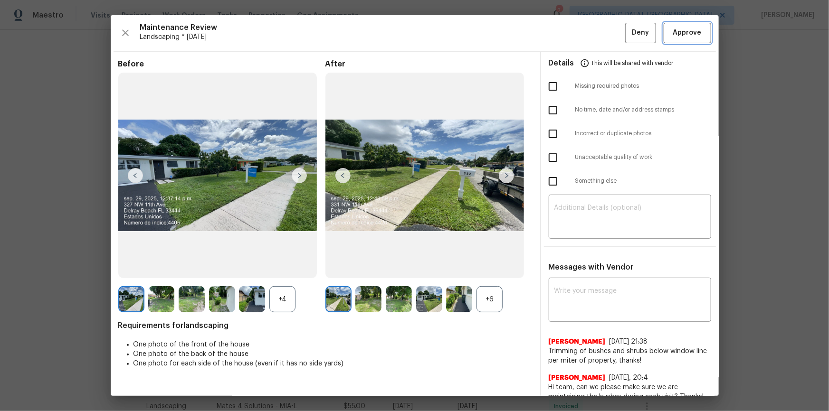
drag, startPoint x: 693, startPoint y: 32, endPoint x: 712, endPoint y: 83, distance: 53.8
click at [693, 33] on span "Approve" at bounding box center [687, 33] width 29 height 12
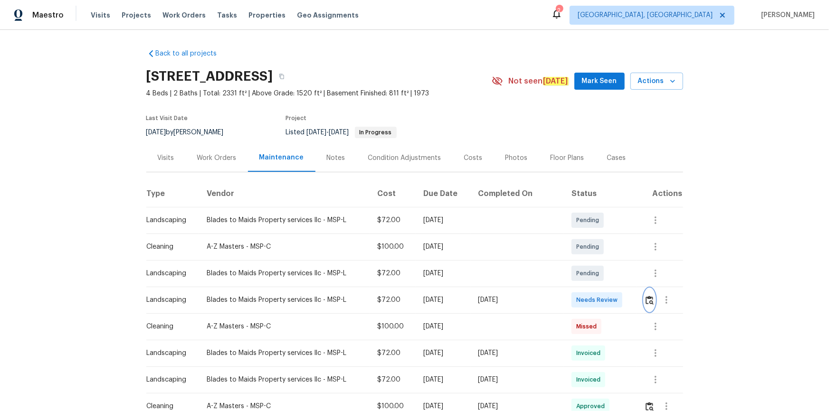
click at [590, 277] on img "button" at bounding box center [650, 300] width 8 height 9
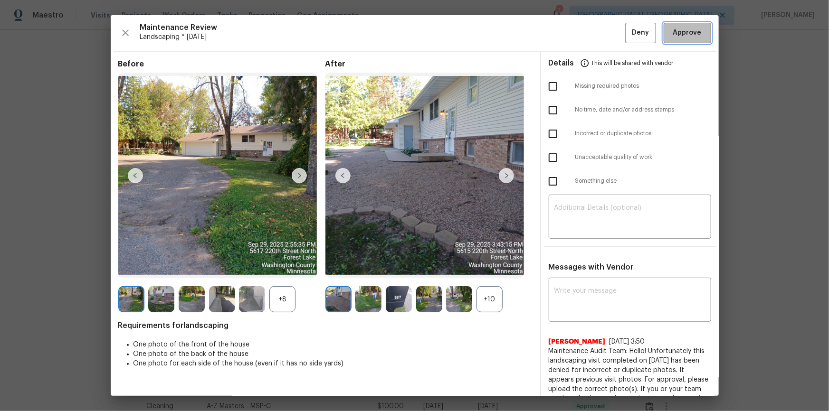
click at [590, 35] on button "Approve" at bounding box center [688, 33] width 48 height 20
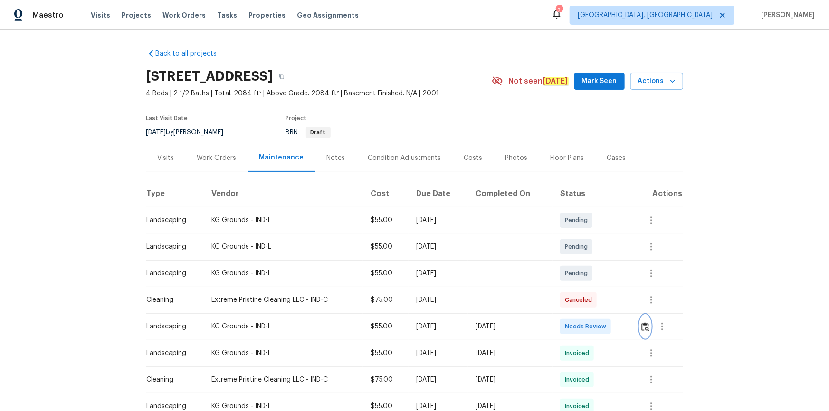
click at [590, 277] on button "button" at bounding box center [645, 326] width 11 height 23
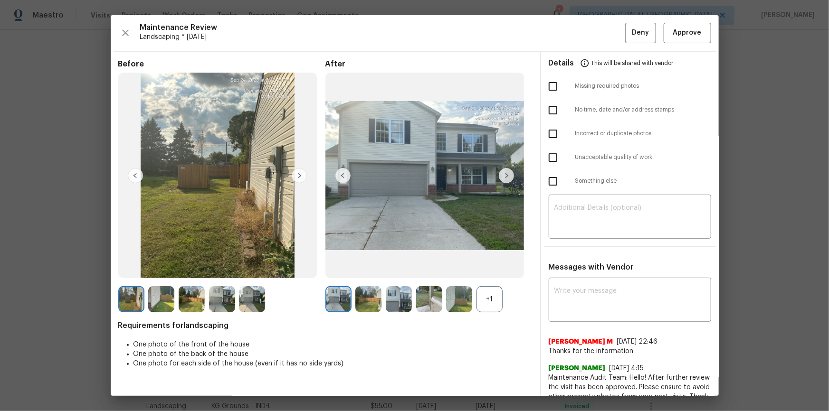
drag, startPoint x: 693, startPoint y: 56, endPoint x: 696, endPoint y: 48, distance: 9.0
click at [590, 56] on div "Details This will be shared with vendor" at bounding box center [630, 63] width 162 height 23
drag, startPoint x: 696, startPoint y: 39, endPoint x: 694, endPoint y: 61, distance: 21.9
click at [590, 39] on button "Approve" at bounding box center [688, 33] width 48 height 20
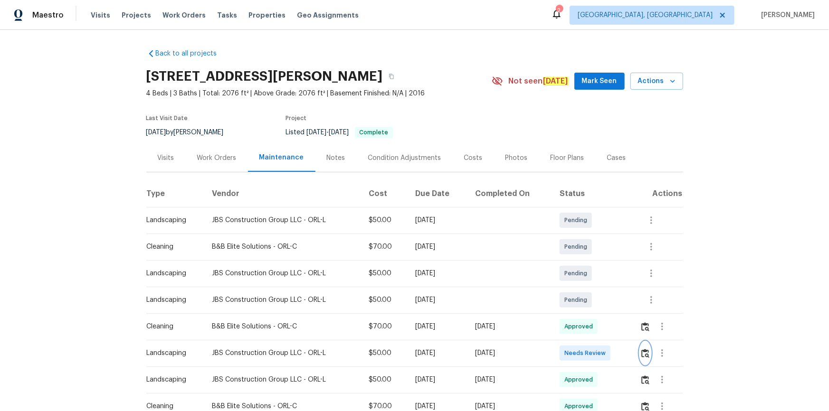
click at [590, 277] on img "button" at bounding box center [645, 353] width 8 height 9
click at [590, 28] on div "Maestro Visits Projects Work Orders Tasks Properties Geo Assignments 2 [GEOGRAP…" at bounding box center [414, 15] width 829 height 30
click at [590, 277] on img "button" at bounding box center [645, 353] width 8 height 9
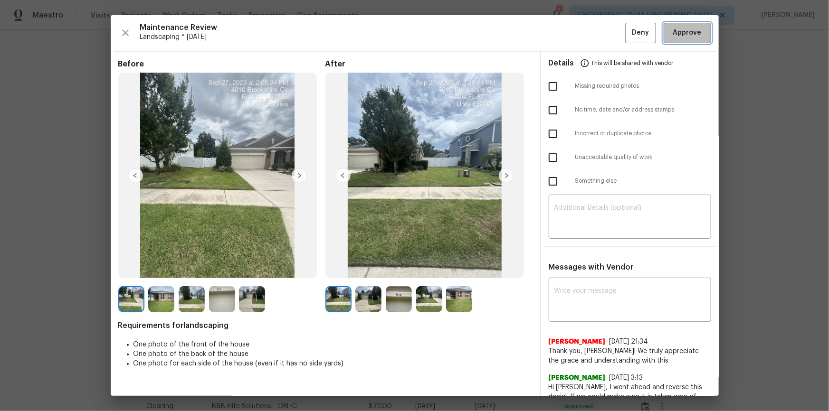
click at [590, 28] on span "Approve" at bounding box center [687, 33] width 29 height 12
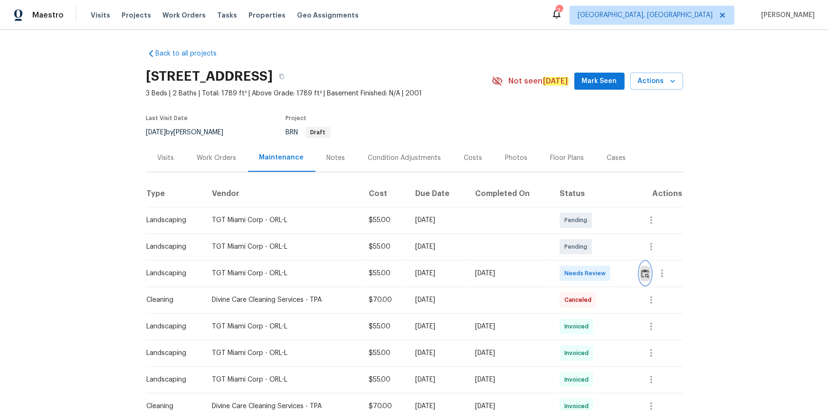
click at [590, 269] on img "button" at bounding box center [645, 273] width 8 height 9
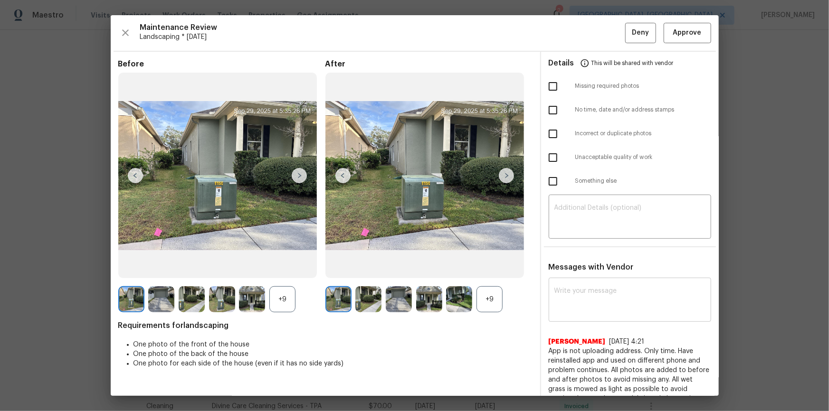
click at [590, 277] on textarea at bounding box center [629, 301] width 151 height 27
paste textarea "Maintenance Audit Team: Hello! After further review the visit has been approved…"
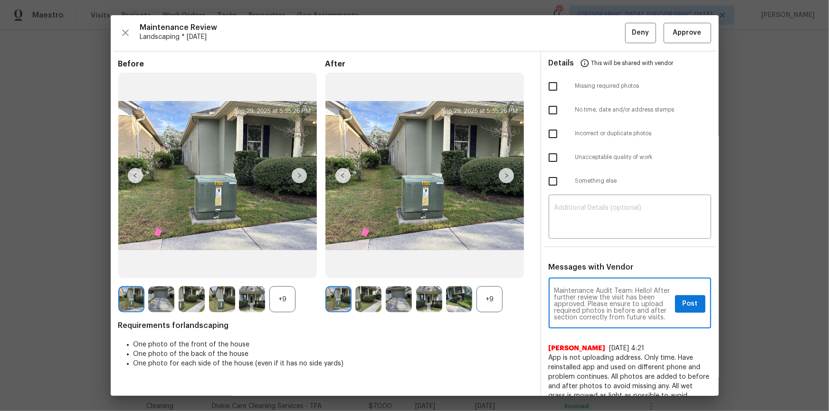
scroll to position [6, 0]
type textarea "Maintenance Audit Team: Hello! After further review the visit has been approved…"
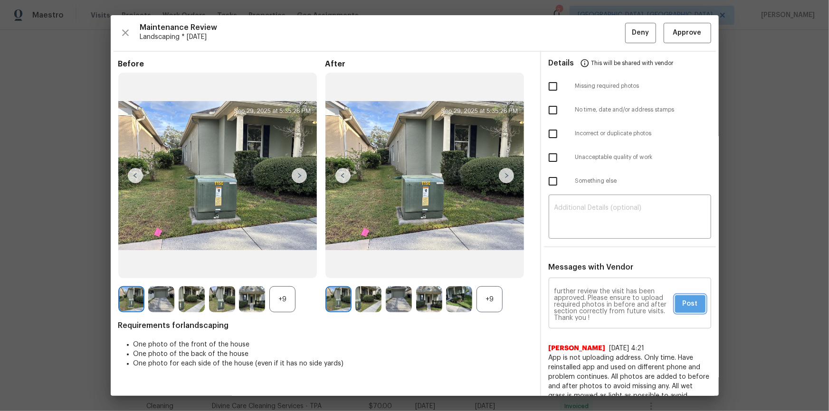
click at [590, 277] on span "Post" at bounding box center [690, 304] width 15 height 12
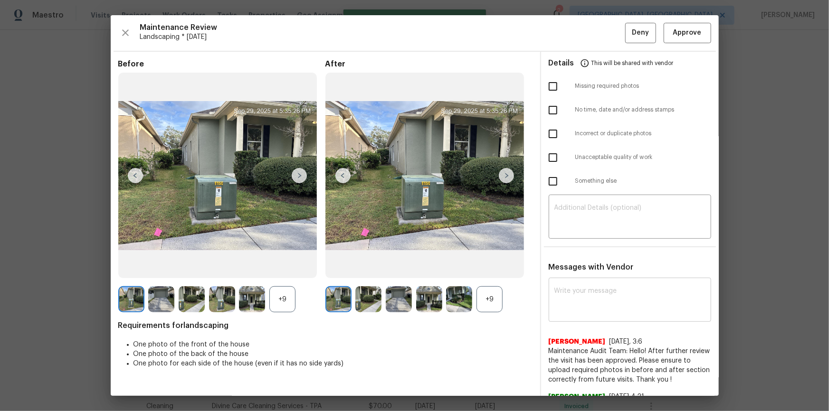
scroll to position [0, 0]
drag, startPoint x: 637, startPoint y: 38, endPoint x: 694, endPoint y: 44, distance: 57.3
click at [590, 46] on div "Maintenance Review Landscaping * Mon, Sep 29 Deny Approve Before +9 After +9 Re…" at bounding box center [415, 205] width 608 height 381
click at [590, 31] on button "Approve" at bounding box center [688, 33] width 48 height 20
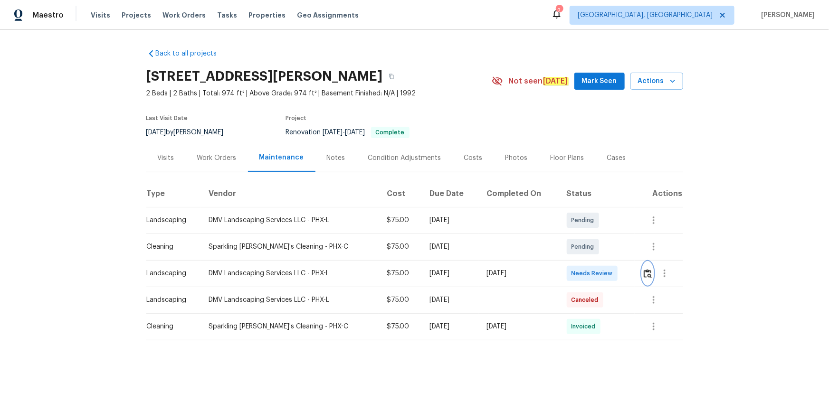
click at [590, 272] on img "button" at bounding box center [648, 273] width 8 height 9
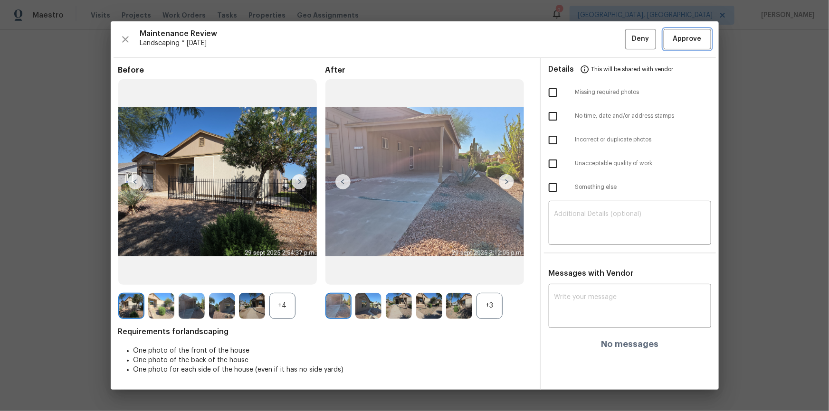
click at [590, 42] on span "Approve" at bounding box center [687, 39] width 32 height 12
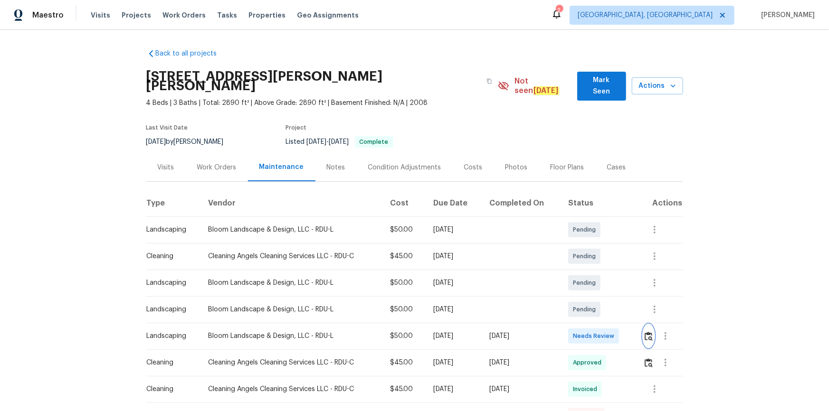
click at [590, 277] on button "button" at bounding box center [648, 336] width 11 height 23
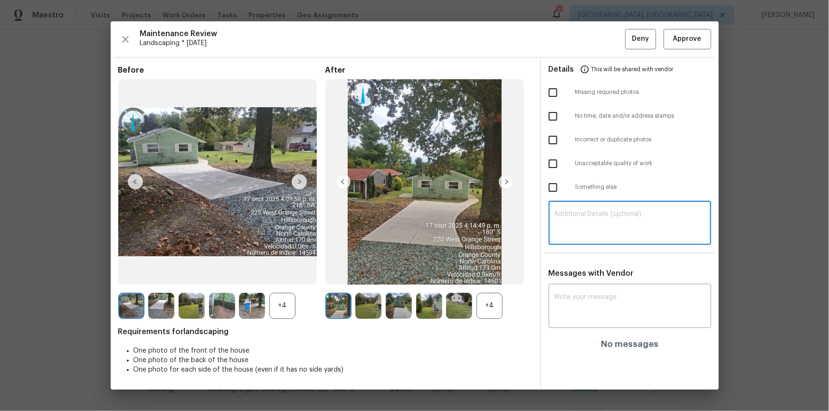
click at [590, 231] on textarea at bounding box center [629, 224] width 151 height 27
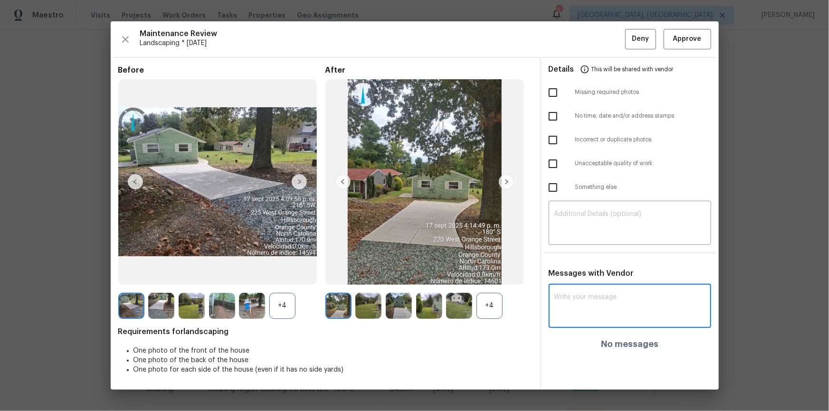
click at [575, 277] on textarea at bounding box center [629, 307] width 151 height 27
paste textarea "Maintenance Audit Team: Hello! Unfortunately this landscaping visit completed o…"
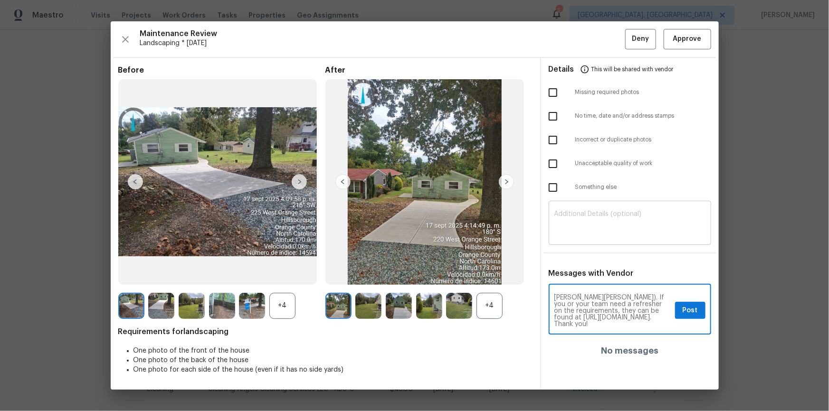
type textarea "Maintenance Audit Team: Hello! Unfortunately this landscaping visit completed o…"
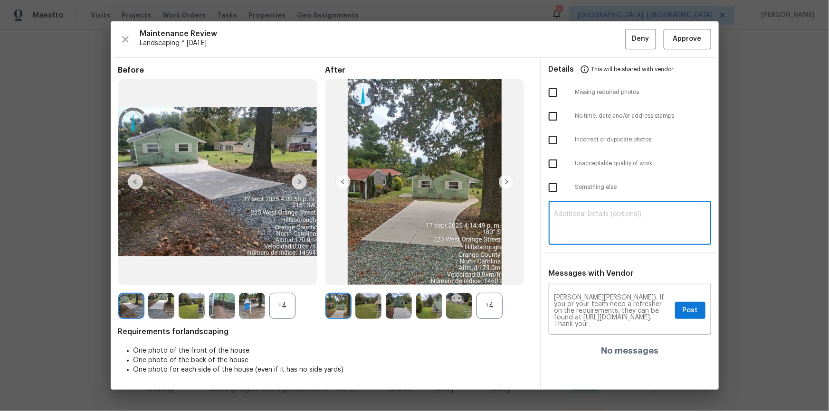
click at [590, 218] on textarea at bounding box center [629, 224] width 151 height 27
paste textarea "Maintenance Audit Team: Hello! Unfortunately this landscaping visit completed o…"
type textarea "Maintenance Audit Team: Hello! Unfortunately this landscaping visit completed o…"
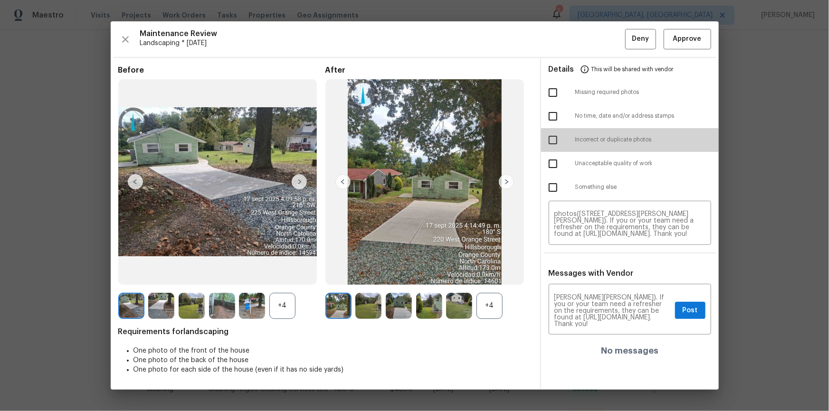
drag, startPoint x: 561, startPoint y: 140, endPoint x: 561, endPoint y: 157, distance: 17.6
click at [560, 139] on input "checkbox" at bounding box center [553, 140] width 20 height 20
checkbox input "true"
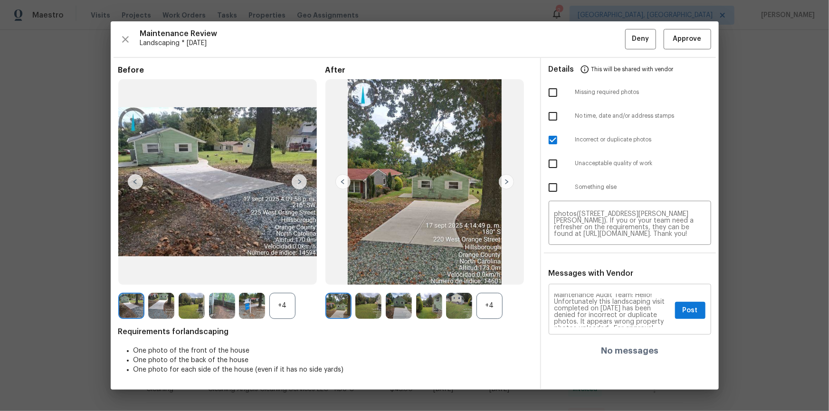
scroll to position [0, 0]
click at [590, 277] on span "Post" at bounding box center [690, 311] width 15 height 12
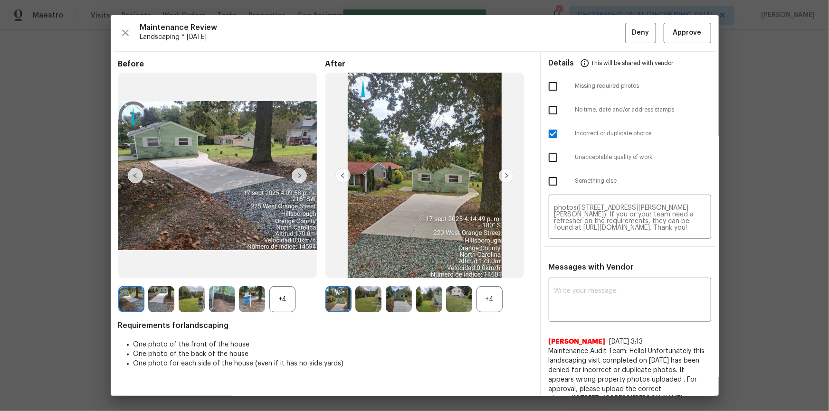
click at [590, 19] on div "Maintenance Review Landscaping * Mon, Sep 22 Deny Approve Before +4 After +4 Re…" at bounding box center [415, 205] width 608 height 381
click at [590, 31] on span "Deny" at bounding box center [640, 33] width 17 height 12
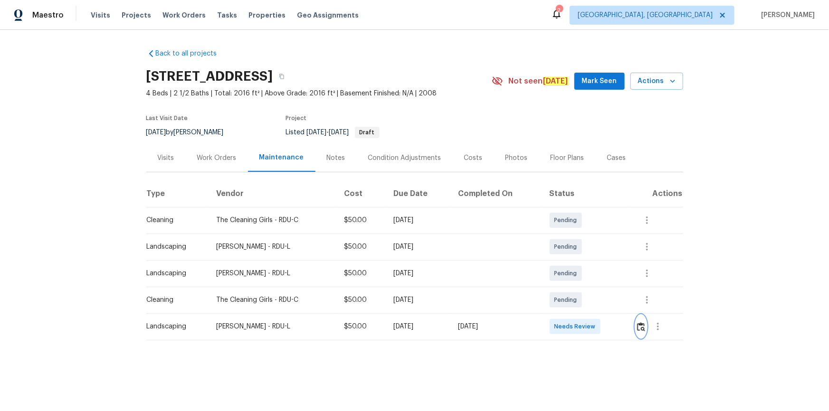
click at [590, 277] on img "button" at bounding box center [641, 327] width 8 height 9
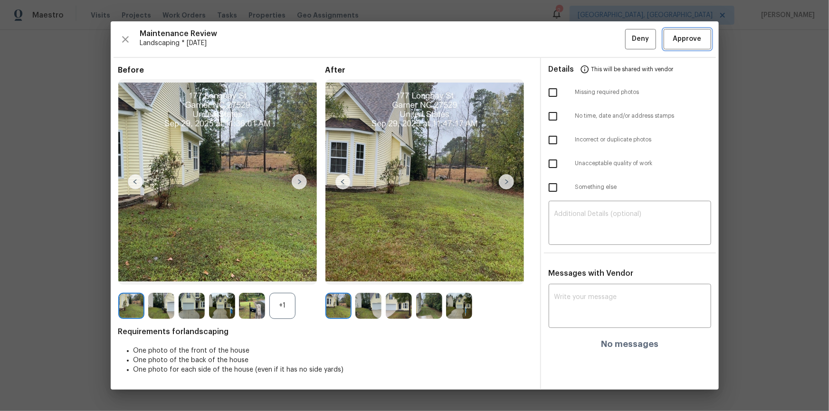
drag, startPoint x: 702, startPoint y: 43, endPoint x: 711, endPoint y: 83, distance: 41.0
click at [590, 43] on span "Approve" at bounding box center [687, 39] width 32 height 12
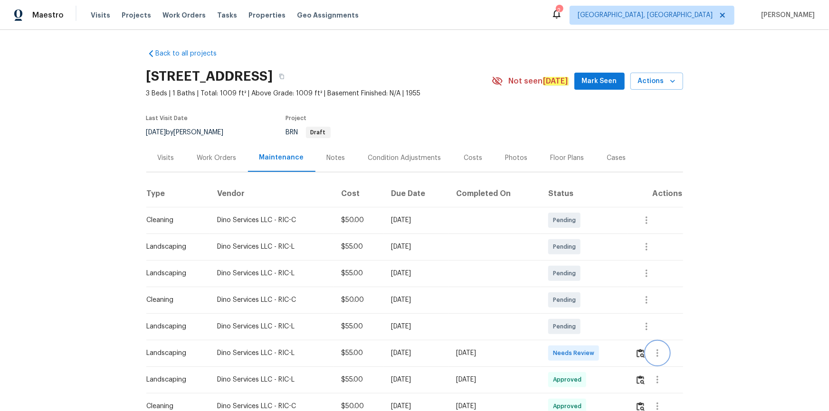
click at [590, 277] on button "button" at bounding box center [657, 353] width 23 height 23
click at [590, 277] on div at bounding box center [414, 205] width 829 height 411
click at [590, 277] on img "button" at bounding box center [641, 353] width 8 height 9
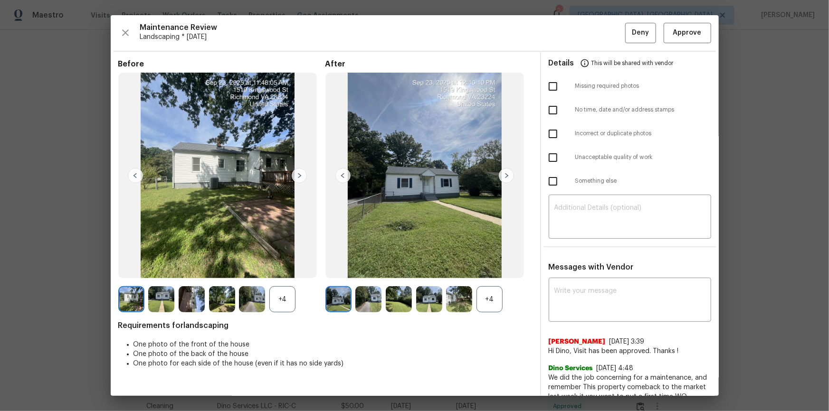
click at [590, 20] on div "Maintenance Review Landscaping * [DATE] Deny Approve Before +4 After +4 Require…" at bounding box center [415, 205] width 608 height 381
click at [590, 26] on button "Approve" at bounding box center [688, 33] width 48 height 20
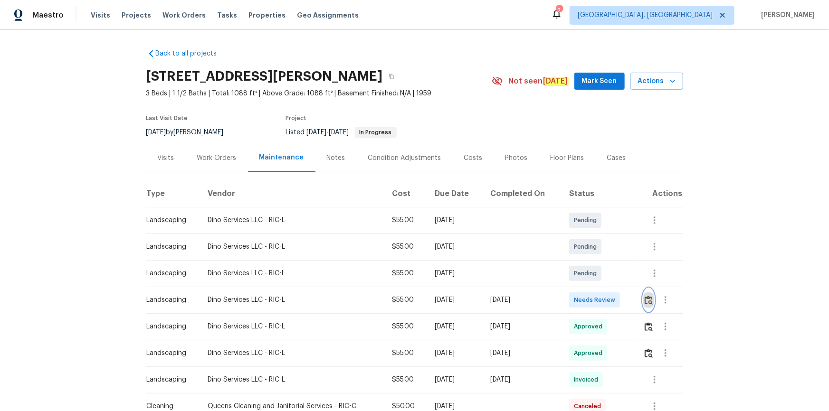
click at [590, 277] on div at bounding box center [662, 300] width 39 height 23
click at [590, 277] on button "button" at bounding box center [648, 300] width 11 height 23
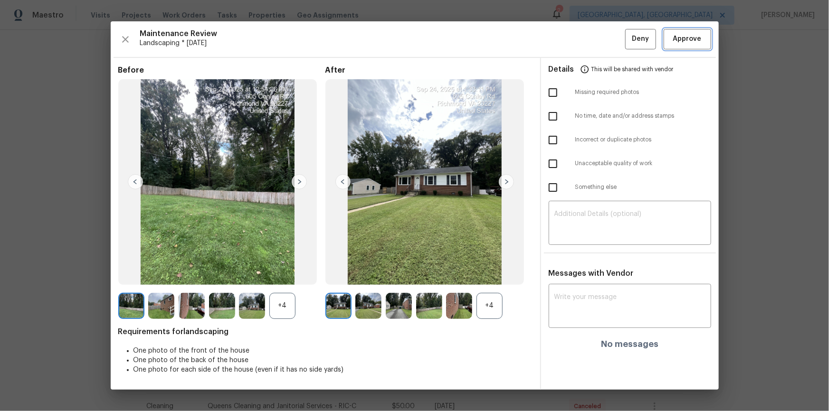
click at [590, 40] on span "Approve" at bounding box center [687, 39] width 32 height 12
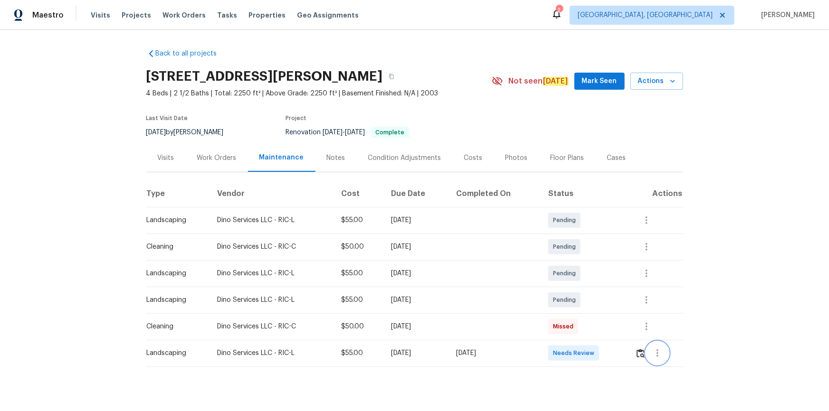
click at [590, 277] on button "button" at bounding box center [657, 353] width 23 height 23
click at [590, 277] on div at bounding box center [414, 205] width 829 height 411
click at [590, 277] on img "button" at bounding box center [641, 353] width 8 height 9
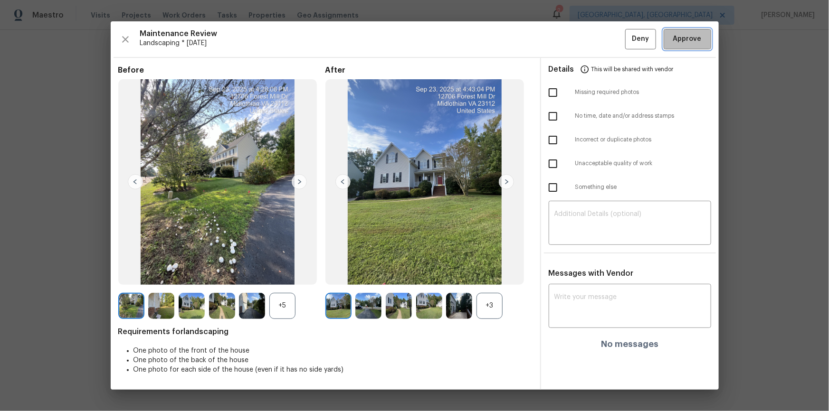
drag, startPoint x: 692, startPoint y: 39, endPoint x: 728, endPoint y: 121, distance: 89.8
click at [590, 43] on span "Approve" at bounding box center [687, 39] width 29 height 12
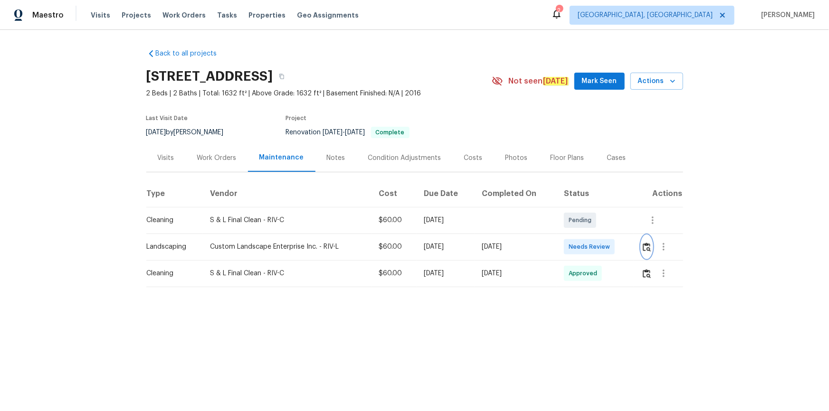
click at [590, 247] on button "button" at bounding box center [646, 247] width 11 height 23
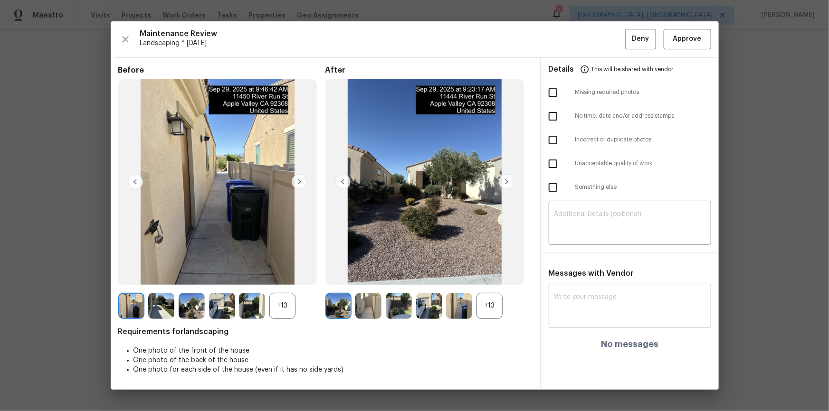
click at [590, 277] on textarea at bounding box center [629, 307] width 151 height 27
paste textarea "Maintenance Audit Team: Hello! After further review the visit has been approved…"
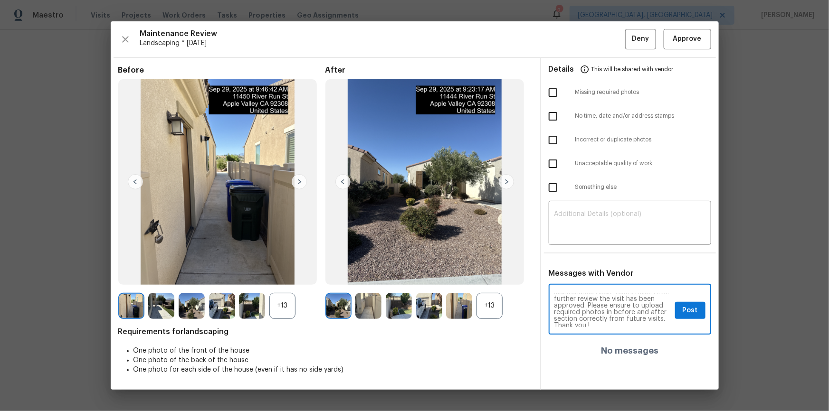
scroll to position [6, 0]
type textarea "Maintenance Audit Team: Hello! After further review the visit has been approved…"
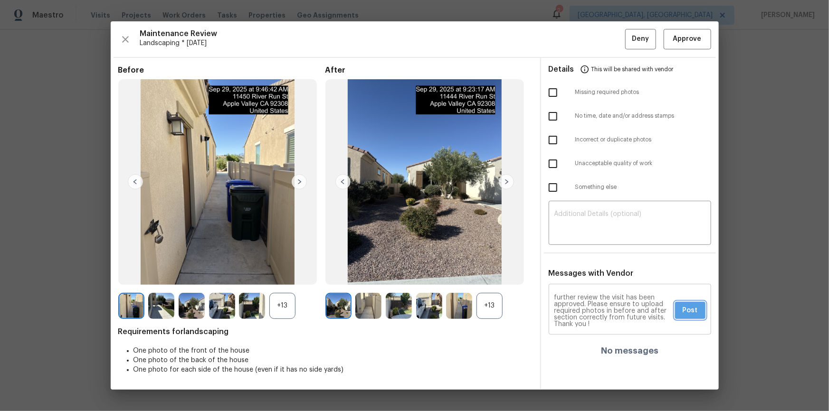
click at [590, 277] on span "Post" at bounding box center [690, 311] width 15 height 12
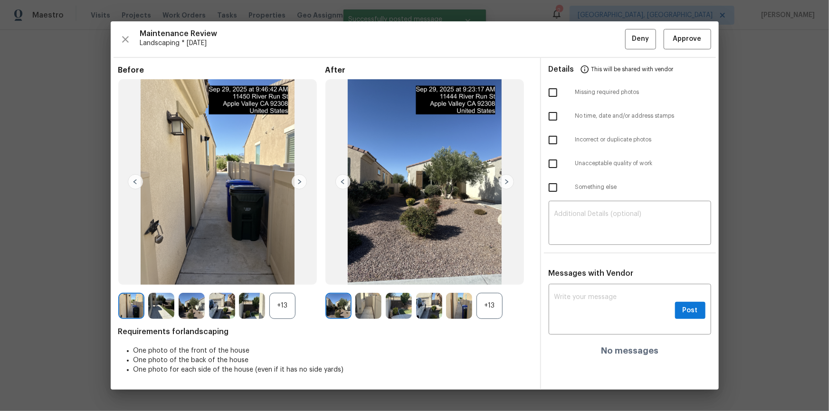
scroll to position [0, 0]
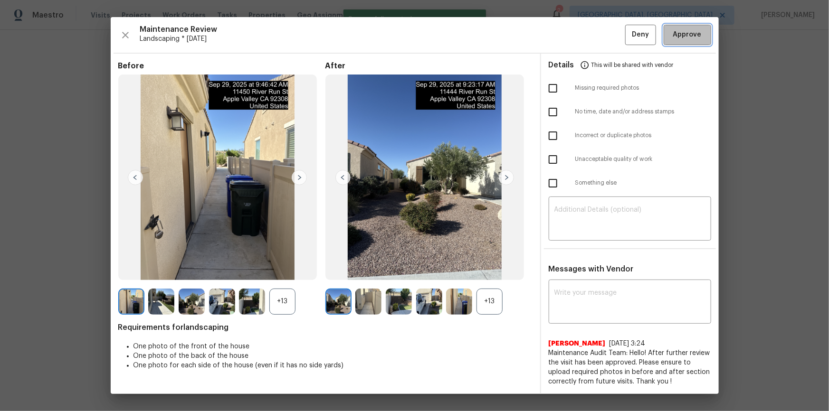
click at [590, 38] on span "Approve" at bounding box center [687, 35] width 29 height 12
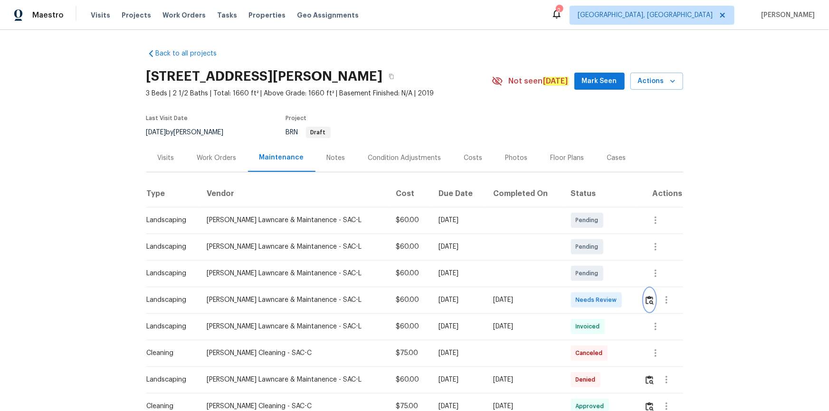
click at [590, 277] on button "button" at bounding box center [649, 300] width 11 height 23
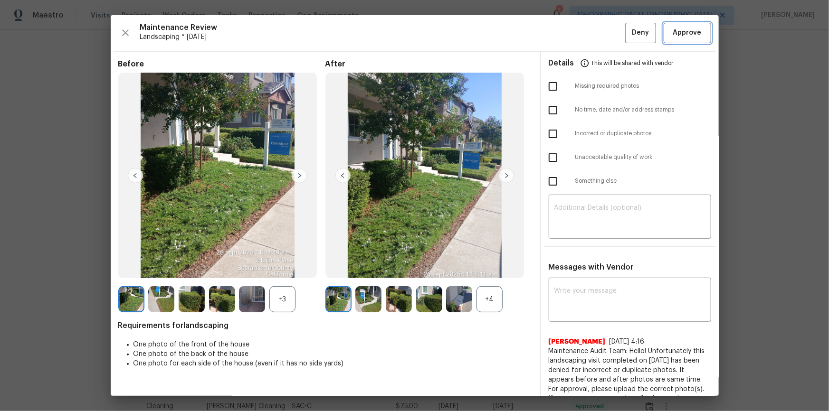
click at [590, 35] on span "Approve" at bounding box center [687, 33] width 29 height 12
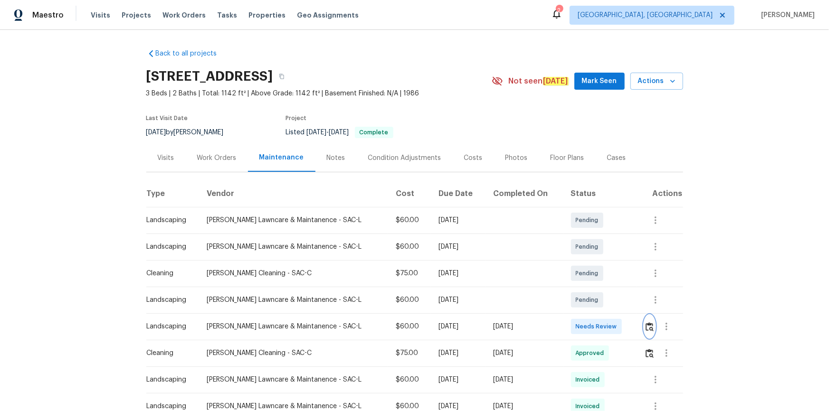
click at [590, 277] on img "button" at bounding box center [650, 327] width 8 height 9
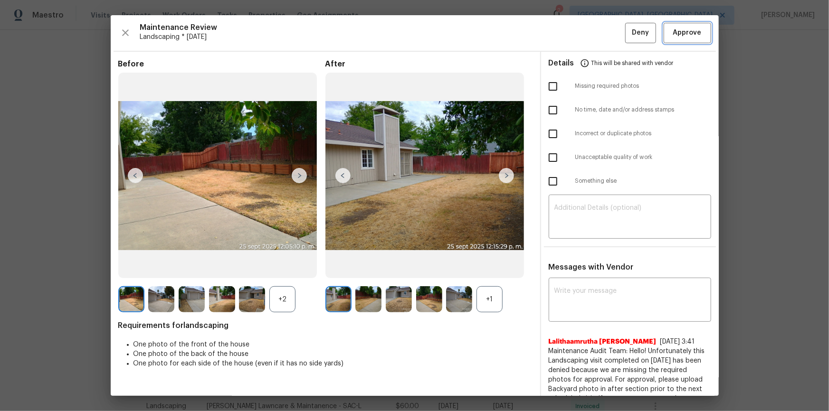
drag, startPoint x: 691, startPoint y: 28, endPoint x: 698, endPoint y: 42, distance: 16.2
click at [590, 27] on span "Approve" at bounding box center [687, 33] width 29 height 12
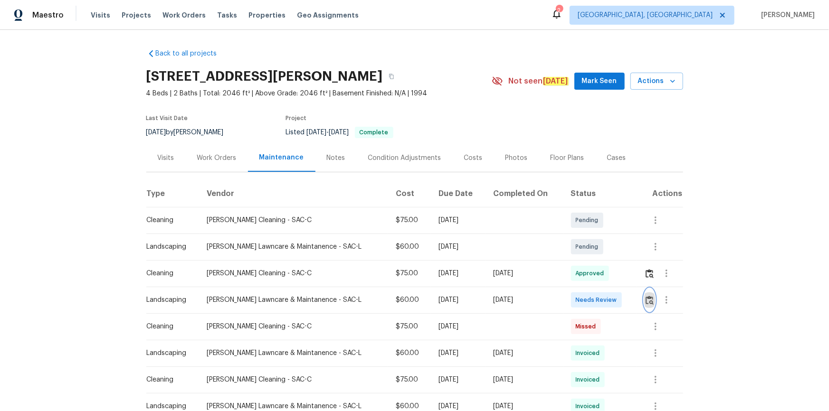
click at [590, 277] on img "button" at bounding box center [650, 300] width 8 height 9
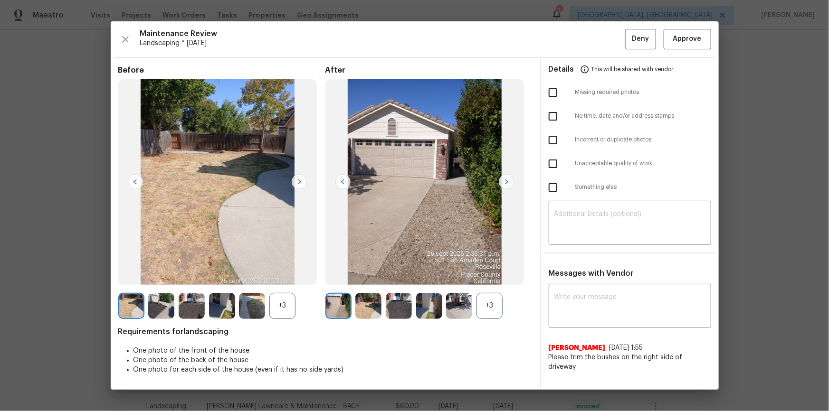
click at [507, 183] on img at bounding box center [506, 181] width 15 height 15
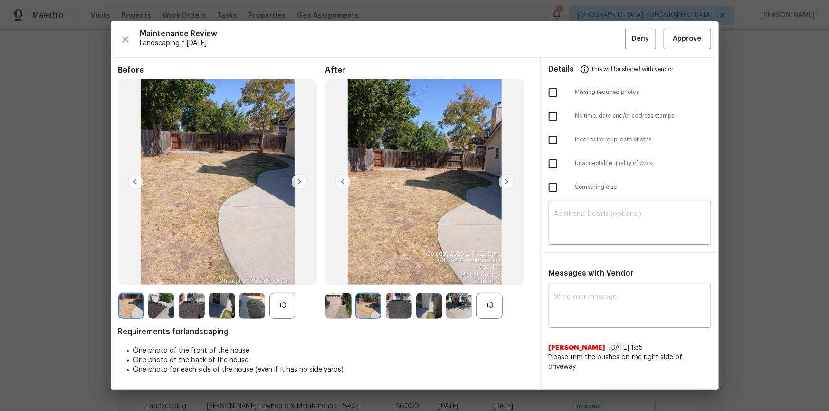
click at [507, 183] on img at bounding box center [506, 181] width 15 height 15
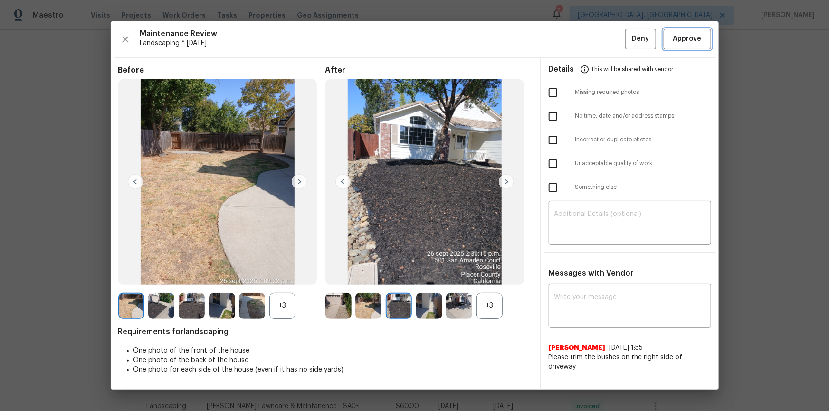
click at [590, 34] on span "Approve" at bounding box center [687, 39] width 29 height 12
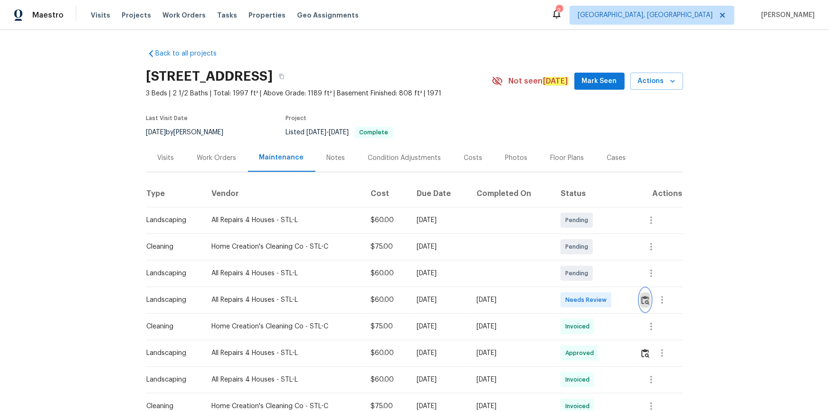
click at [590, 277] on img "button" at bounding box center [645, 300] width 8 height 9
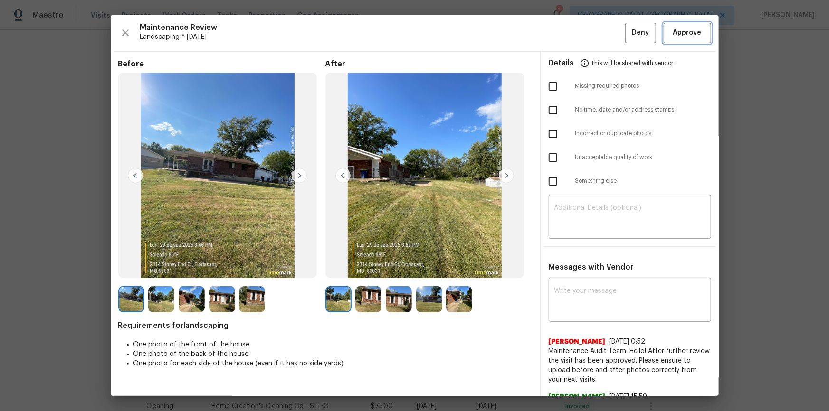
drag, startPoint x: 678, startPoint y: 27, endPoint x: 683, endPoint y: 48, distance: 22.5
click at [590, 26] on button "Approve" at bounding box center [688, 33] width 48 height 20
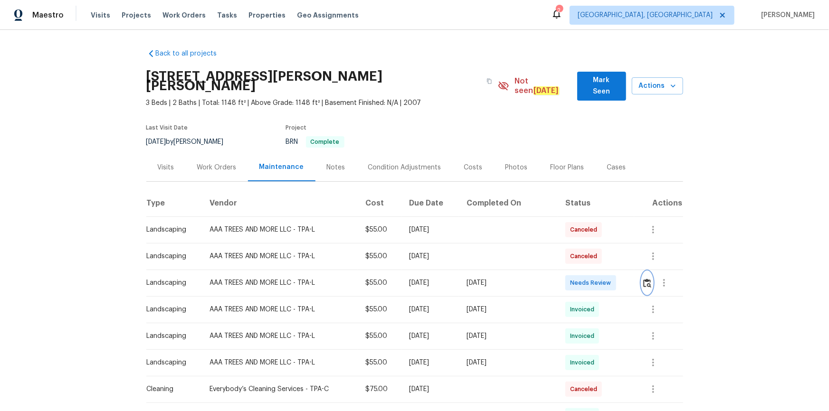
click at [590, 277] on img "button" at bounding box center [647, 283] width 8 height 9
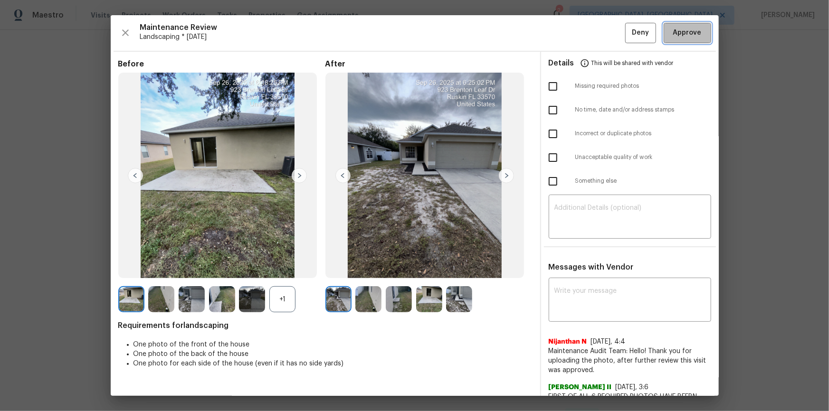
click at [590, 29] on span "Approve" at bounding box center [687, 33] width 29 height 12
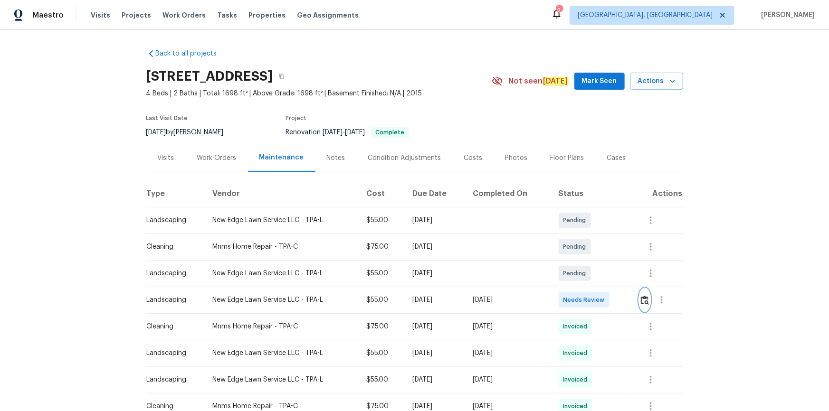
click at [590, 277] on img "button" at bounding box center [645, 300] width 8 height 9
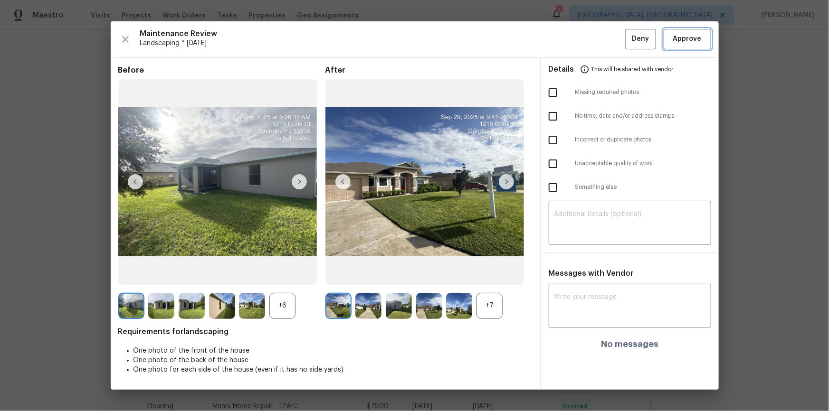
drag, startPoint x: 685, startPoint y: 34, endPoint x: 695, endPoint y: 58, distance: 26.2
click at [590, 37] on span "Approve" at bounding box center [687, 39] width 29 height 12
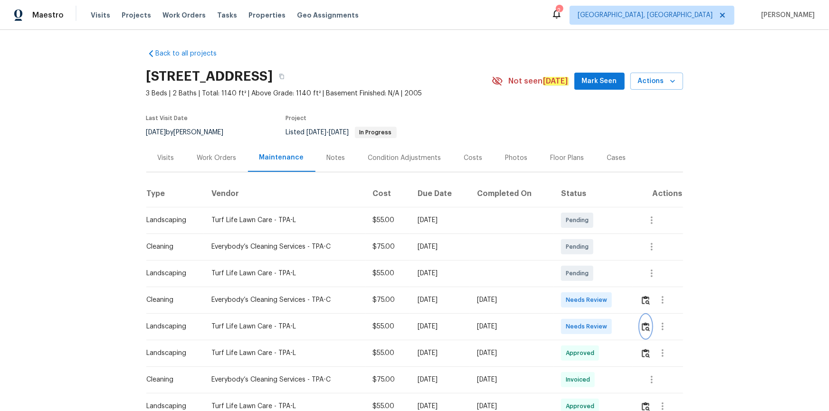
click at [590, 277] on button "button" at bounding box center [645, 326] width 11 height 23
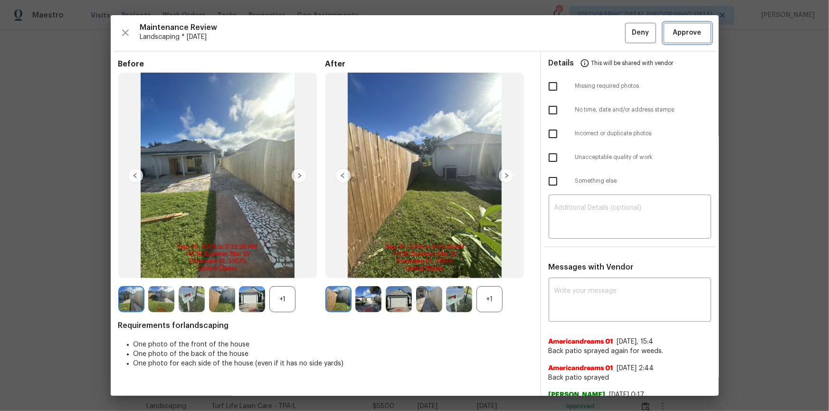
click at [590, 30] on span "Approve" at bounding box center [687, 33] width 29 height 12
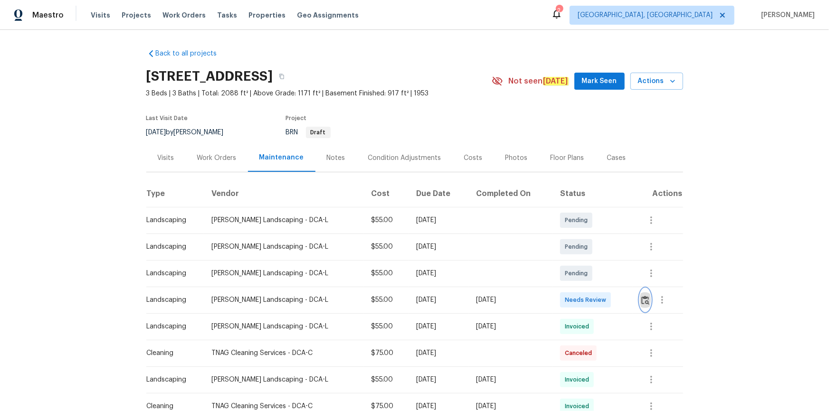
click at [645, 305] on button "button" at bounding box center [645, 300] width 11 height 23
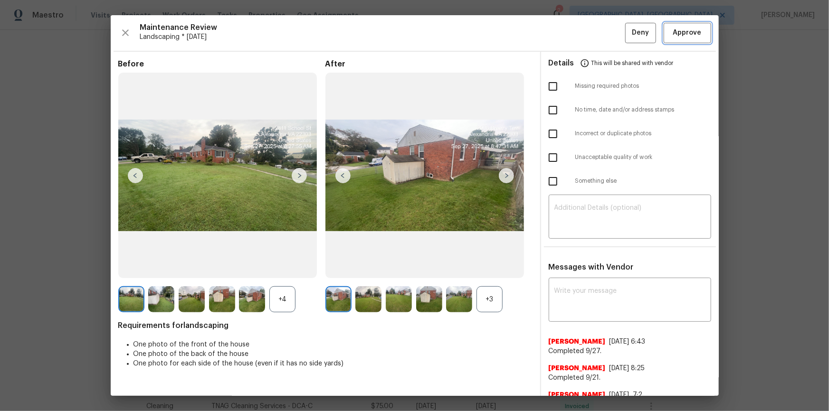
click at [687, 29] on span "Approve" at bounding box center [687, 33] width 29 height 12
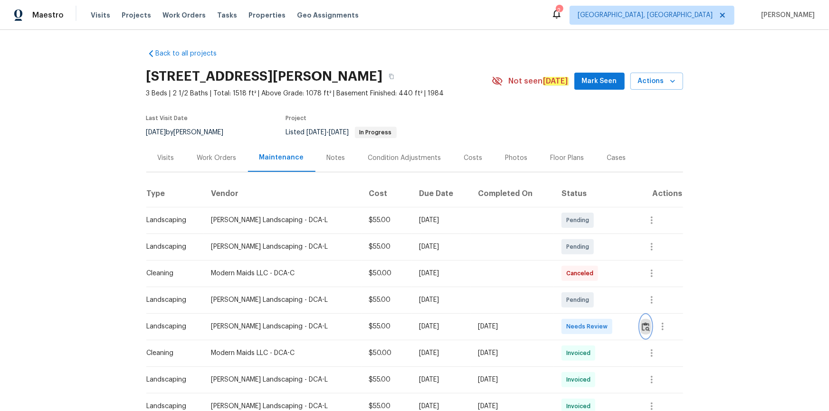
click at [590, 277] on img "button" at bounding box center [646, 327] width 8 height 9
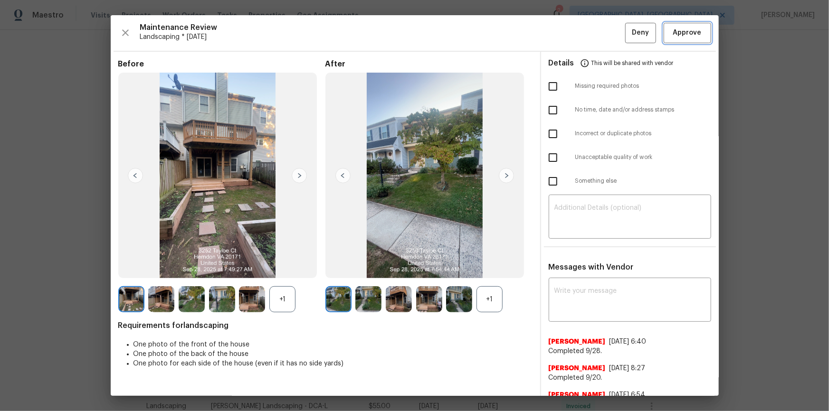
click at [590, 34] on button "Approve" at bounding box center [688, 33] width 48 height 20
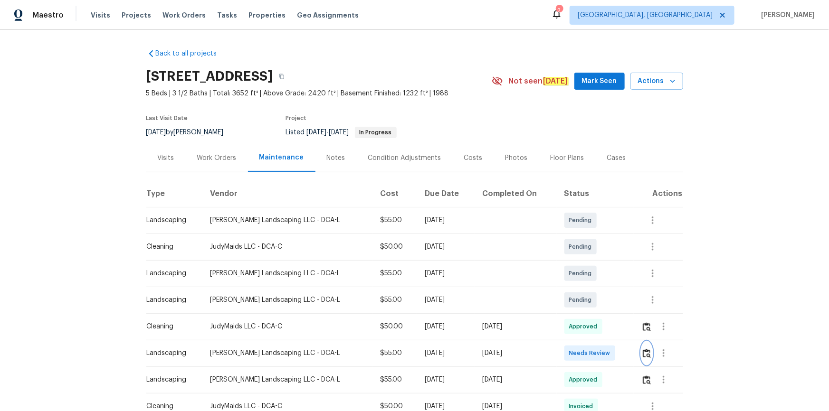
click at [590, 277] on button "button" at bounding box center [646, 353] width 11 height 23
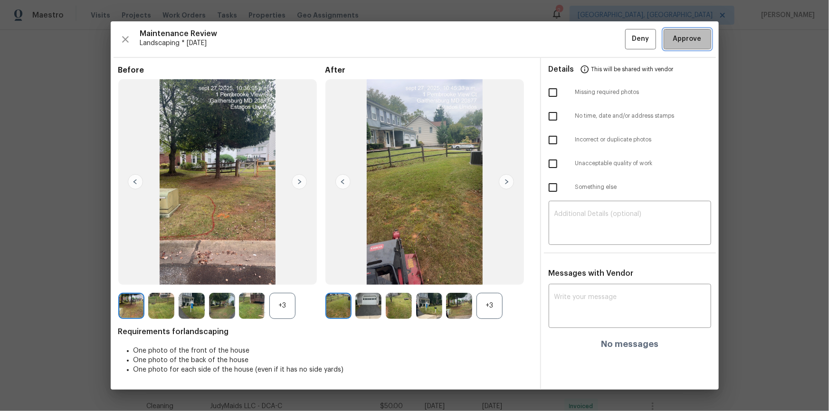
click at [590, 45] on span "Approve" at bounding box center [687, 39] width 29 height 12
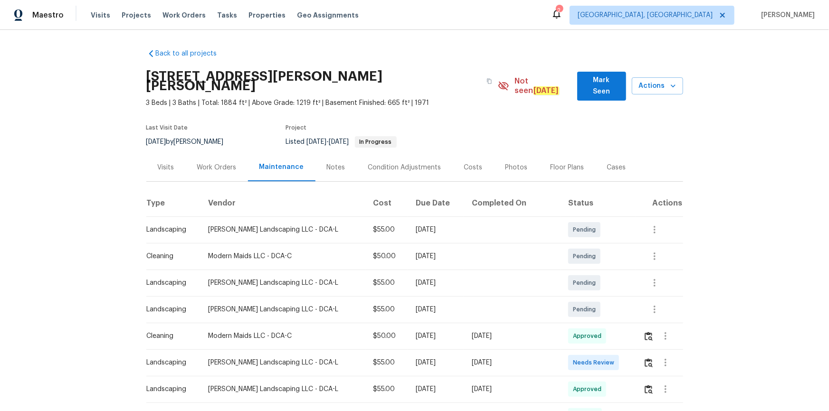
click at [590, 277] on td at bounding box center [660, 363] width 48 height 27
click at [590, 277] on img "button" at bounding box center [649, 363] width 8 height 9
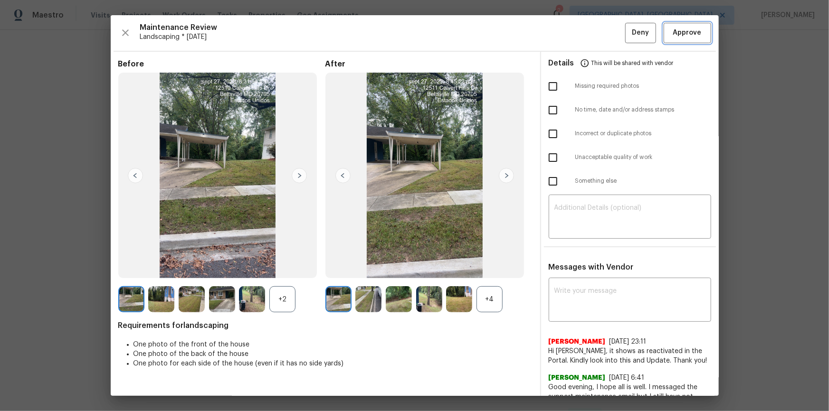
click at [590, 33] on span "Approve" at bounding box center [687, 33] width 29 height 12
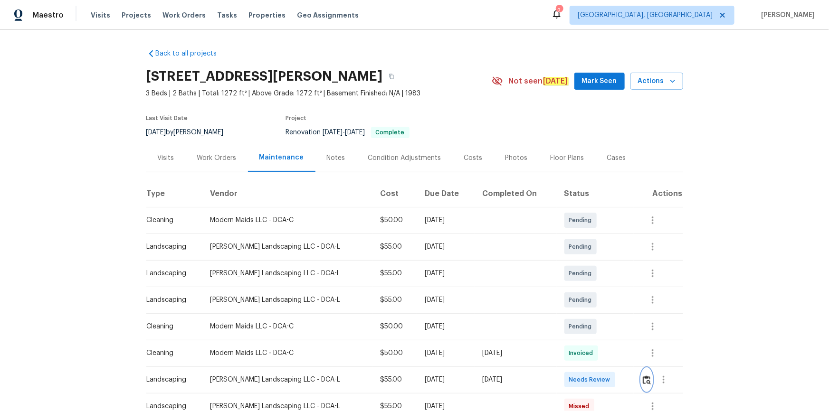
click at [590, 277] on img "button" at bounding box center [647, 380] width 8 height 9
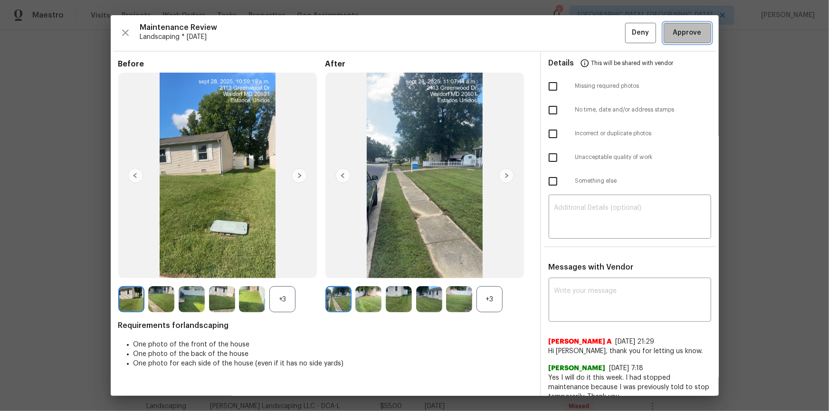
click at [590, 26] on button "Approve" at bounding box center [688, 33] width 48 height 20
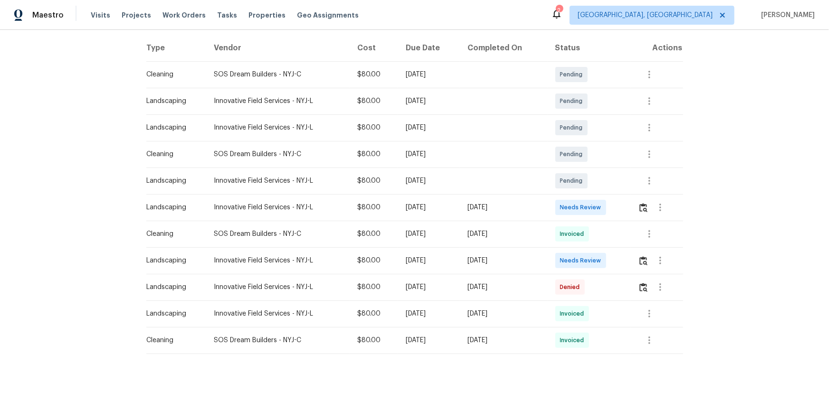
scroll to position [152, 0]
click at [590, 253] on button "button" at bounding box center [660, 260] width 23 height 23
click at [590, 253] on div at bounding box center [414, 205] width 829 height 411
click at [590, 257] on img "button" at bounding box center [644, 261] width 8 height 9
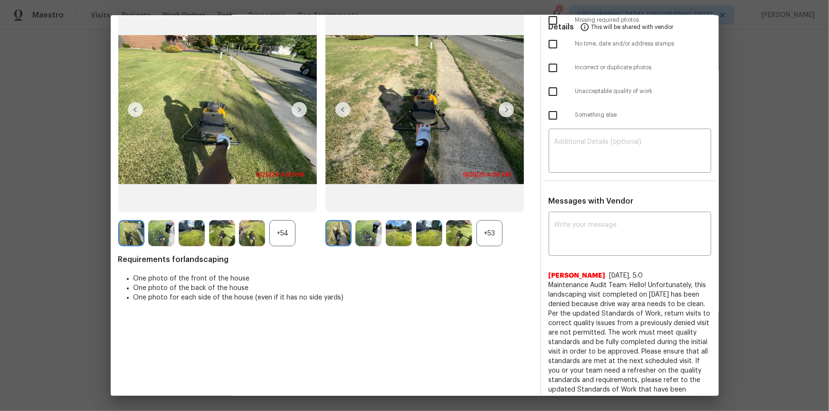
scroll to position [90, 0]
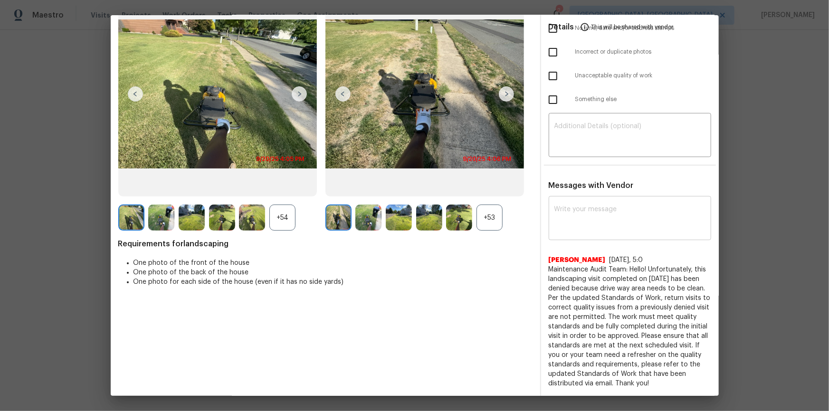
click at [590, 206] on textarea at bounding box center [629, 219] width 151 height 27
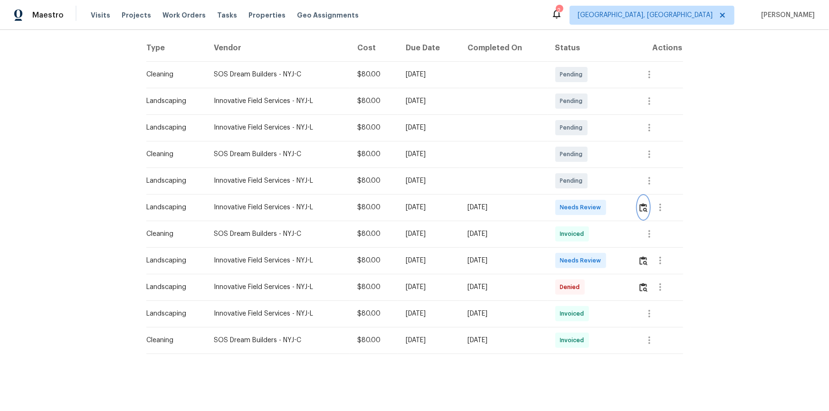
click at [590, 203] on img "button" at bounding box center [644, 207] width 8 height 9
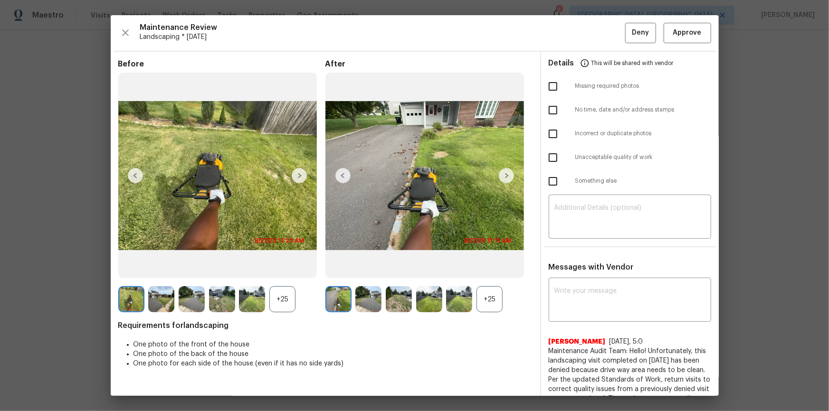
drag, startPoint x: 826, startPoint y: 92, endPoint x: 793, endPoint y: 112, distance: 38.4
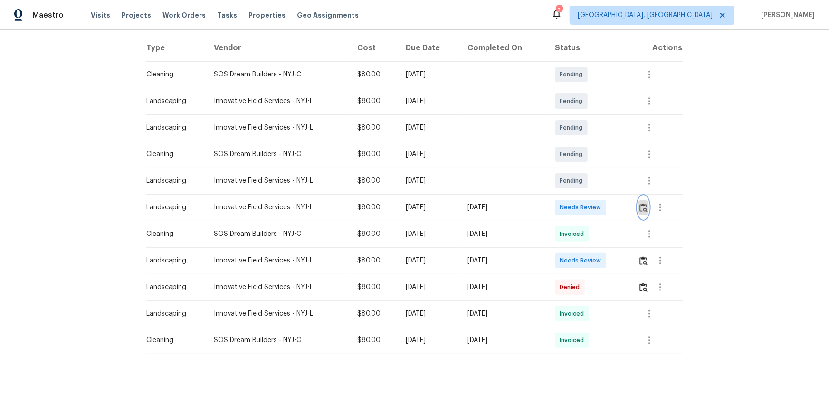
click at [590, 203] on img "button" at bounding box center [644, 207] width 8 height 9
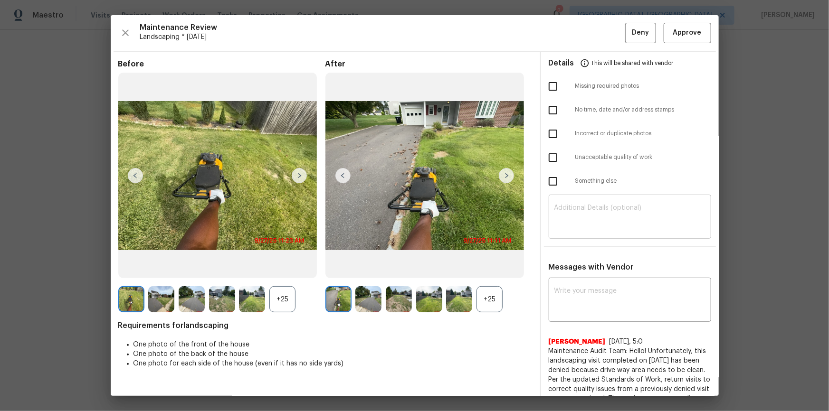
click at [590, 220] on textarea at bounding box center [629, 218] width 151 height 27
paste textarea "Maintenance Audit Team: Hello! Unfortunately, this landscaping visit completed …"
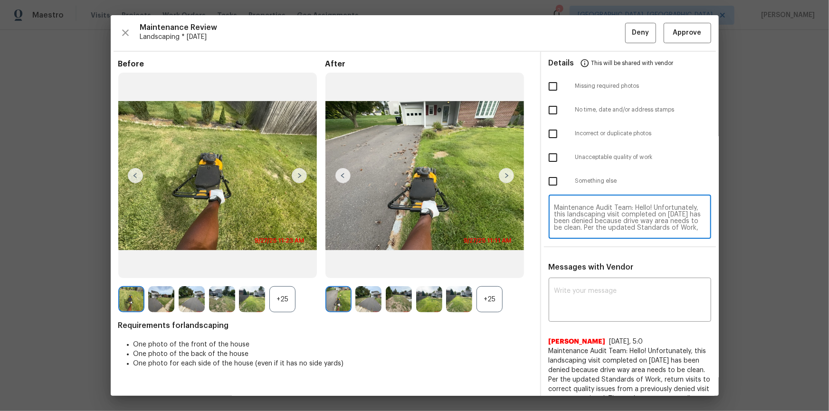
scroll to position [73, 0]
type textarea "Maintenance Audit Team: Hello! Unfortunately, this landscaping visit completed …"
click at [590, 277] on textarea at bounding box center [629, 301] width 151 height 27
paste textarea "Maintenance Audit Team: Hello! Unfortunately, this landscaping visit completed …"
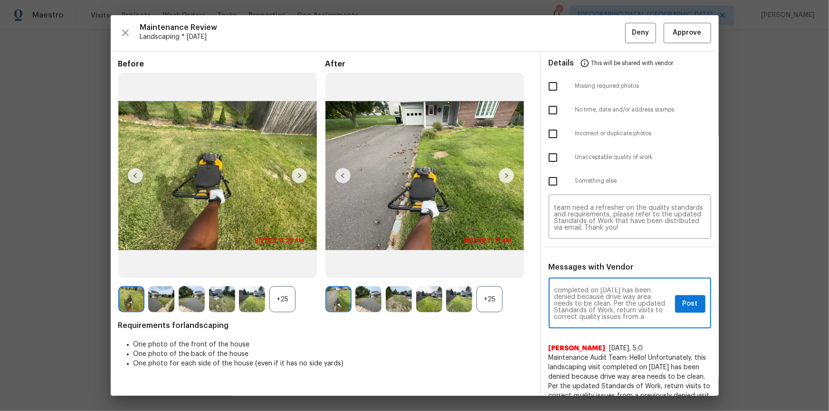
scroll to position [6, 0]
type textarea "Maintenance Audit Team: Hello! Unfortunately, this landscaping visit completed …"
click at [545, 155] on input "checkbox" at bounding box center [553, 158] width 20 height 20
checkbox input "true"
click at [590, 277] on div "Maintenance Audit Team: Hello! Unfortunately, this landscaping visit completed …" at bounding box center [630, 304] width 162 height 48
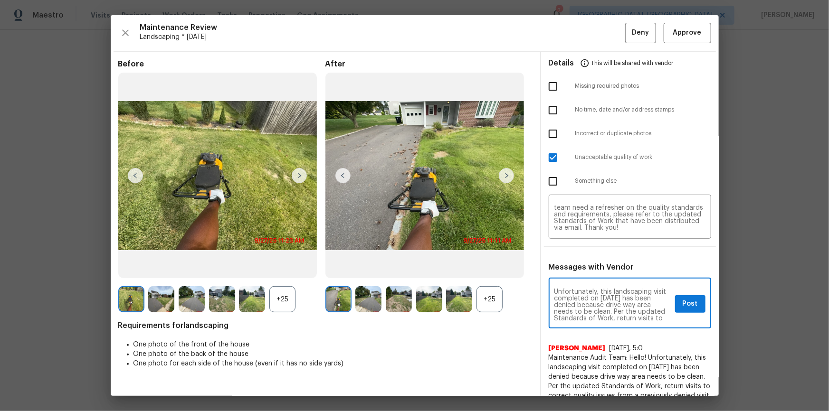
scroll to position [100, 0]
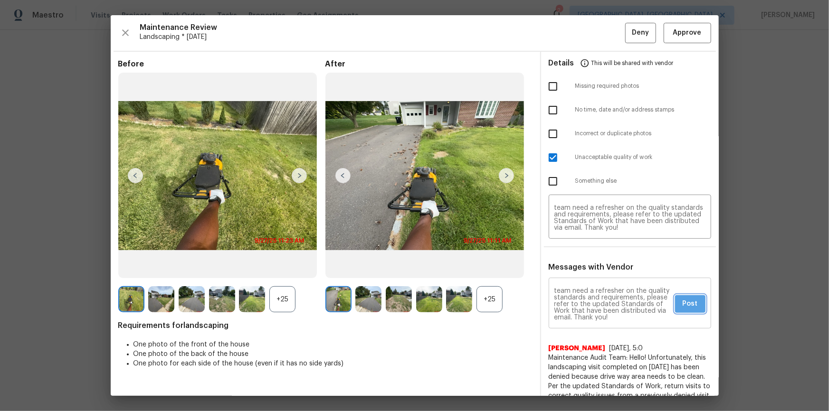
click at [590, 277] on span "Post" at bounding box center [690, 304] width 15 height 12
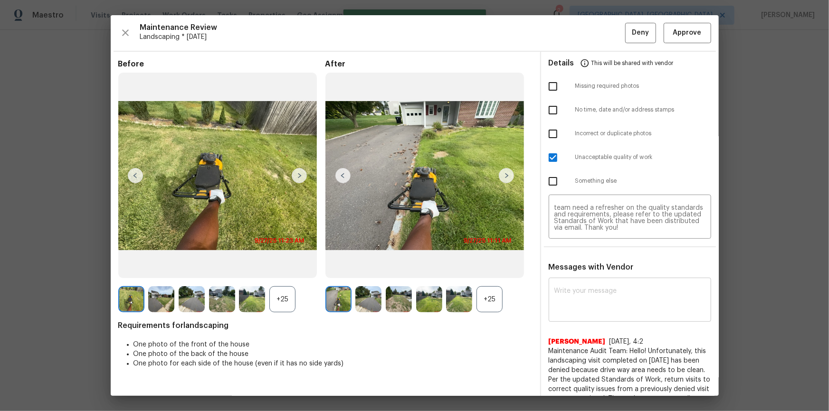
scroll to position [0, 0]
click at [590, 29] on span "Deny" at bounding box center [640, 33] width 17 height 12
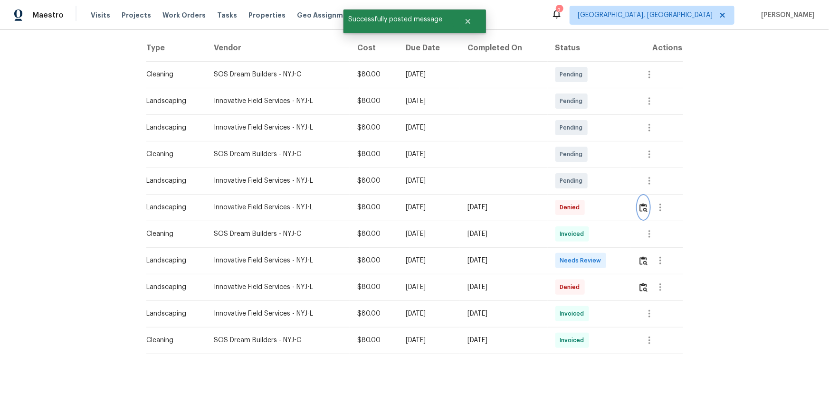
click at [590, 203] on img "button" at bounding box center [644, 207] width 8 height 9
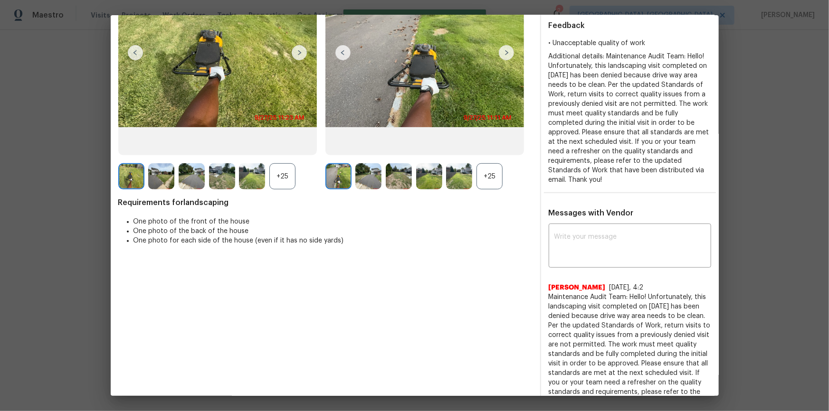
scroll to position [86, 0]
